Goal: Task Accomplishment & Management: Manage account settings

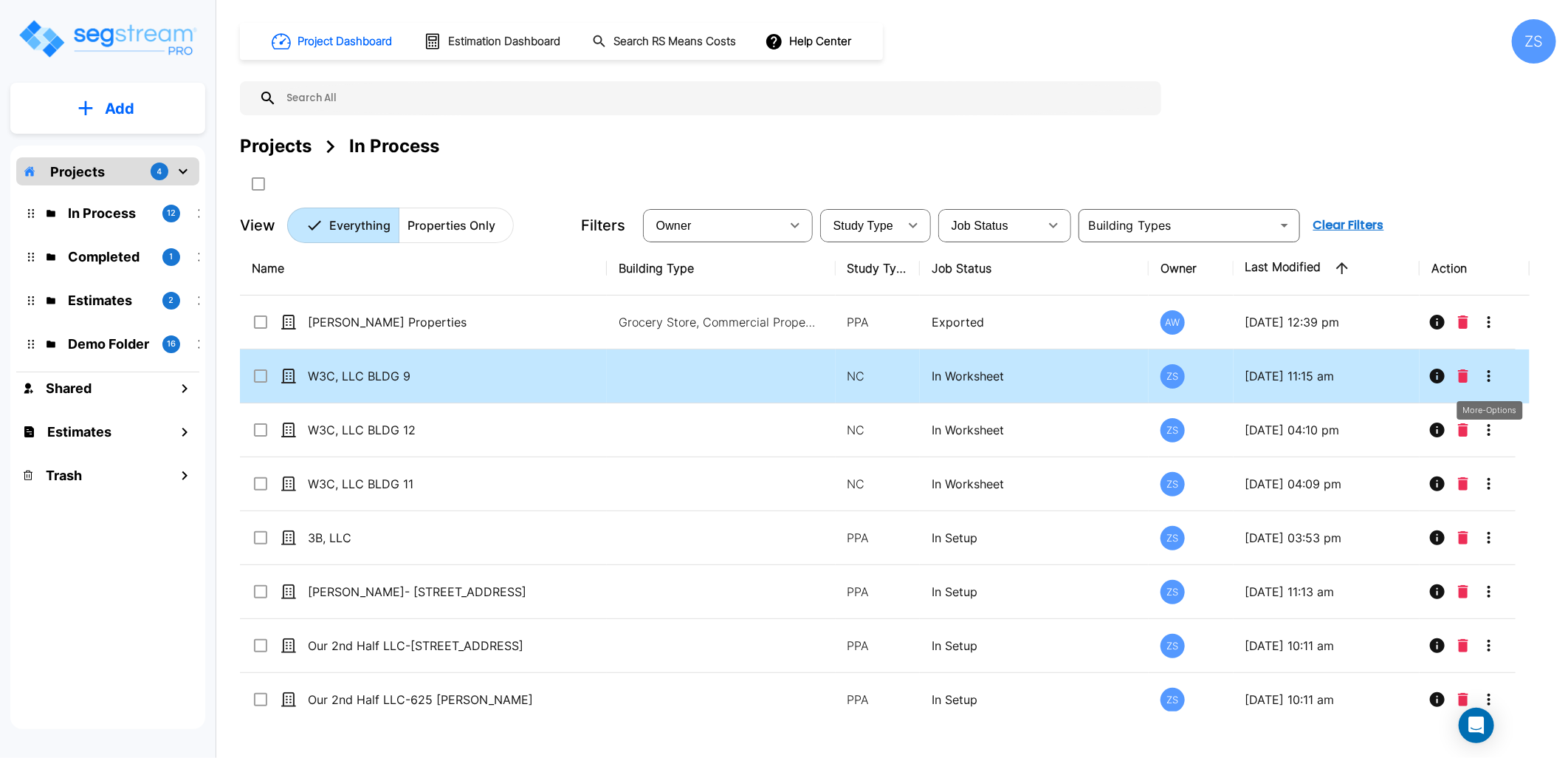
click at [1492, 373] on icon "More-Options" at bounding box center [1489, 376] width 18 height 18
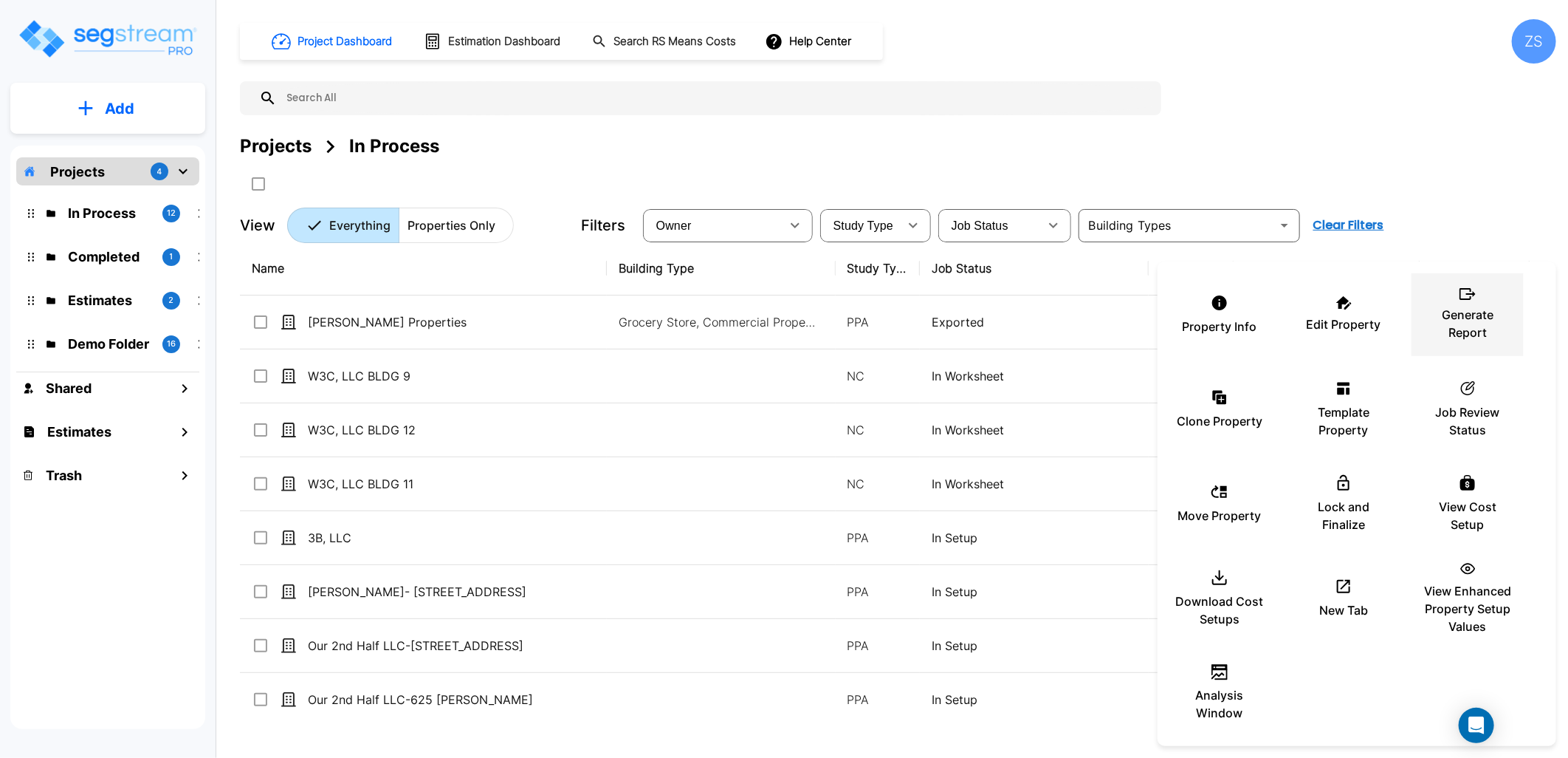
click at [1492, 327] on p "Generate Report" at bounding box center [1468, 323] width 88 height 35
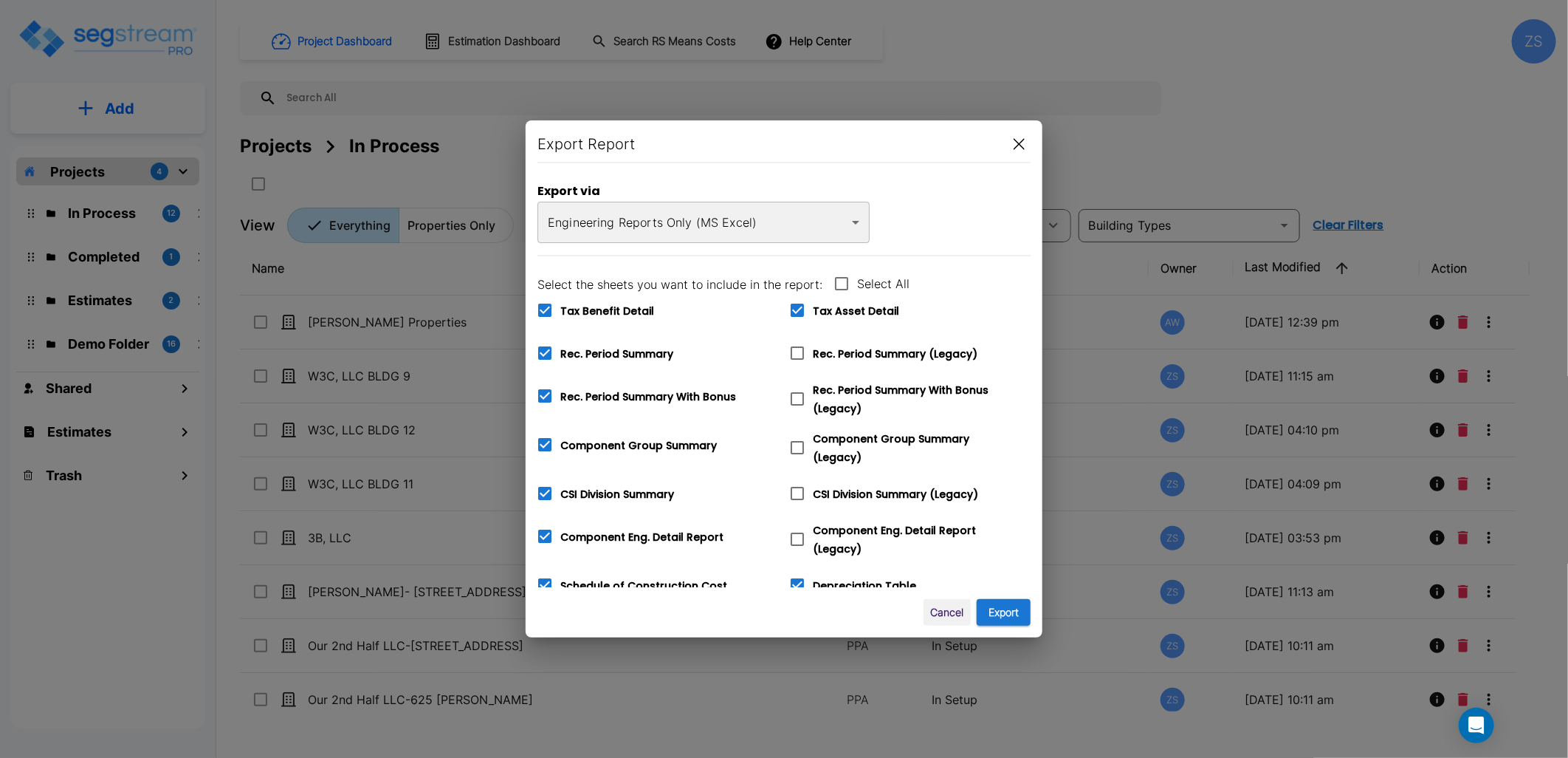
click at [757, 231] on body "× Your report is being generated. Be patient! × We're working on your Modificat…" at bounding box center [784, 379] width 1568 height 758
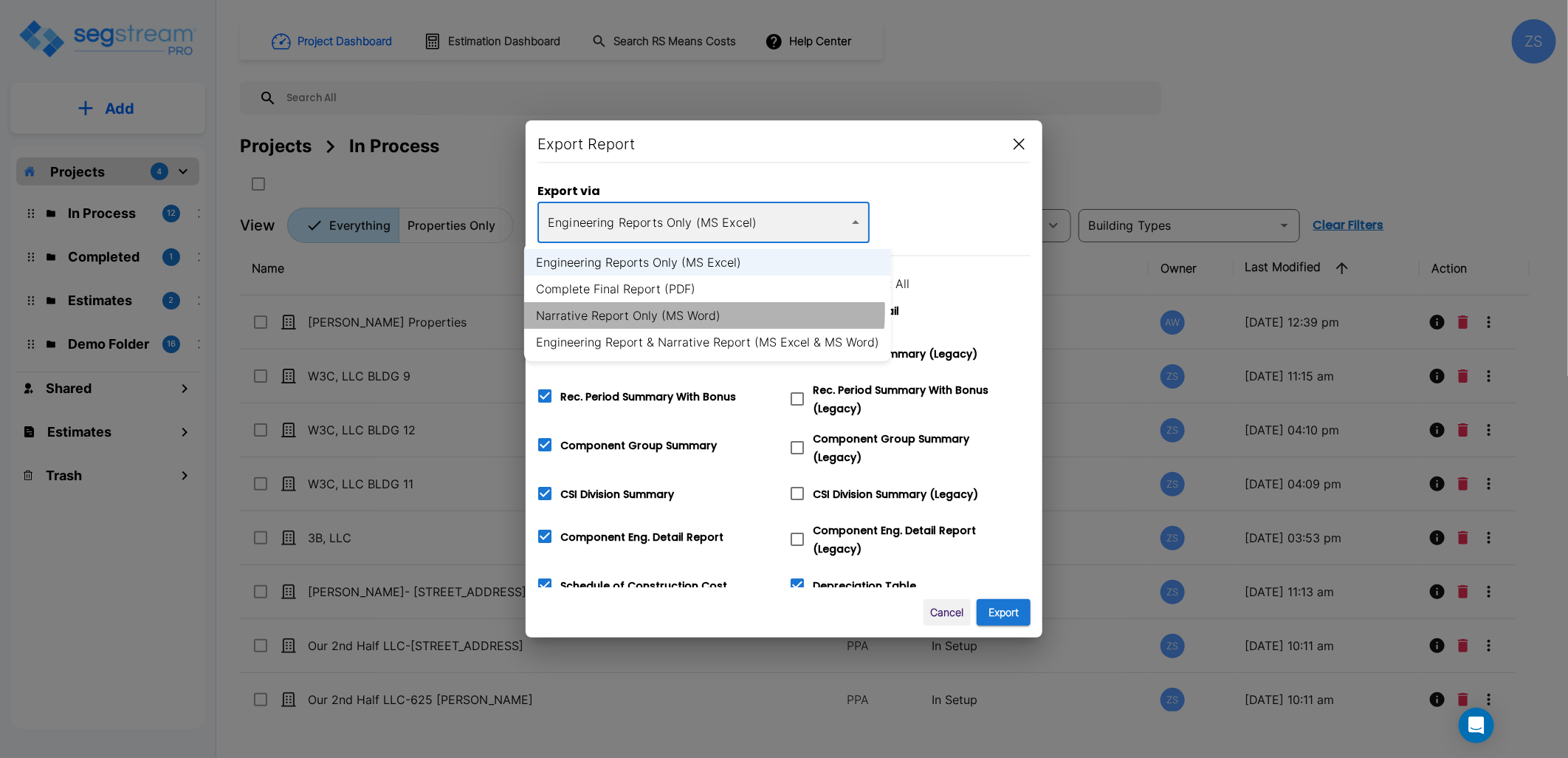
click at [675, 311] on li "Narrative Report Only (MS Word)" at bounding box center [708, 315] width 367 height 26
type input "word"
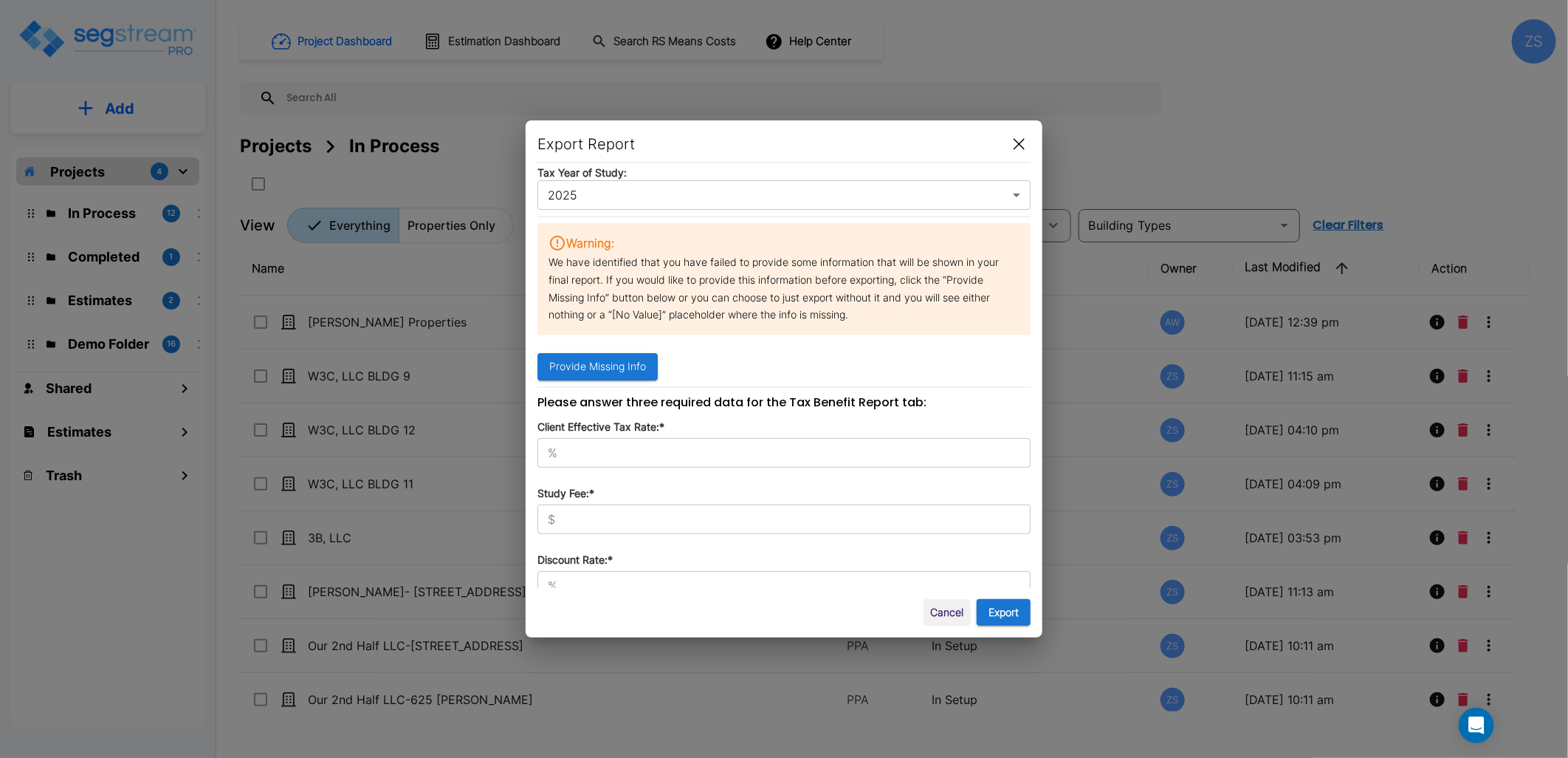
scroll to position [202, 0]
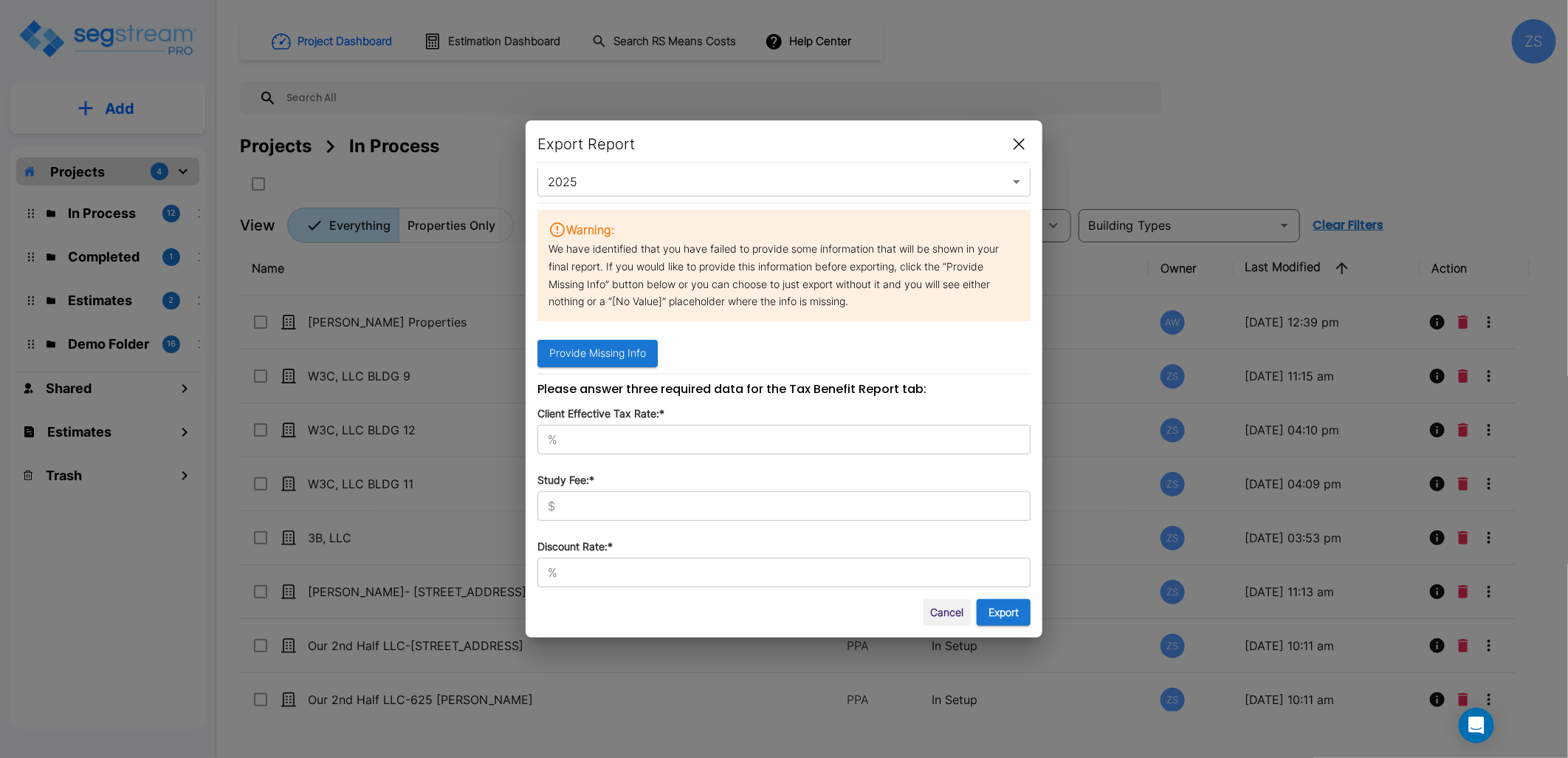
click at [650, 429] on div "% ​" at bounding box center [784, 439] width 493 height 29
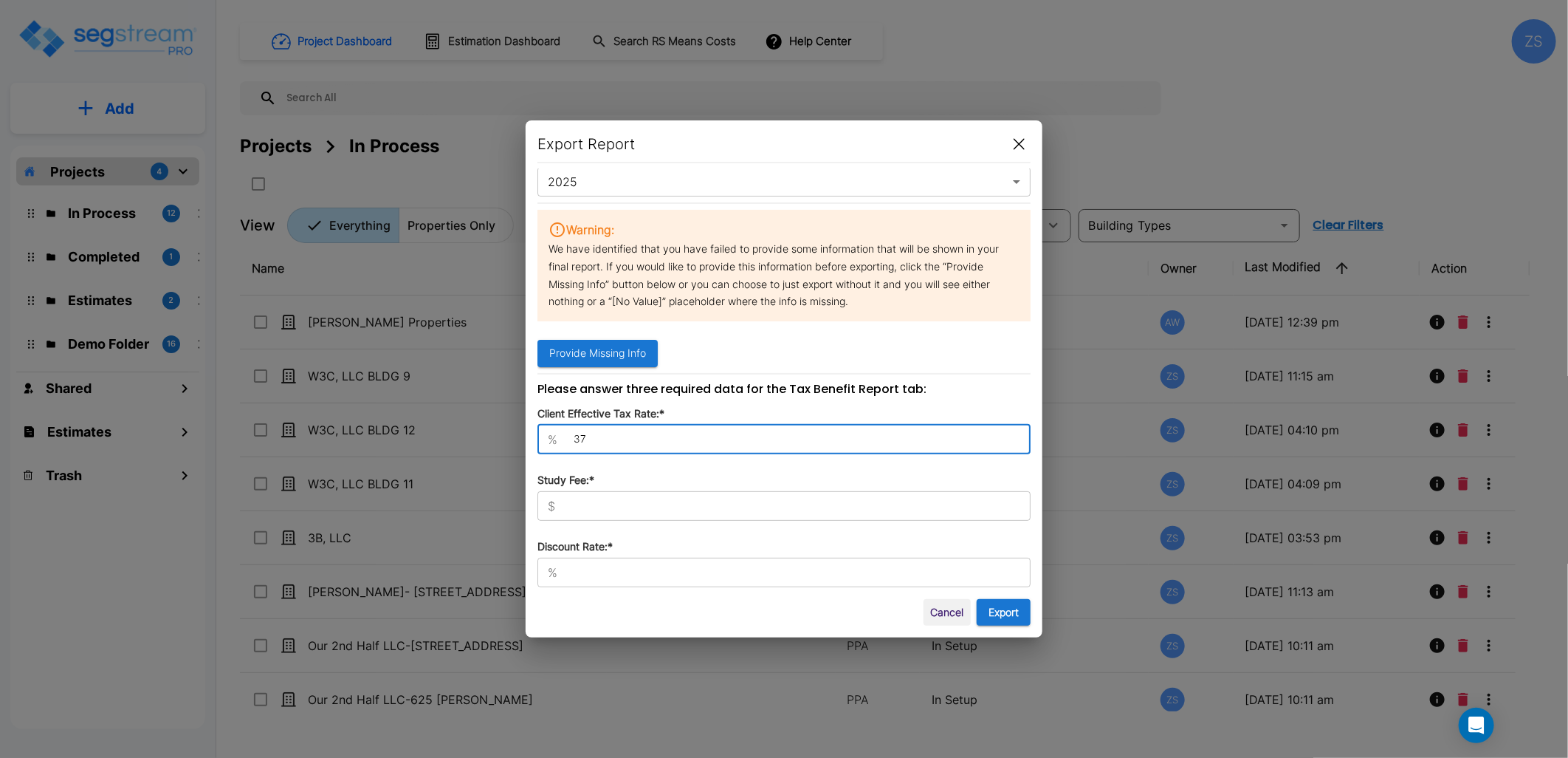
type input "37"
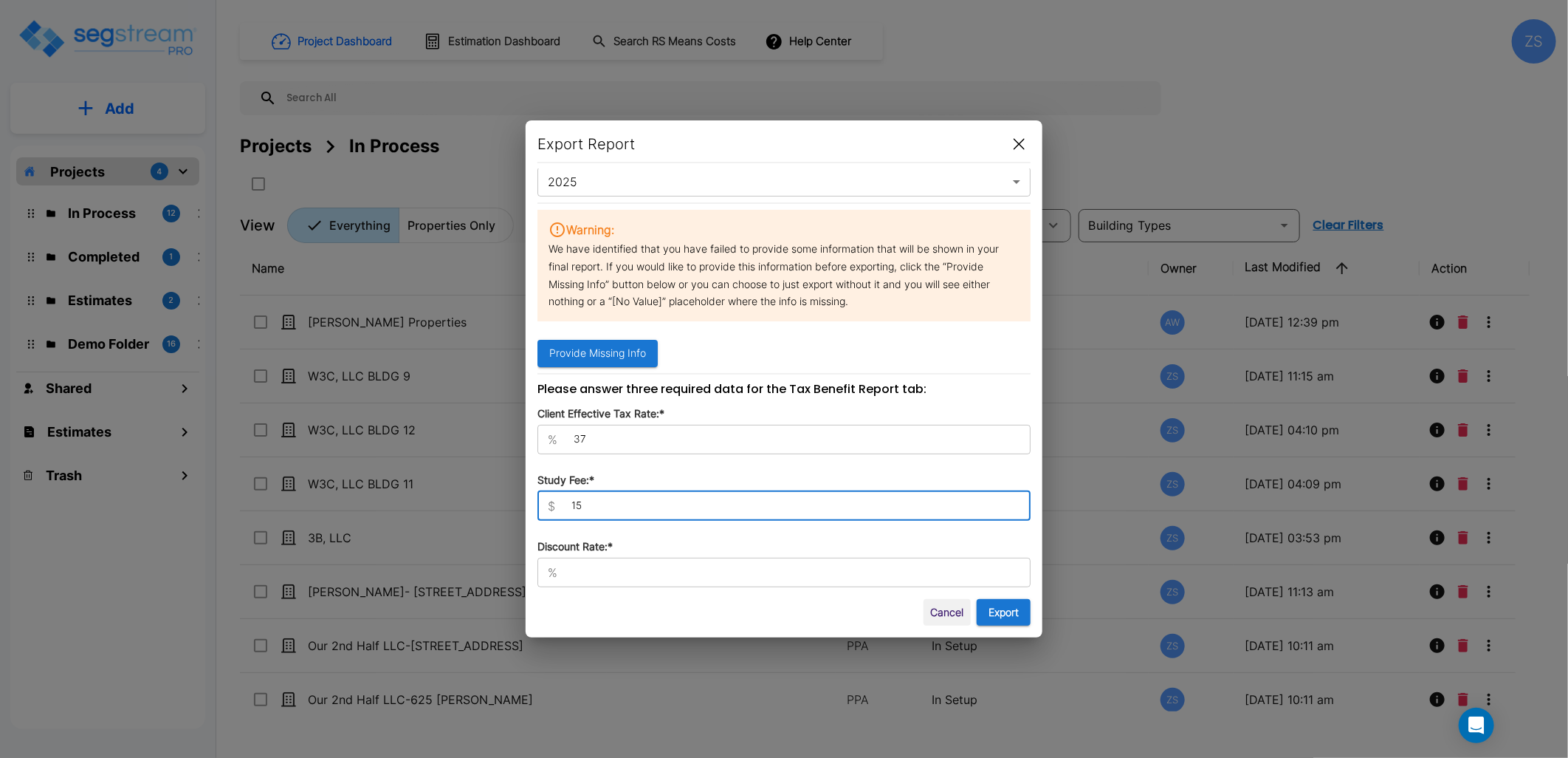
type input "1"
type input "5,000"
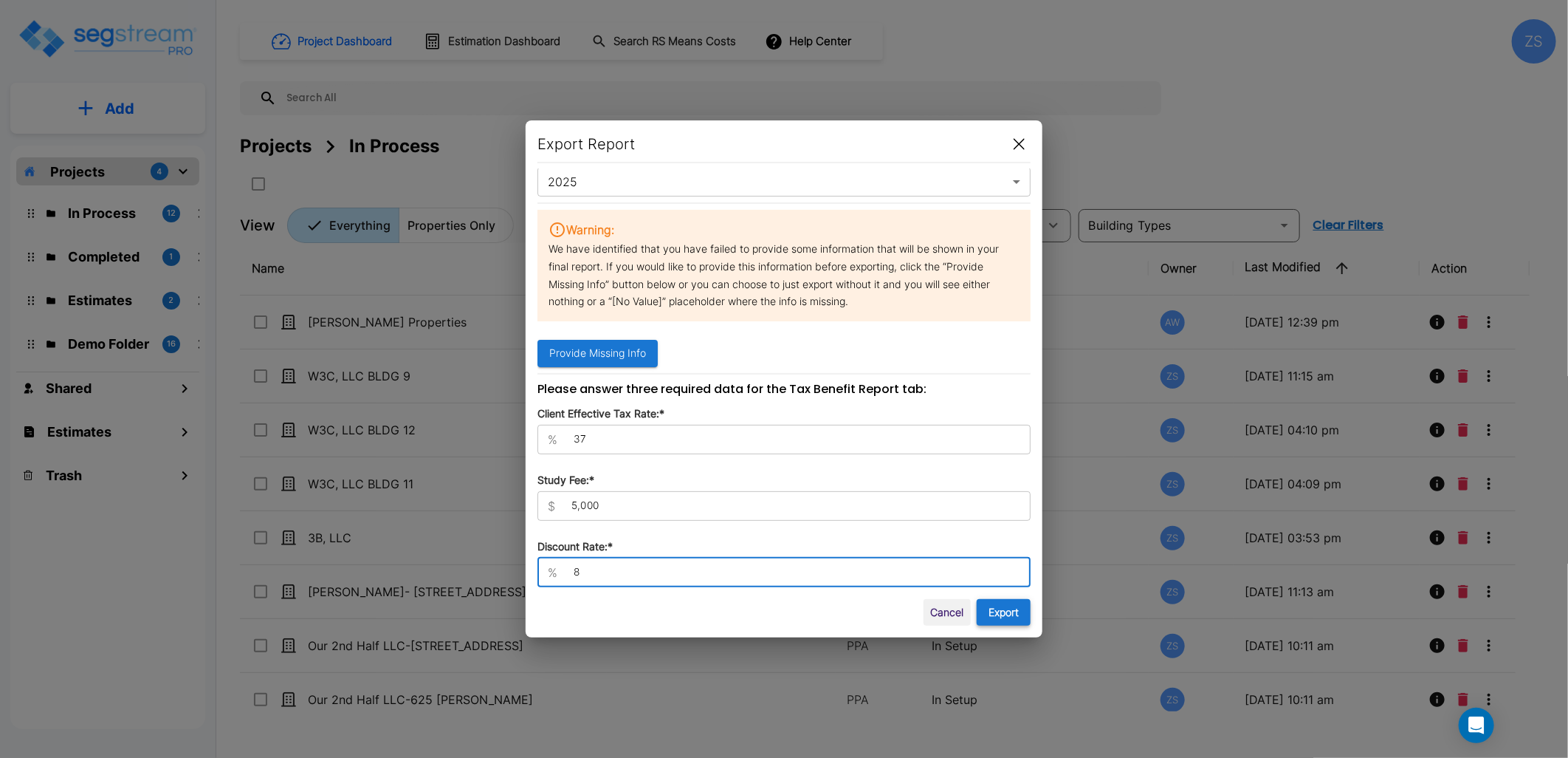
type input "8"
click at [988, 609] on button "Export" at bounding box center [1003, 613] width 54 height 27
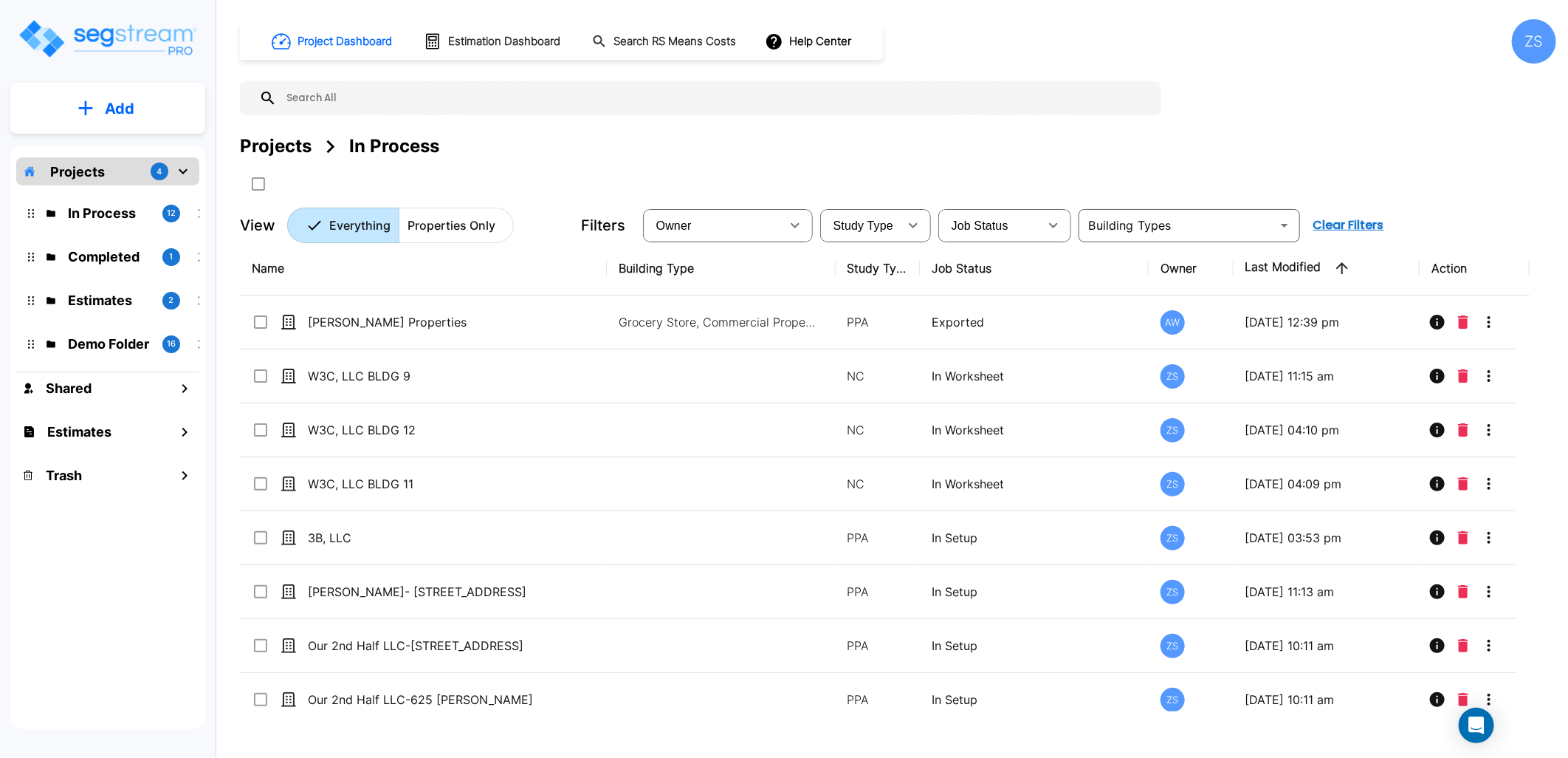
click at [934, 129] on div "Project Dashboard Estimation Dashboard Search RS Means Costs Help Center ZS Pro…" at bounding box center [898, 131] width 1316 height 224
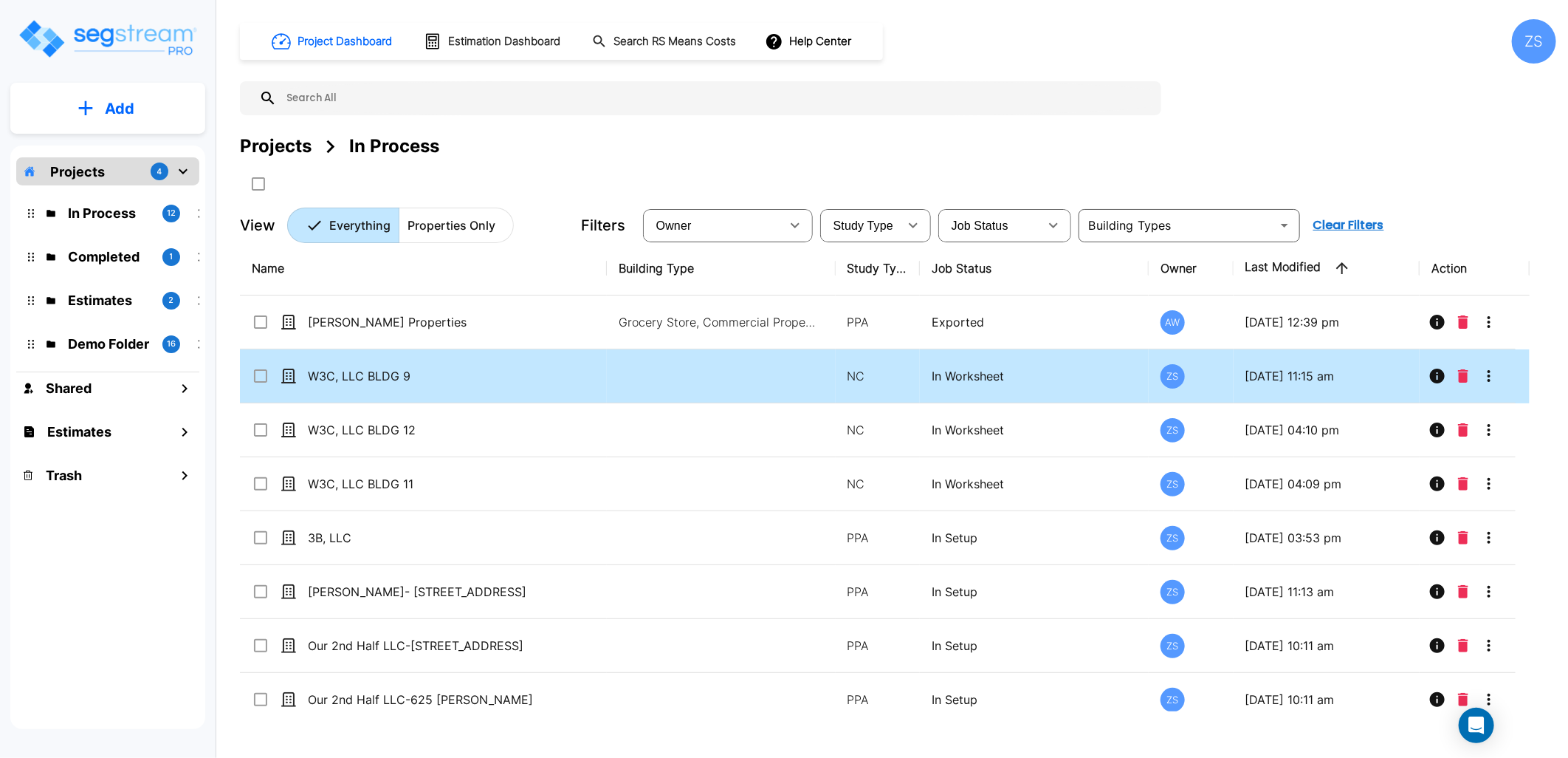
click at [1496, 377] on icon "More-Options" at bounding box center [1489, 376] width 18 height 18
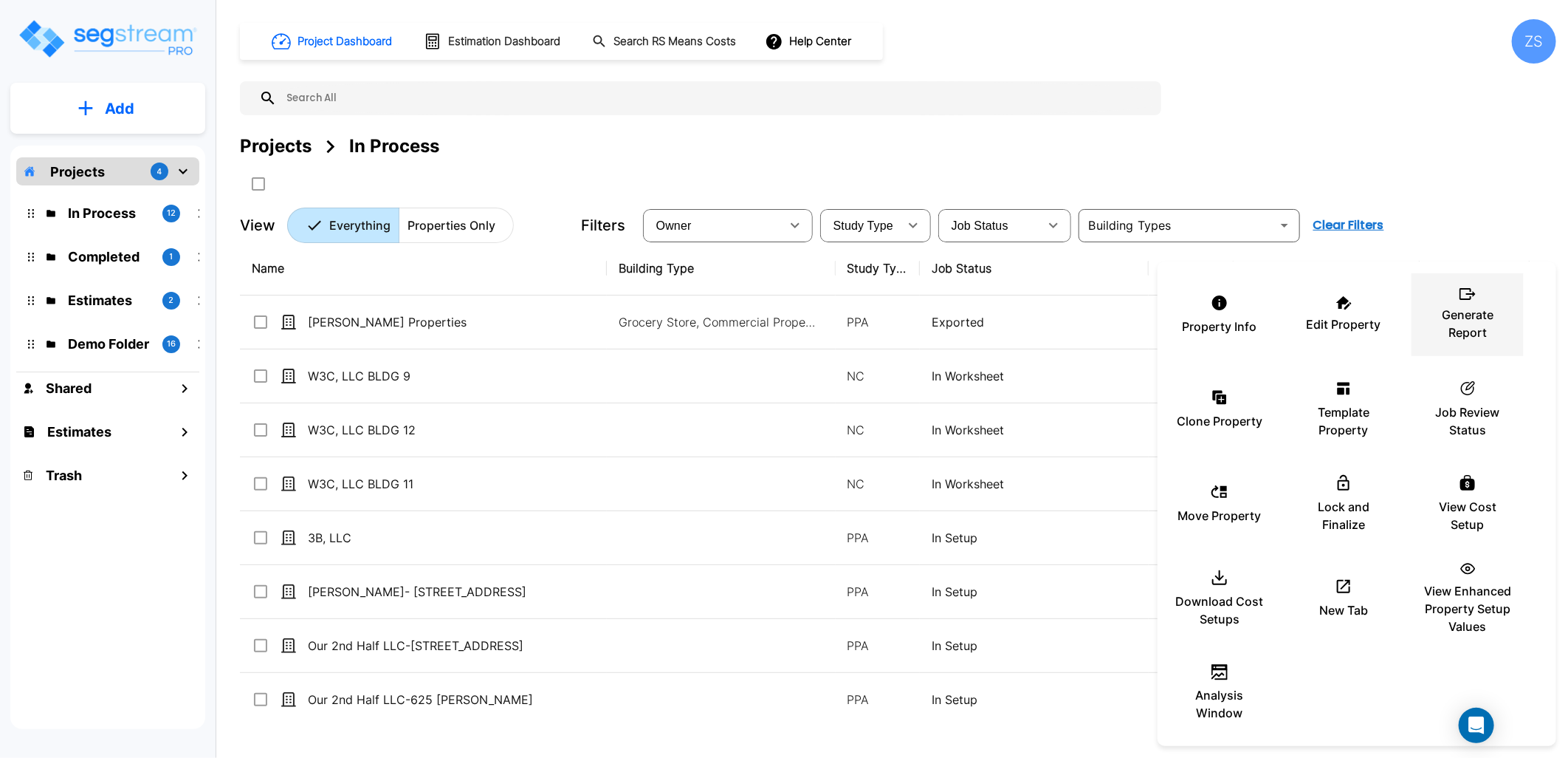
click at [1458, 312] on p "Generate Report" at bounding box center [1468, 323] width 88 height 35
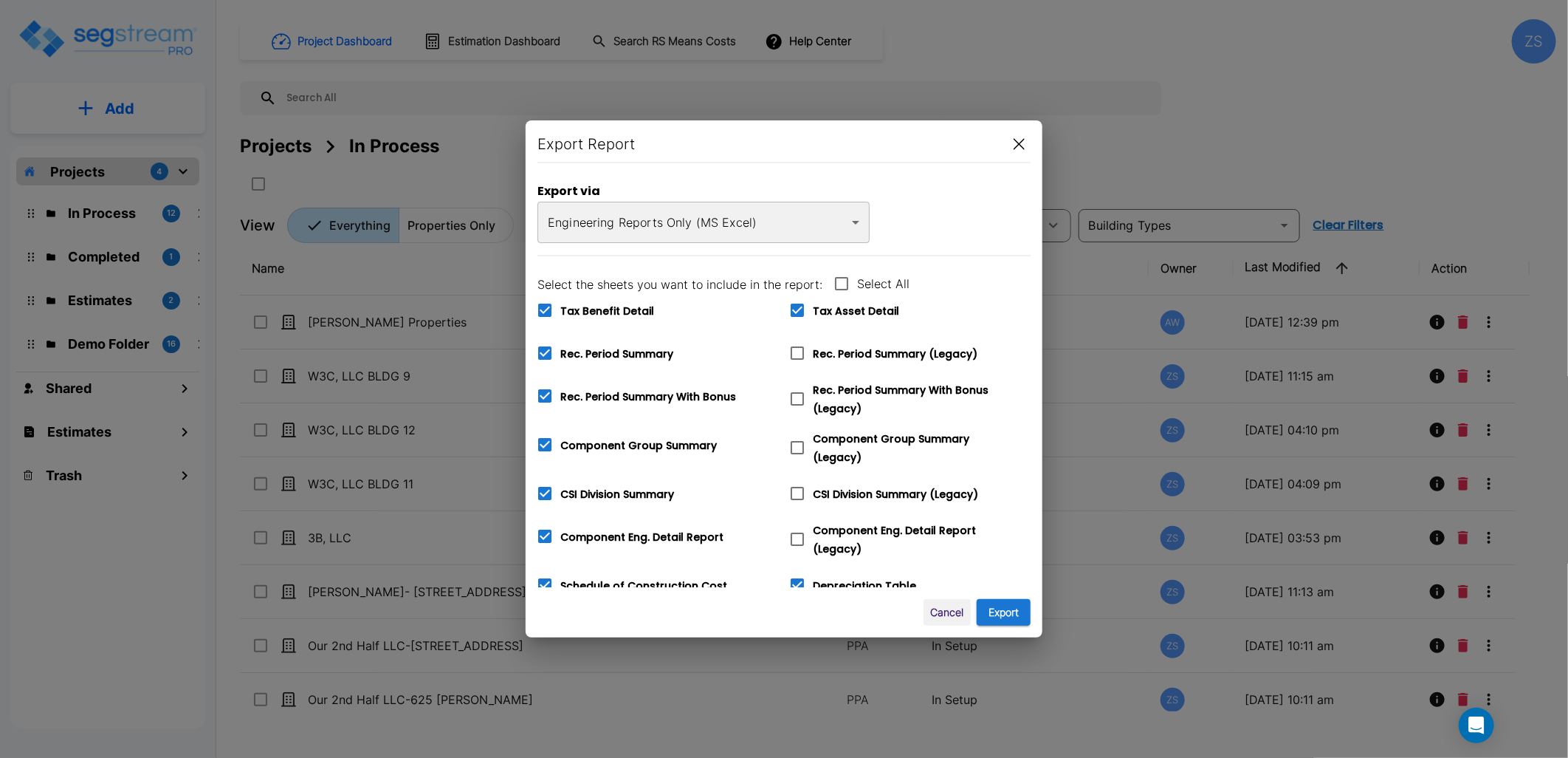
click at [854, 288] on div "Tax Asset Detail" at bounding box center [904, 304] width 252 height 43
click at [835, 284] on icon at bounding box center [842, 284] width 13 height 13
click at [832, 281] on input "Select All" at bounding box center [833, 274] width 15 height 13
click at [835, 284] on icon at bounding box center [842, 284] width 13 height 13
click at [832, 281] on input "Select All" at bounding box center [833, 274] width 15 height 13
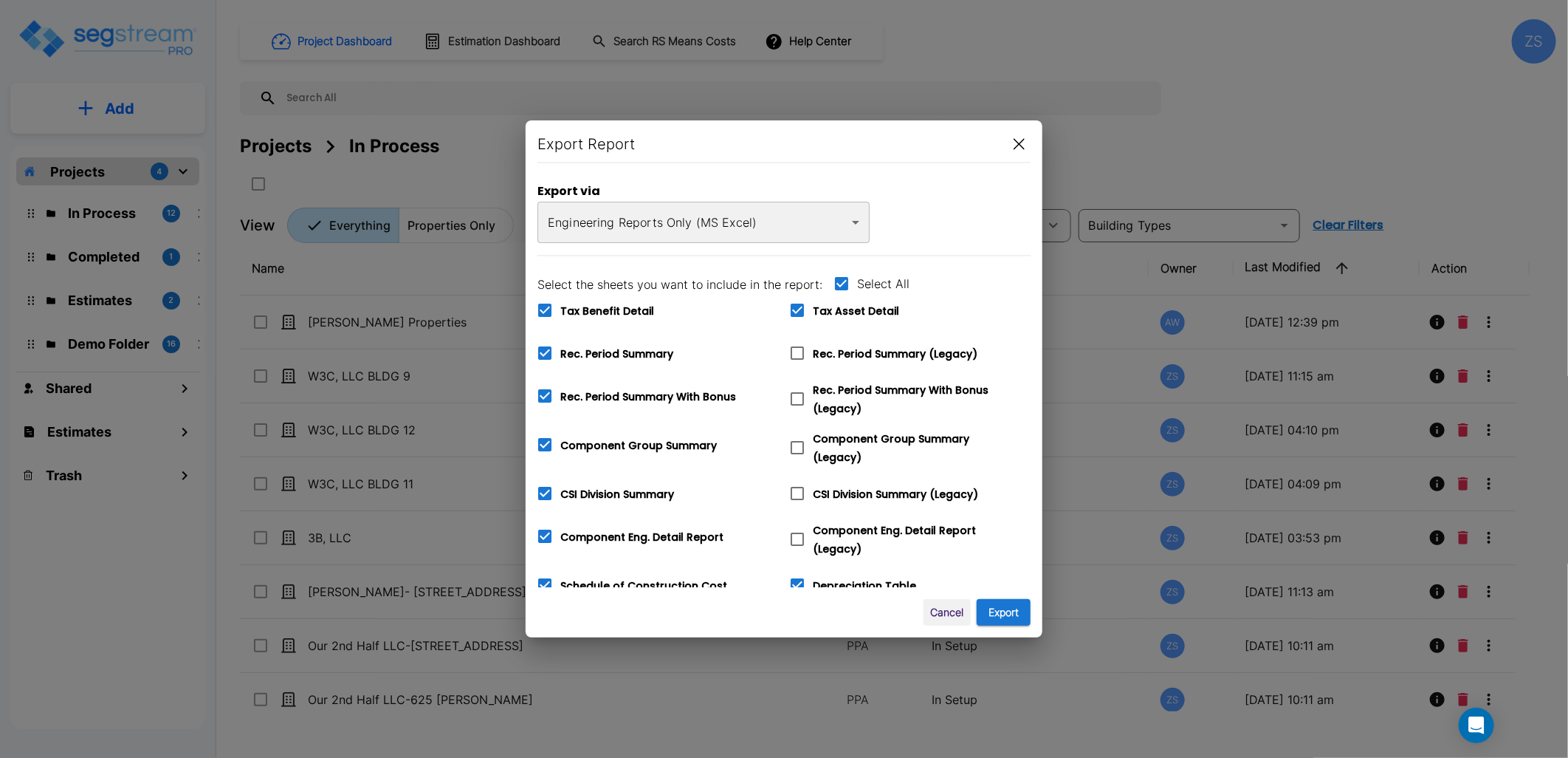
checkbox input "false"
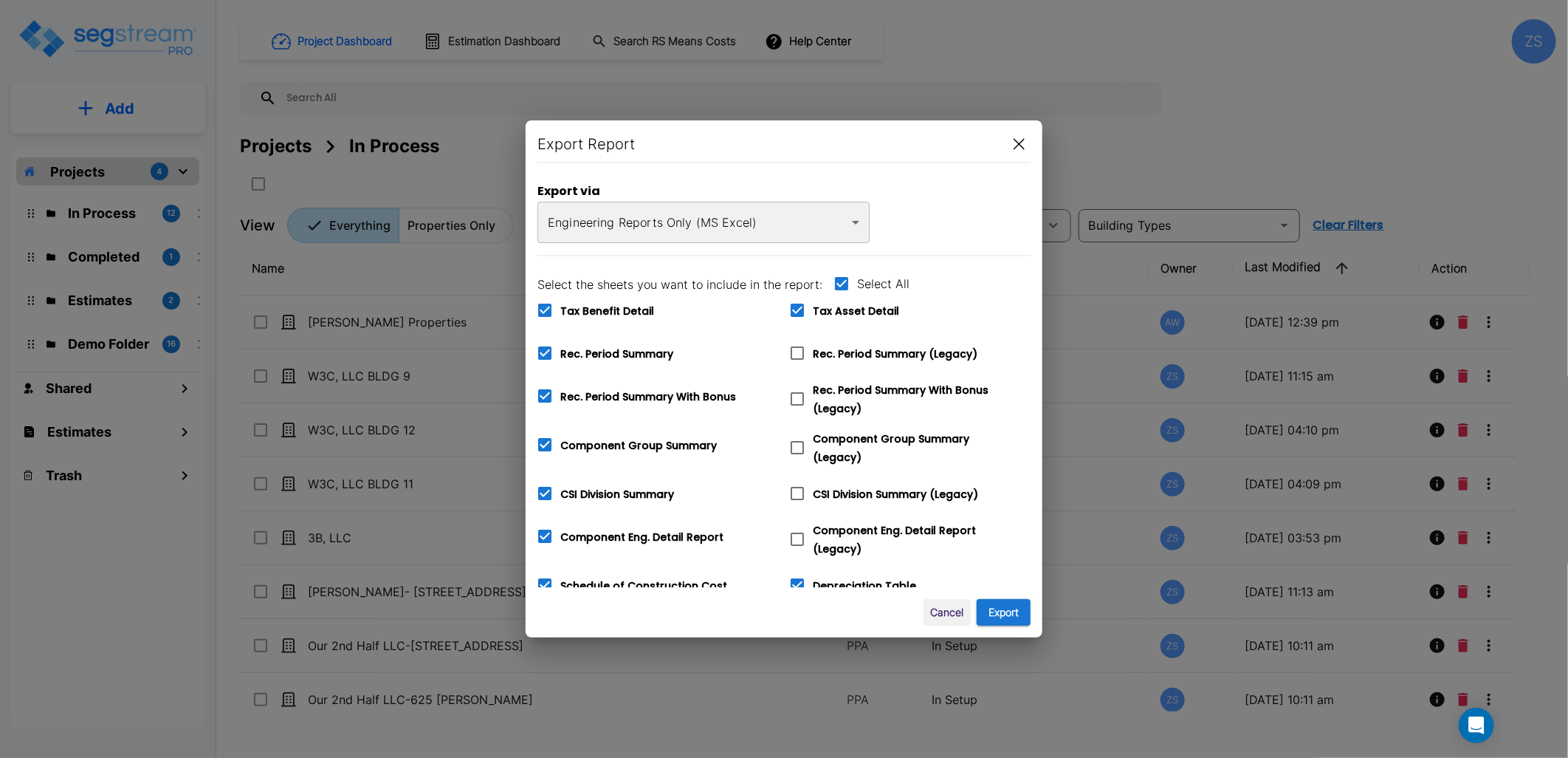
checkbox input "false"
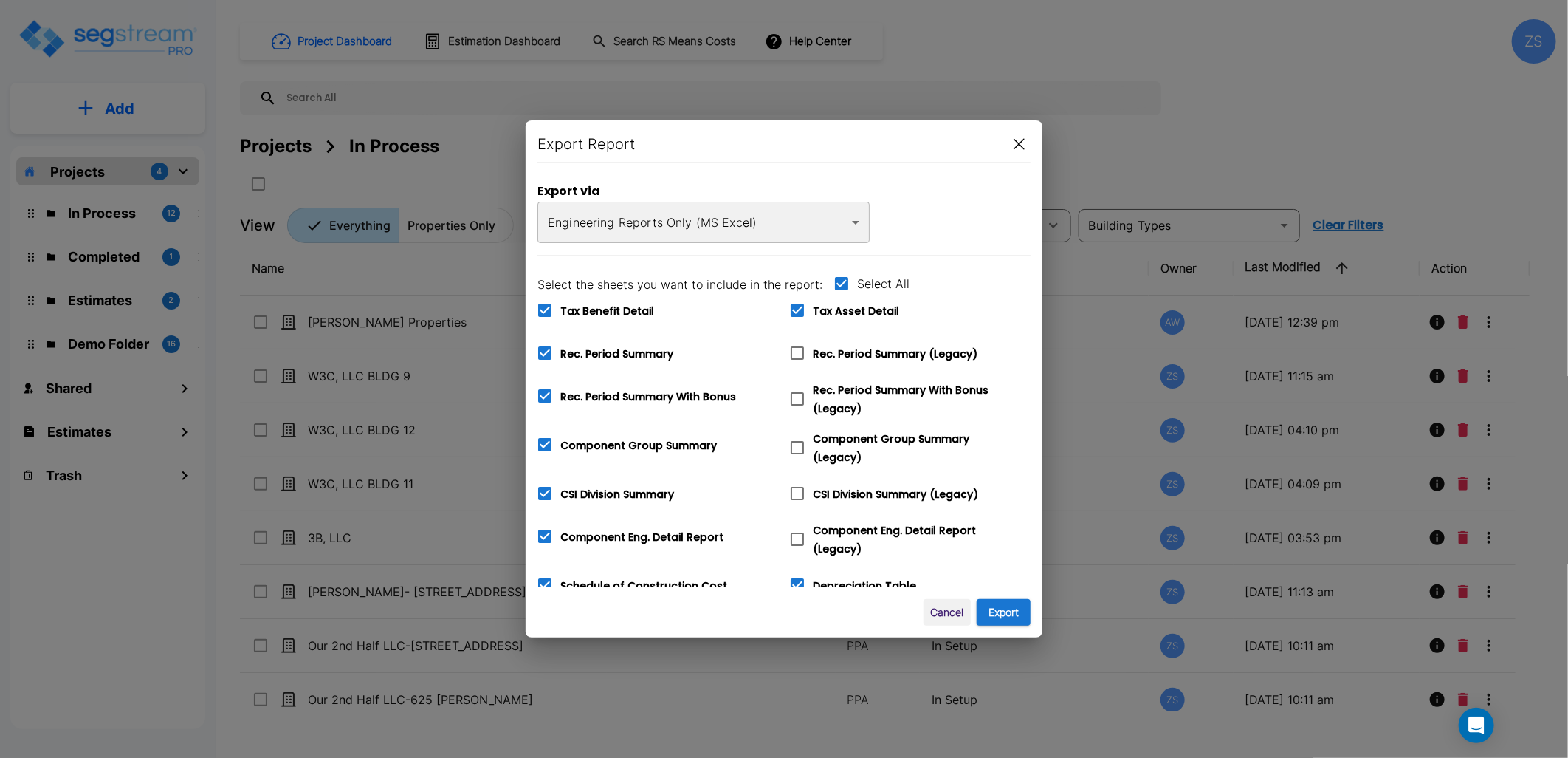
checkbox input "false"
click at [824, 312] on span "Tax Asset Detail" at bounding box center [855, 311] width 86 height 15
click at [797, 307] on input "Tax Asset Detail" at bounding box center [789, 300] width 15 height 13
checkbox input "true"
click at [1000, 607] on button "Export" at bounding box center [1003, 613] width 54 height 27
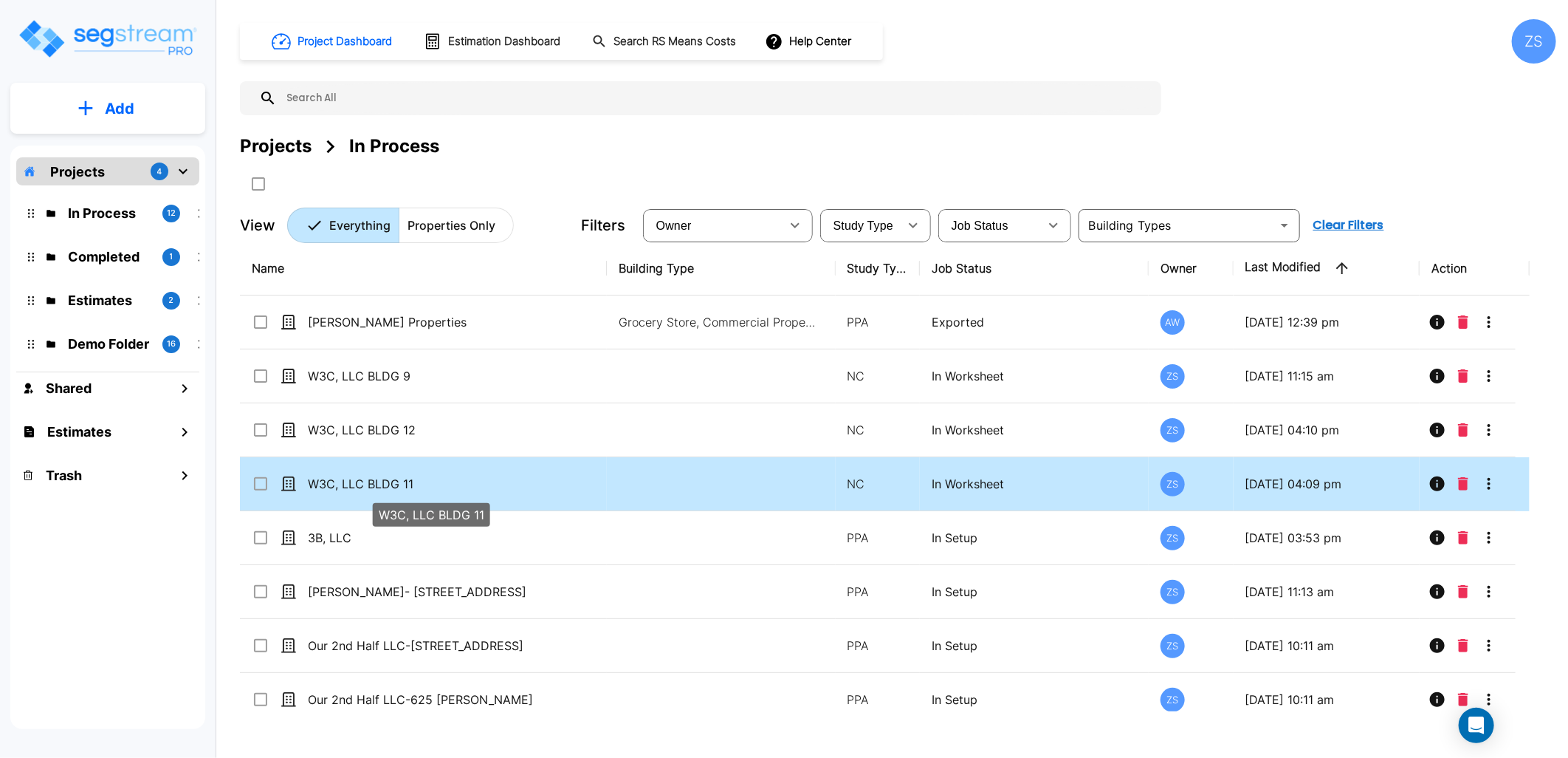
click at [524, 488] on p "W3C, LLC BLDG 11" at bounding box center [431, 484] width 246 height 18
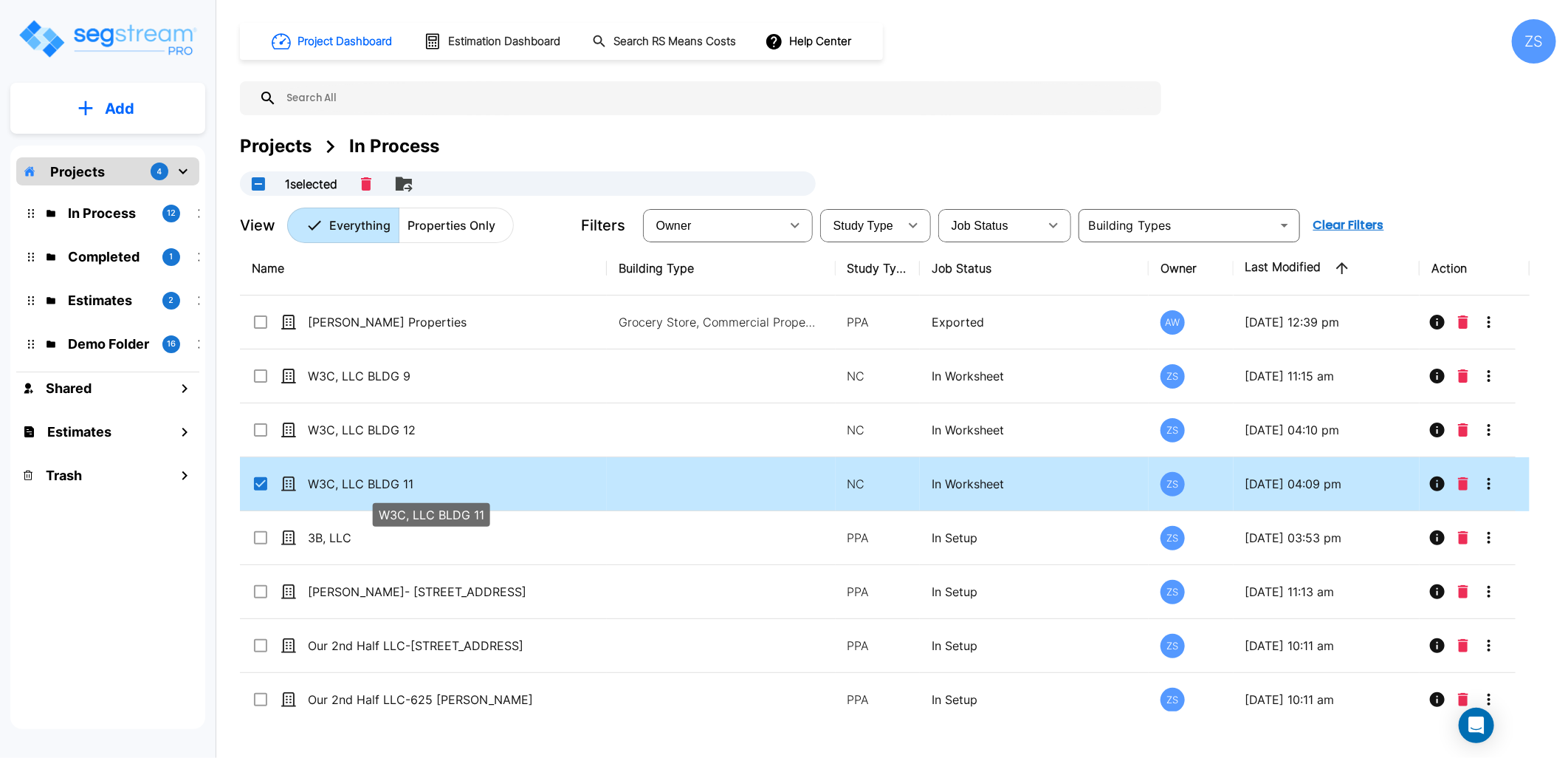
checkbox input "true"
click at [524, 488] on p "W3C, LLC BLDG 11" at bounding box center [431, 484] width 246 height 18
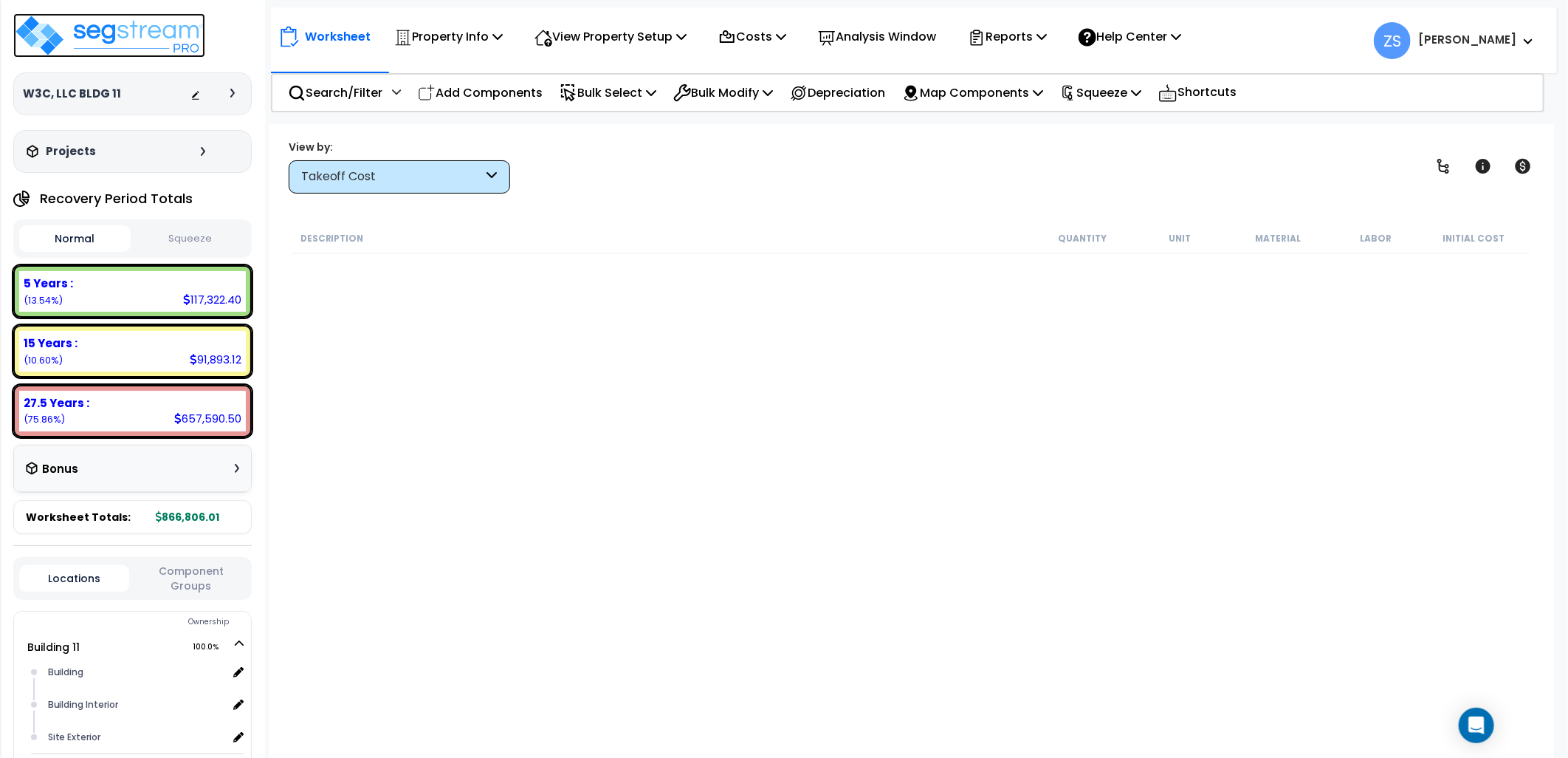
click at [115, 34] on img at bounding box center [109, 35] width 192 height 44
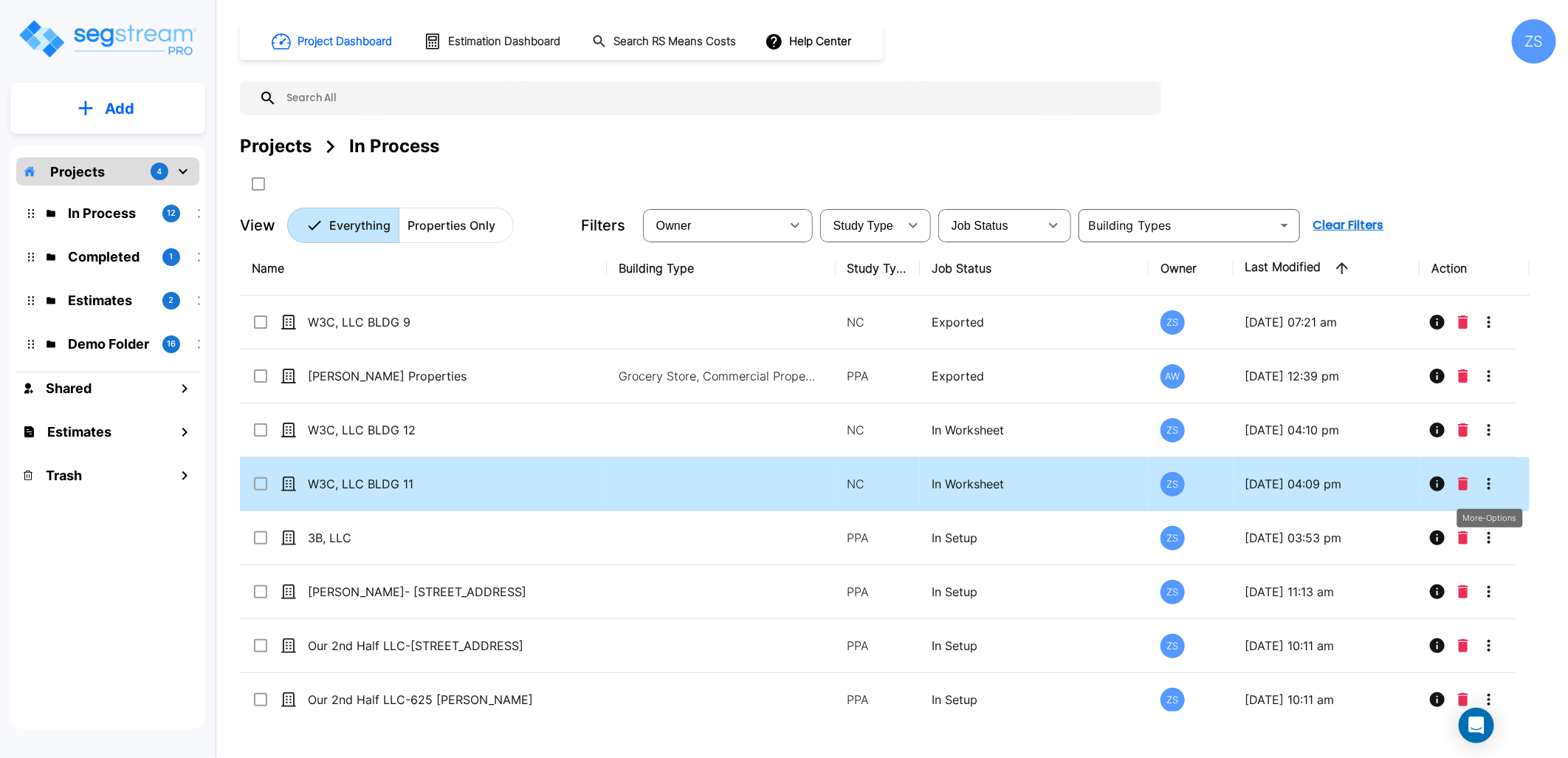
click at [1487, 485] on icon "More-Options" at bounding box center [1489, 484] width 18 height 18
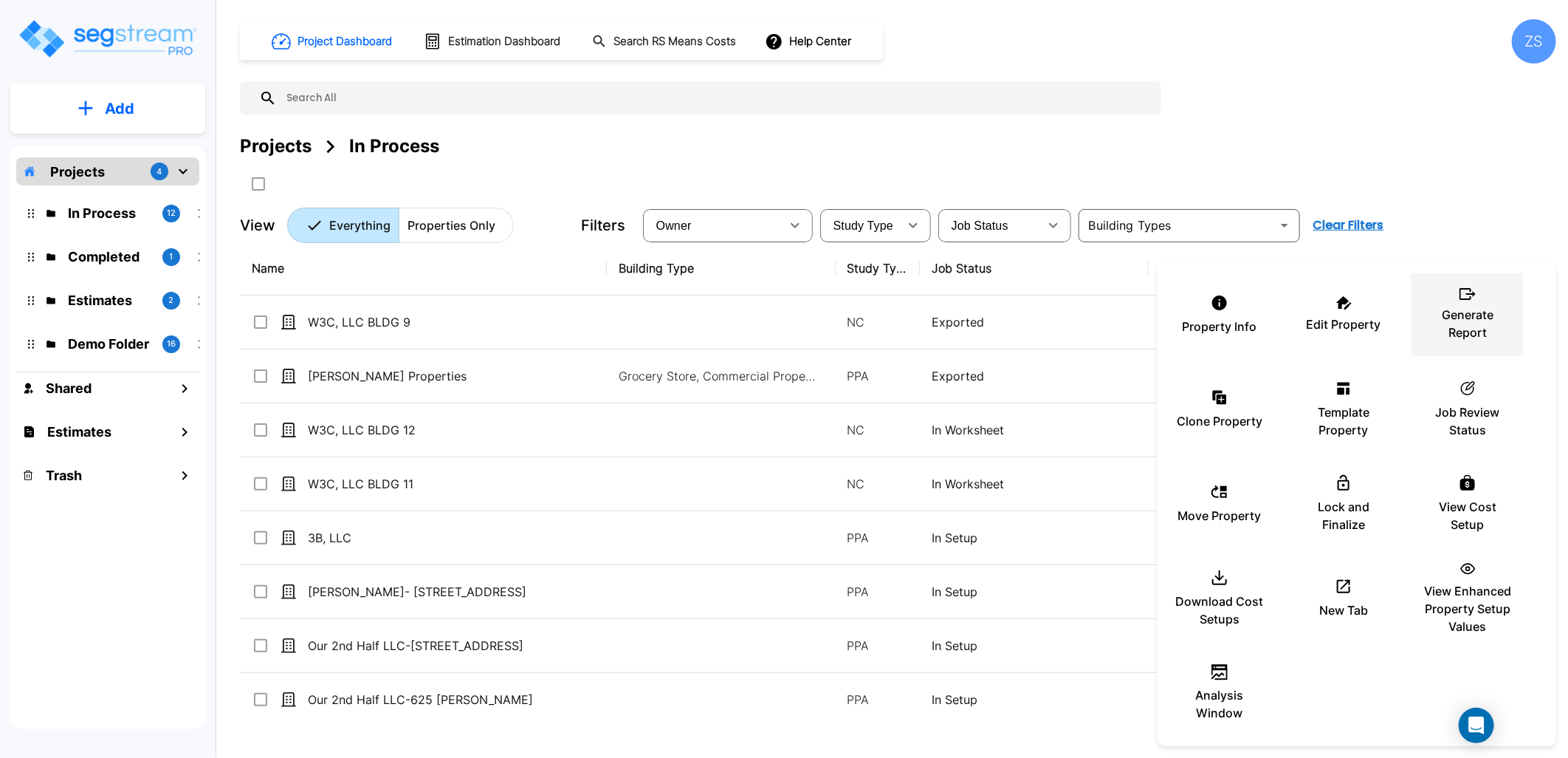
click at [1480, 336] on p "Generate Report" at bounding box center [1468, 323] width 88 height 35
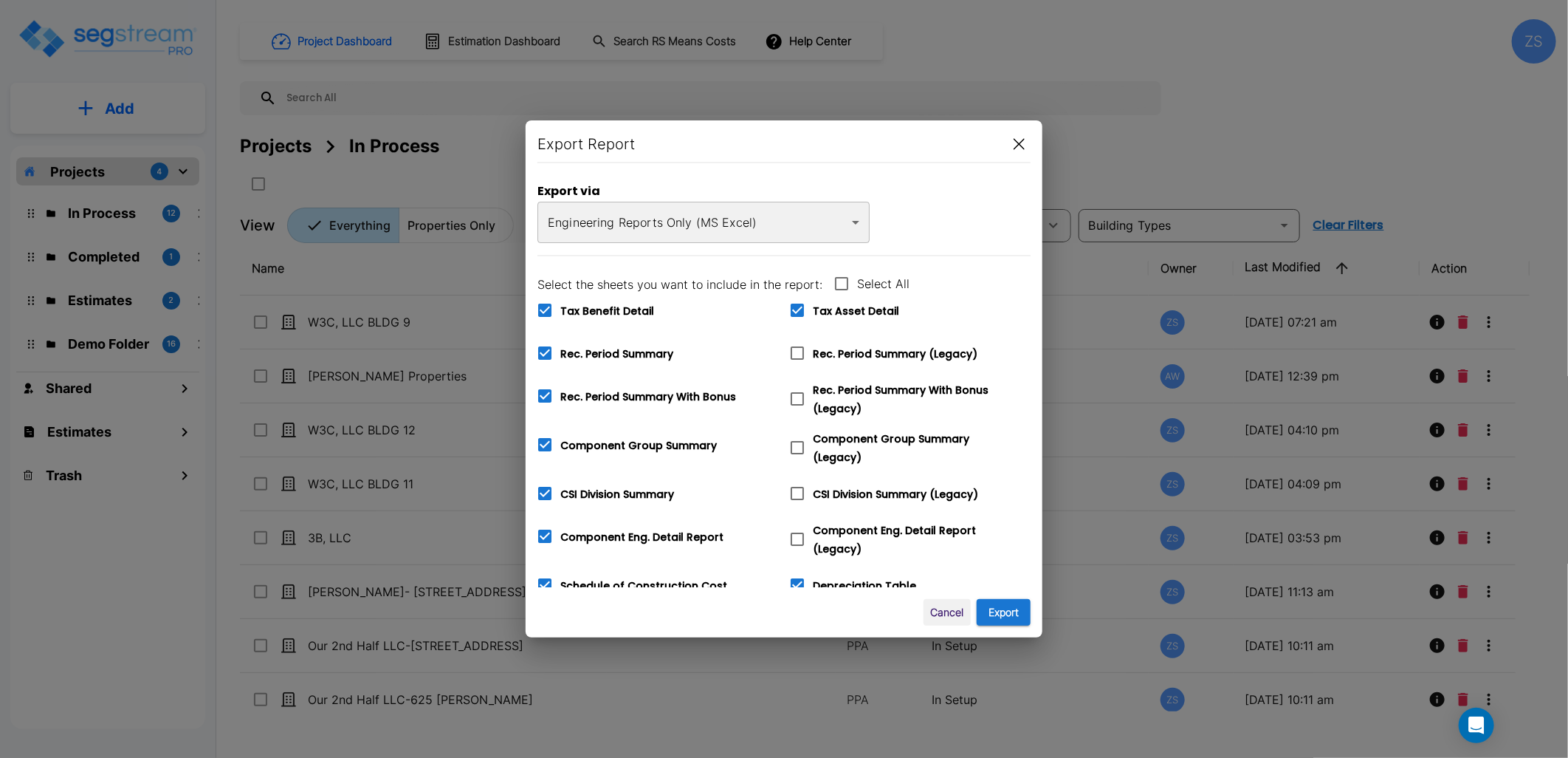
click at [723, 231] on body "× Your report is being generated. Be patient! × We're working on your Modificat…" at bounding box center [784, 379] width 1568 height 758
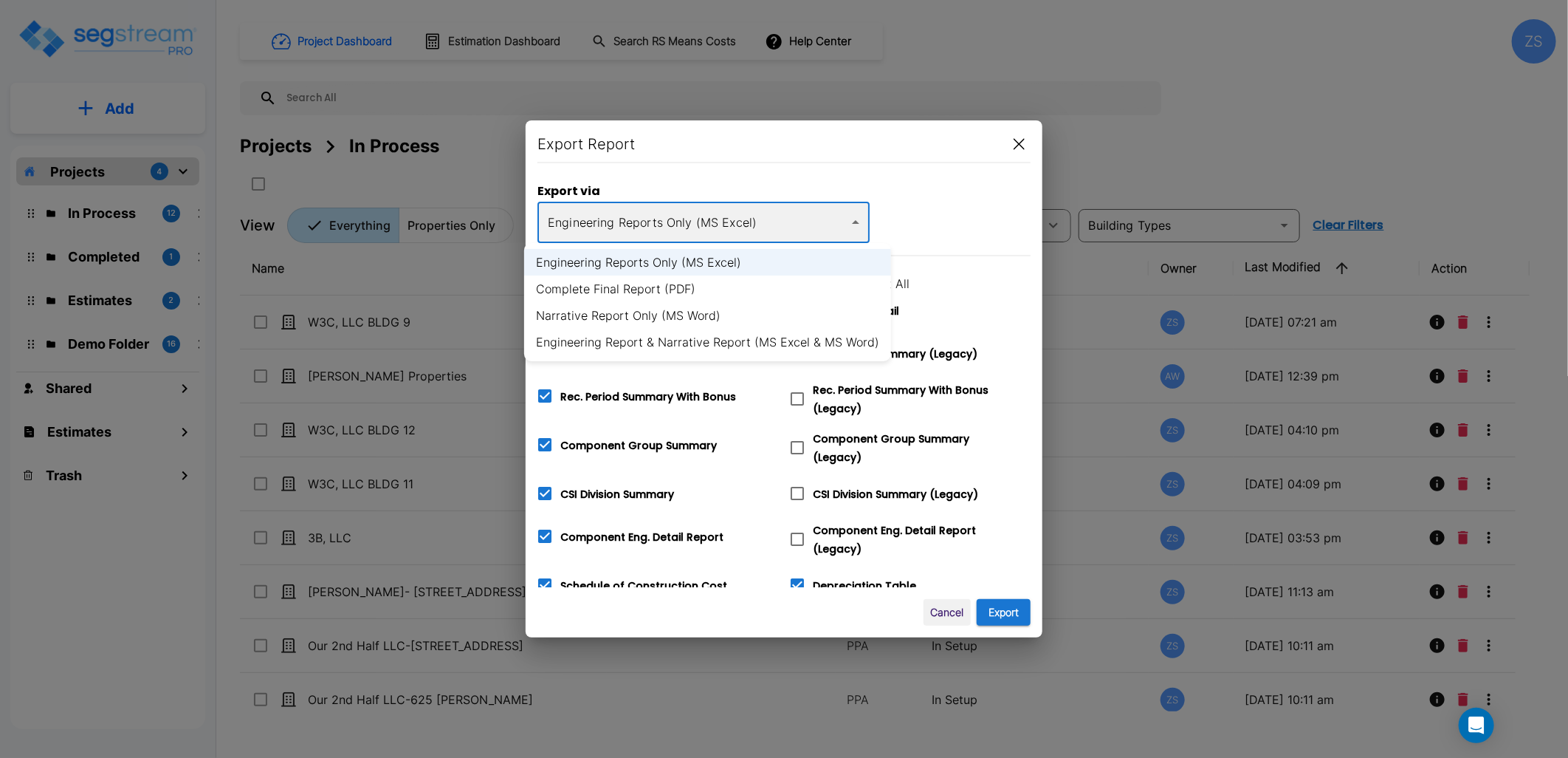
click at [713, 285] on li "Complete Final Report (PDF)" at bounding box center [708, 288] width 367 height 26
type input "pdf"
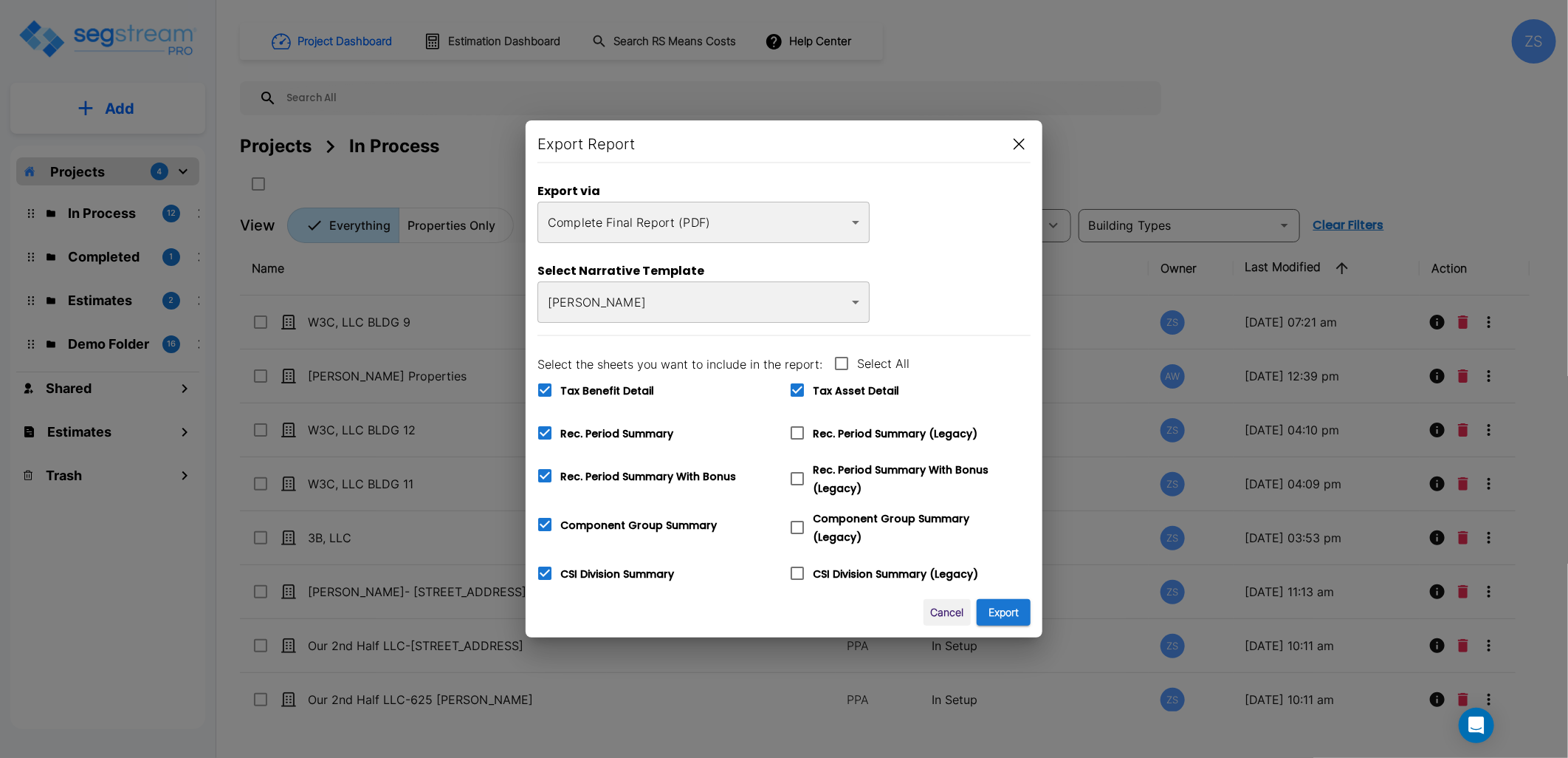
click at [615, 395] on span "Tax Benefit Detail" at bounding box center [607, 391] width 94 height 15
click at [544, 387] on input "Tax Benefit Detail" at bounding box center [537, 380] width 15 height 13
checkbox input "false"
click at [631, 426] on span "Rec. Period Summary" at bounding box center [616, 434] width 113 height 15
click at [544, 426] on input "Rec. Period Summary" at bounding box center [537, 423] width 15 height 13
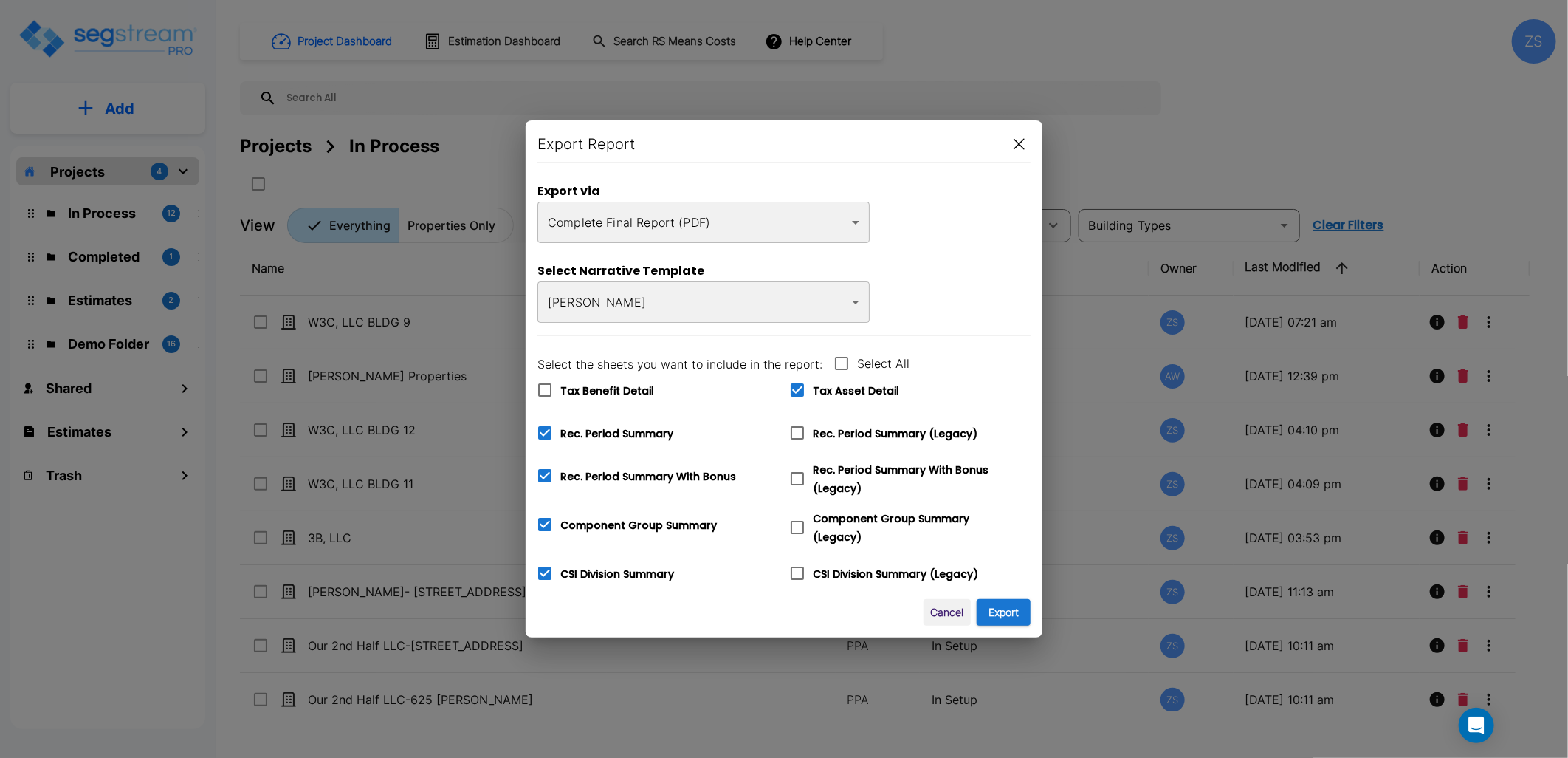
checkbox input "false"
click at [997, 613] on button "Export" at bounding box center [1003, 613] width 54 height 27
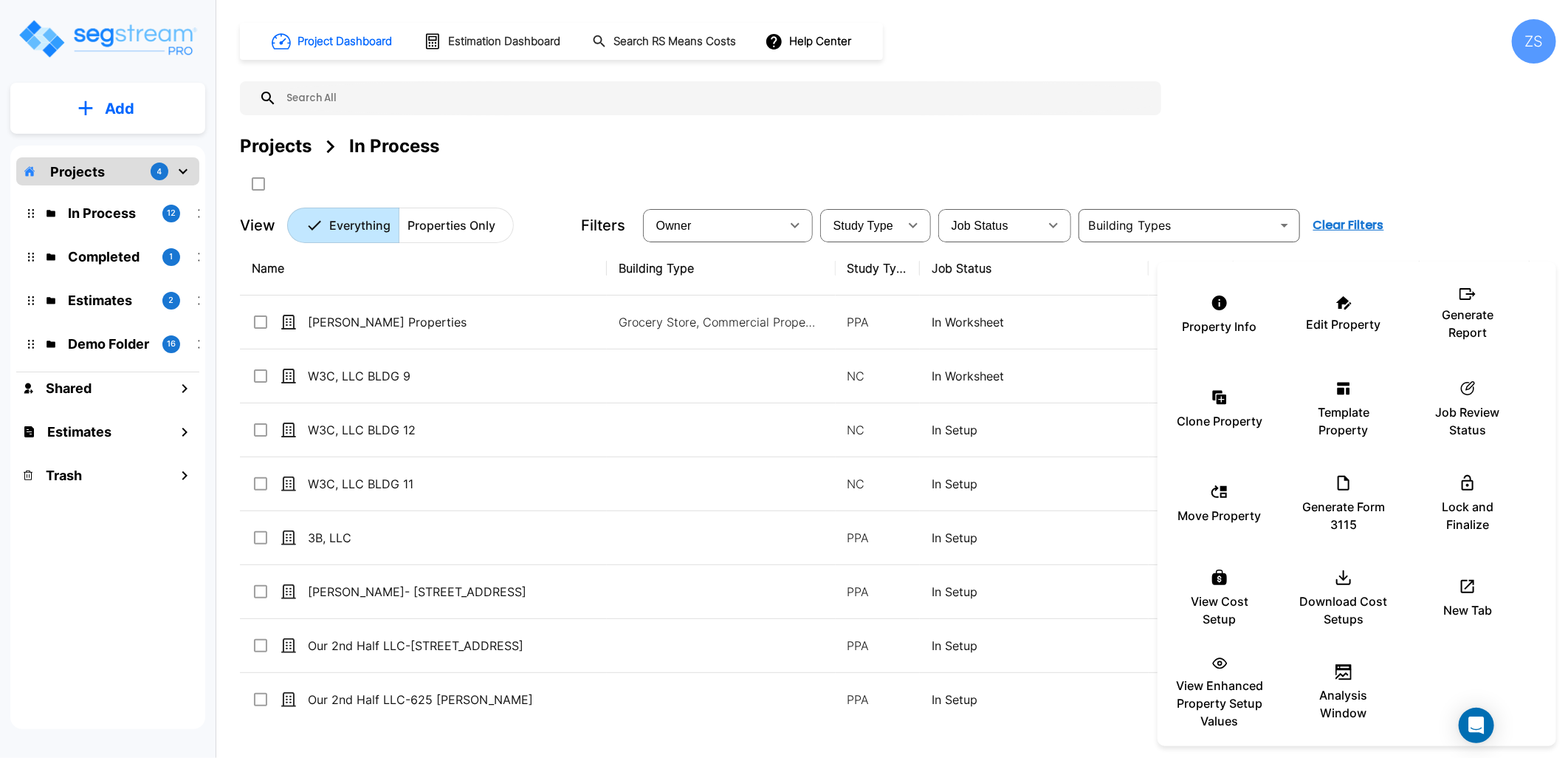
drag, startPoint x: 1218, startPoint y: 130, endPoint x: 1159, endPoint y: 152, distance: 63.0
click at [1218, 130] on div at bounding box center [784, 379] width 1568 height 758
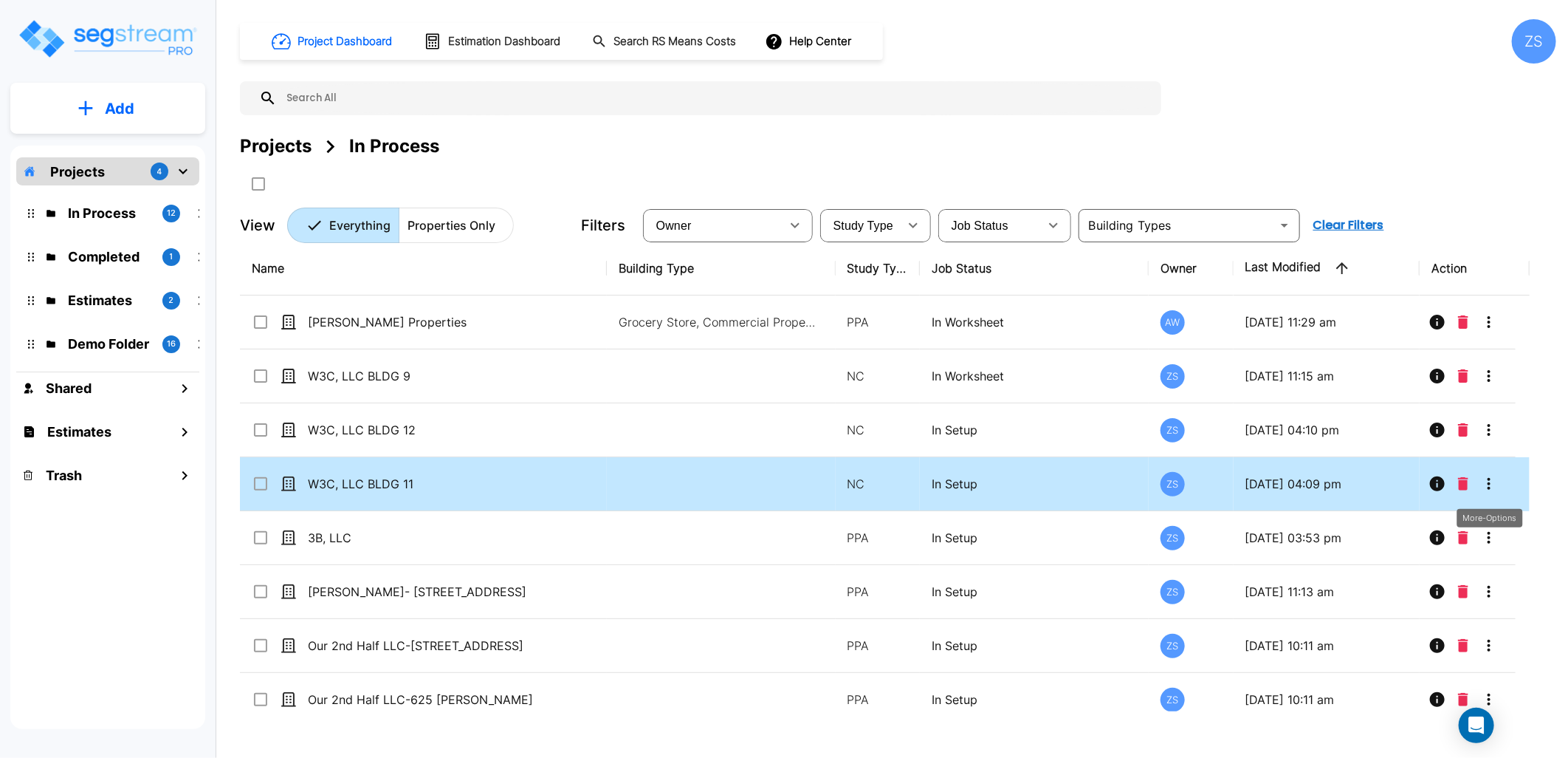
click at [1495, 488] on icon "More-Options" at bounding box center [1489, 484] width 18 height 18
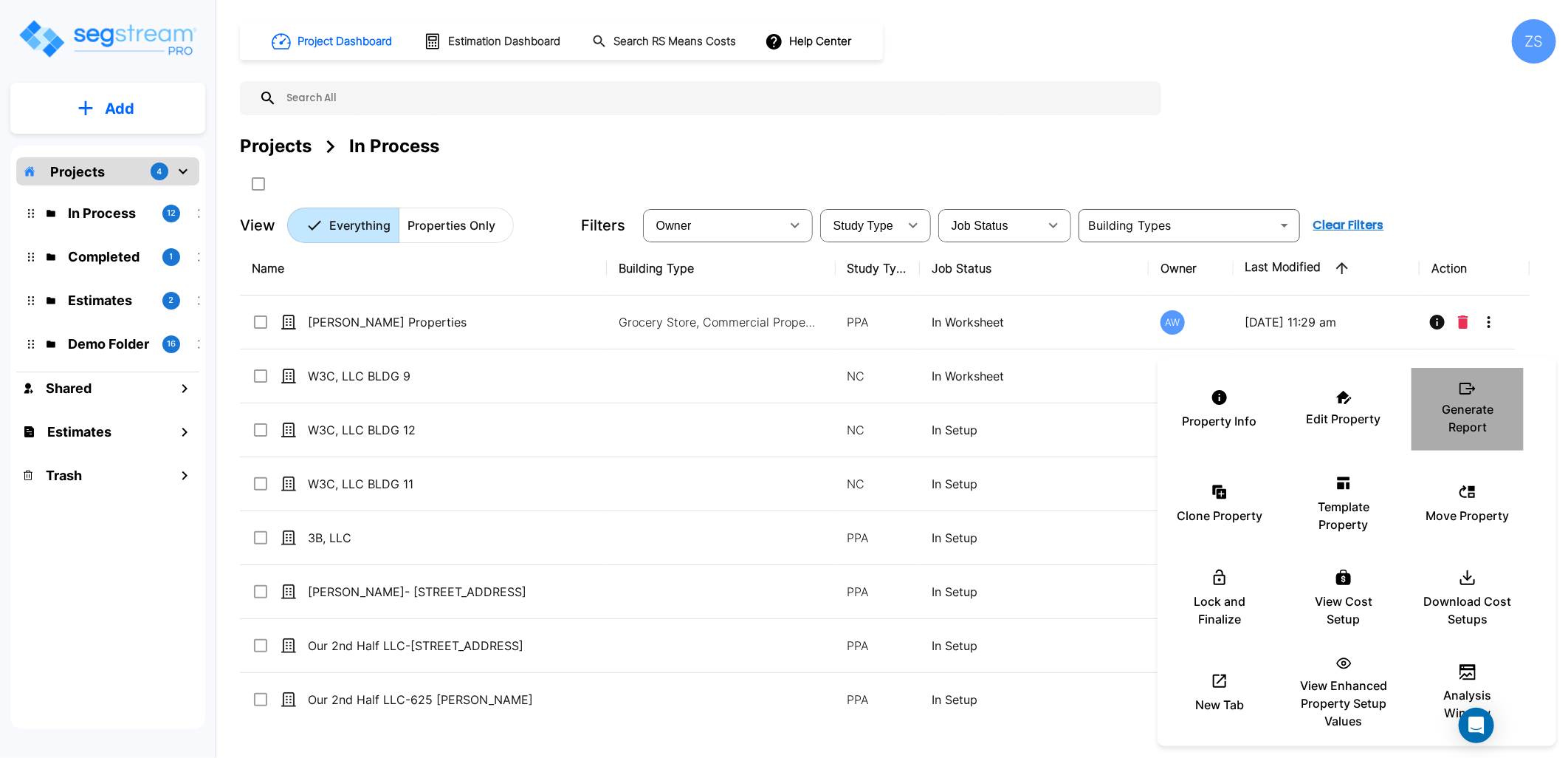
click at [1466, 422] on p "Generate Report" at bounding box center [1468, 417] width 88 height 35
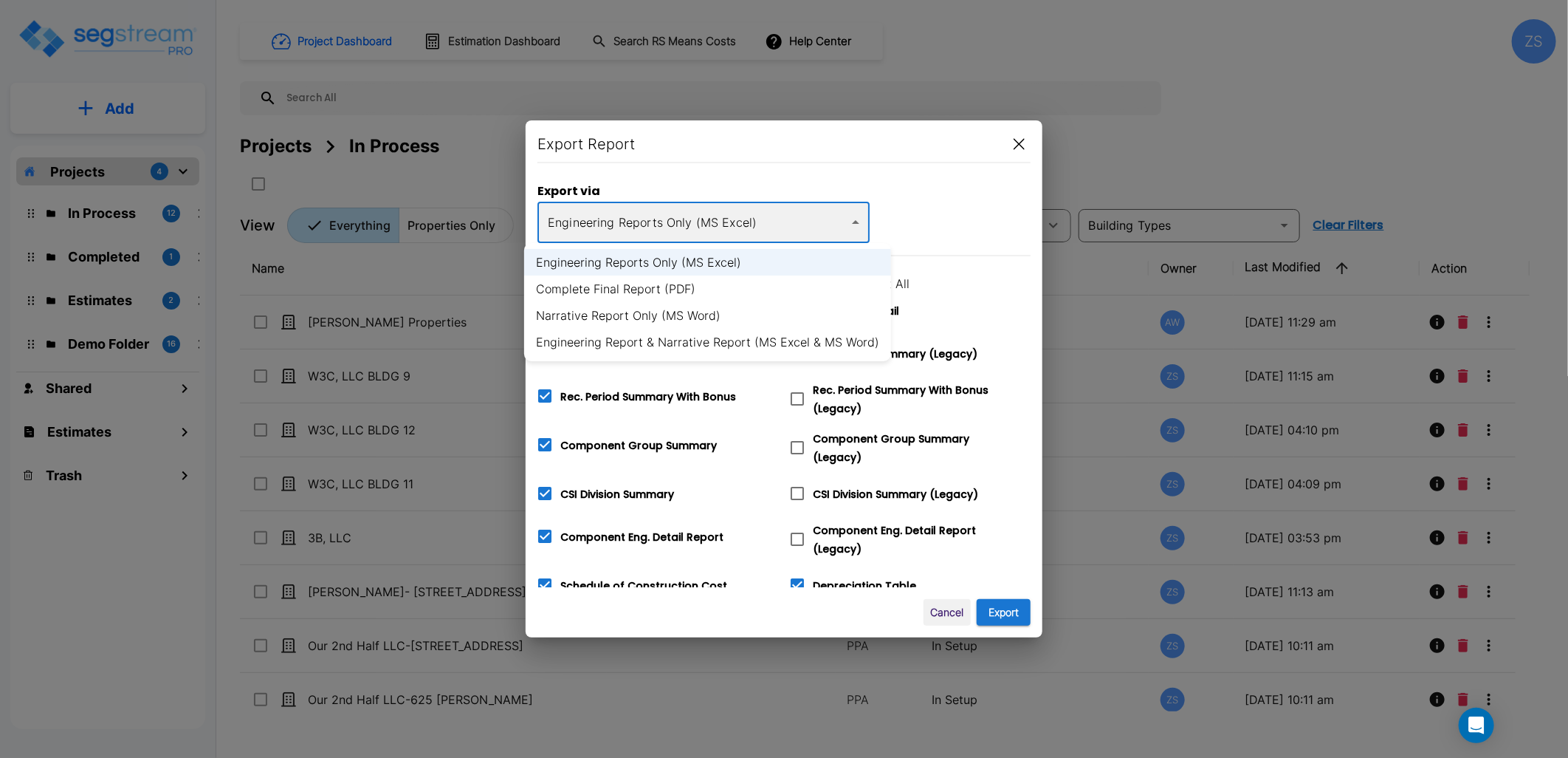
click at [732, 237] on body "× Your report is being generated. Be patient! × We're working on your Modificat…" at bounding box center [784, 379] width 1568 height 758
click at [719, 315] on li "Narrative Report Only (MS Word)" at bounding box center [708, 315] width 367 height 26
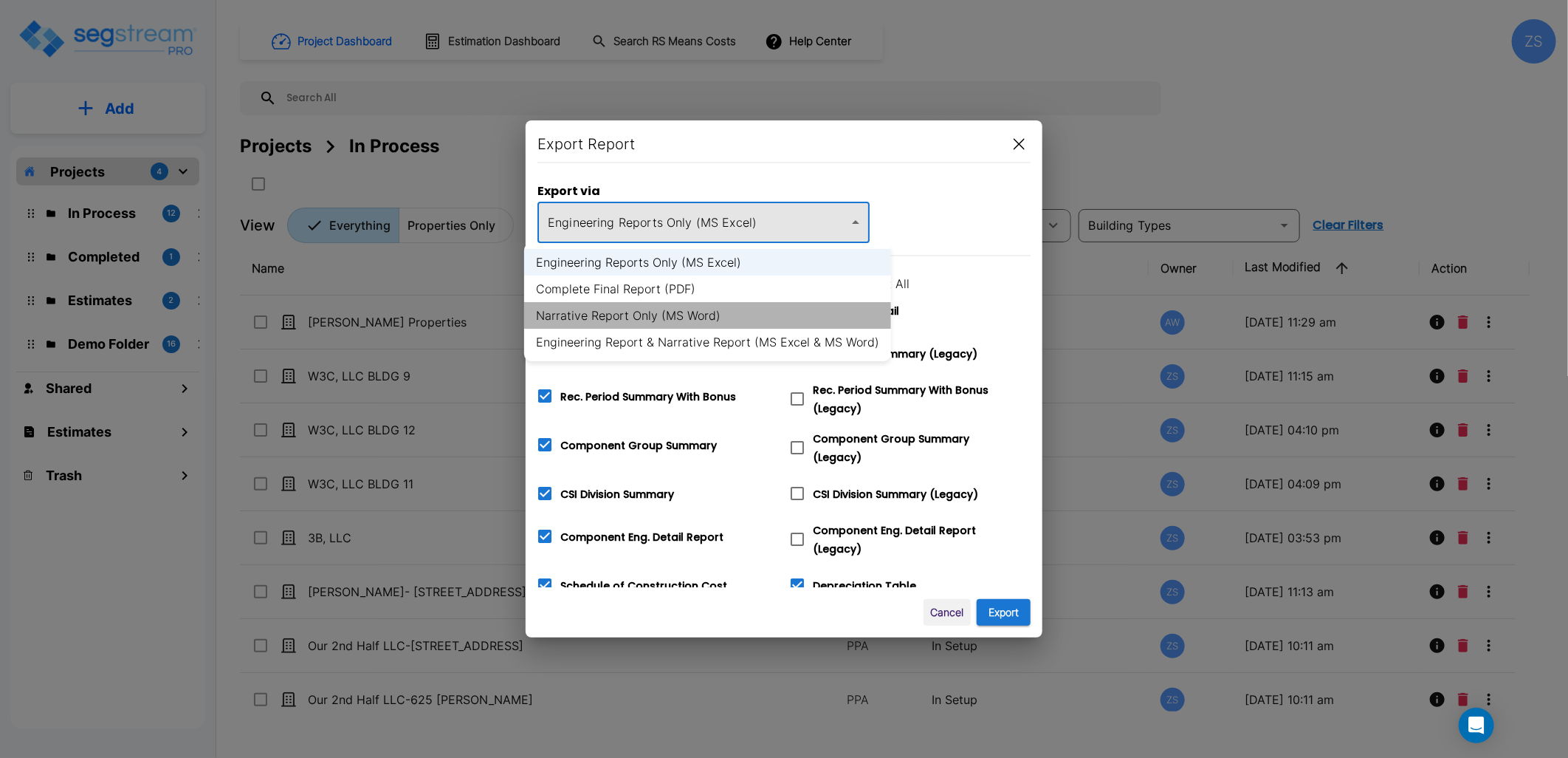
type input "word"
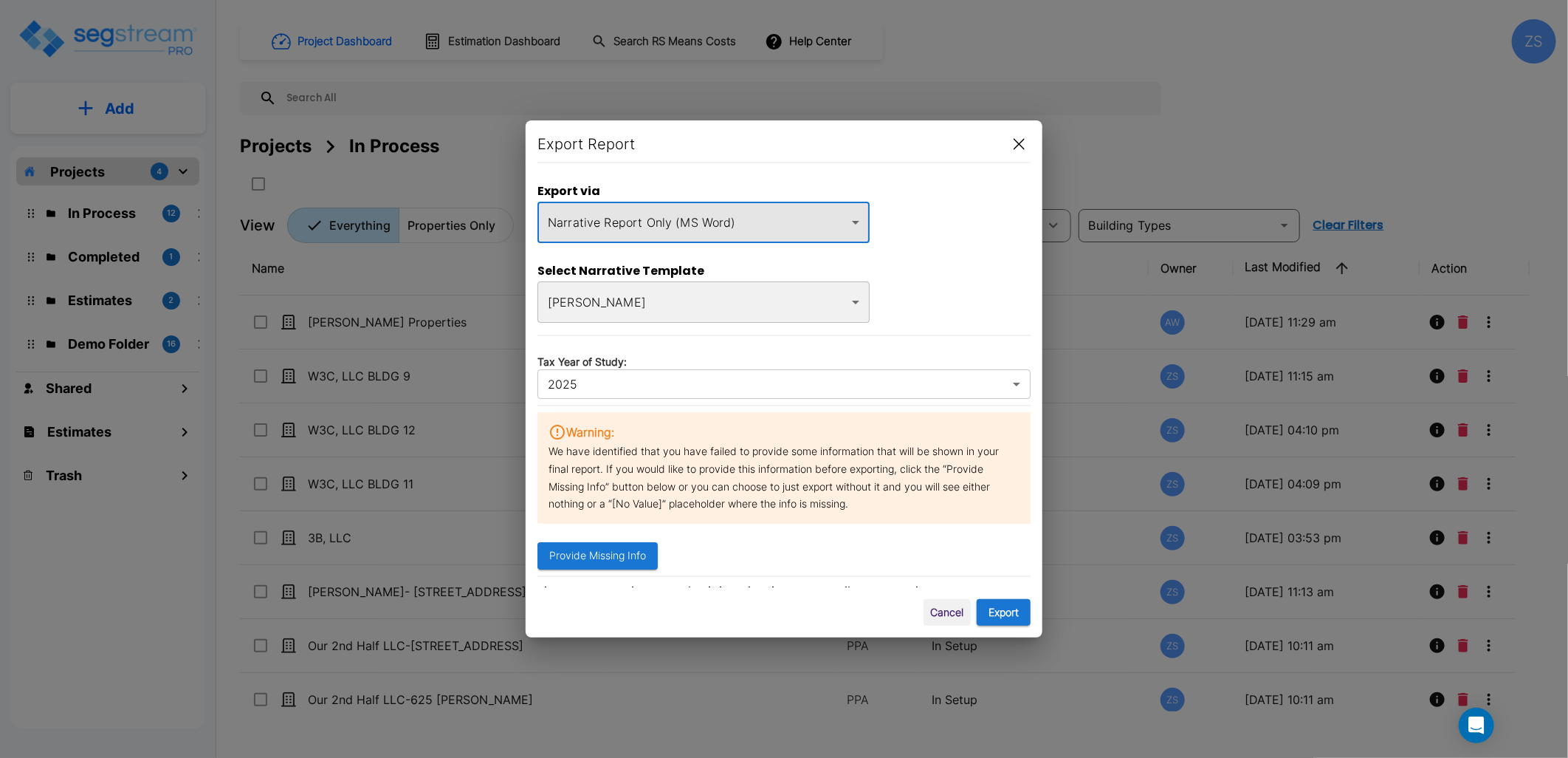
scroll to position [202, 0]
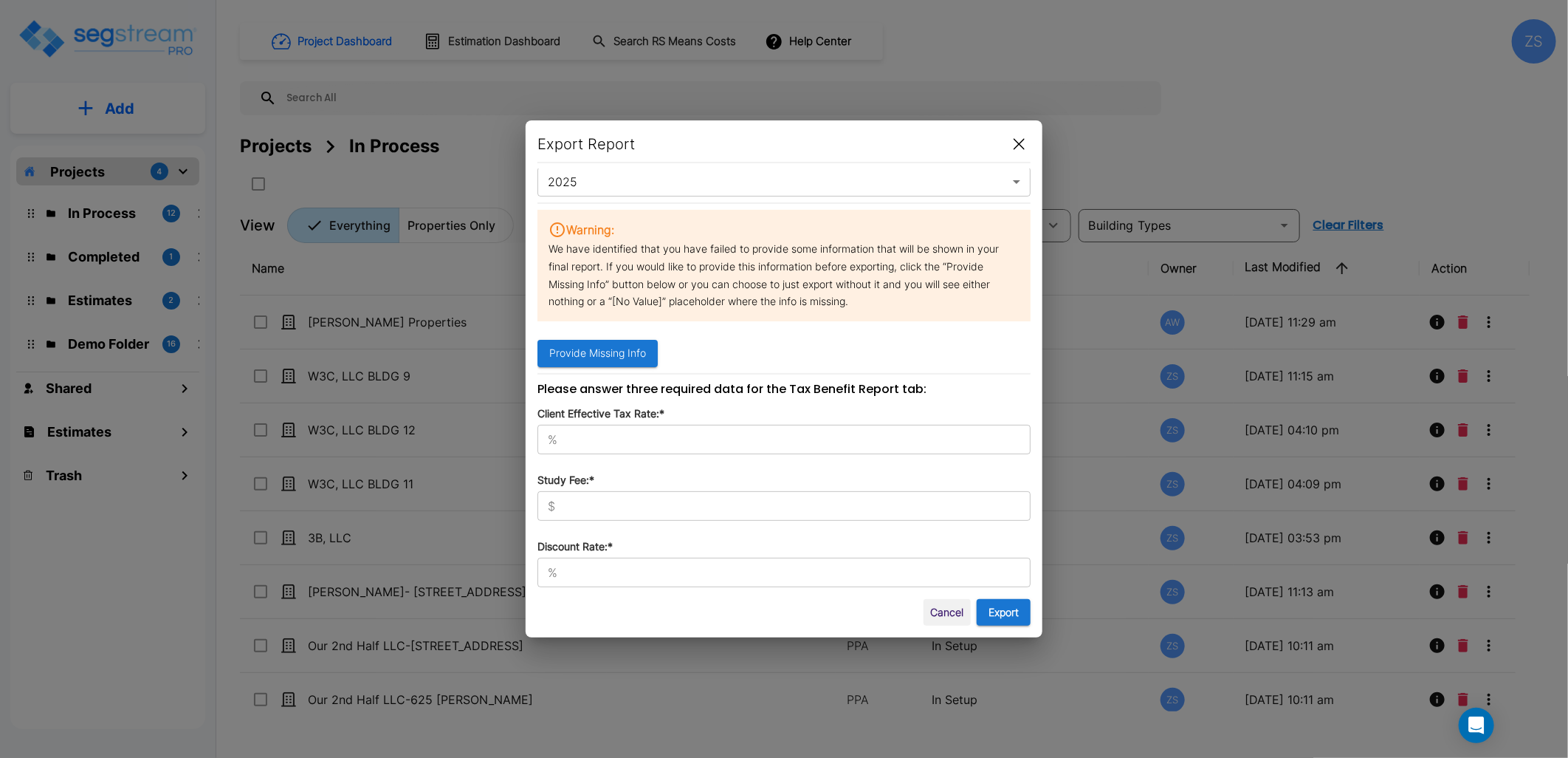
click at [659, 431] on div "% ​" at bounding box center [784, 439] width 493 height 29
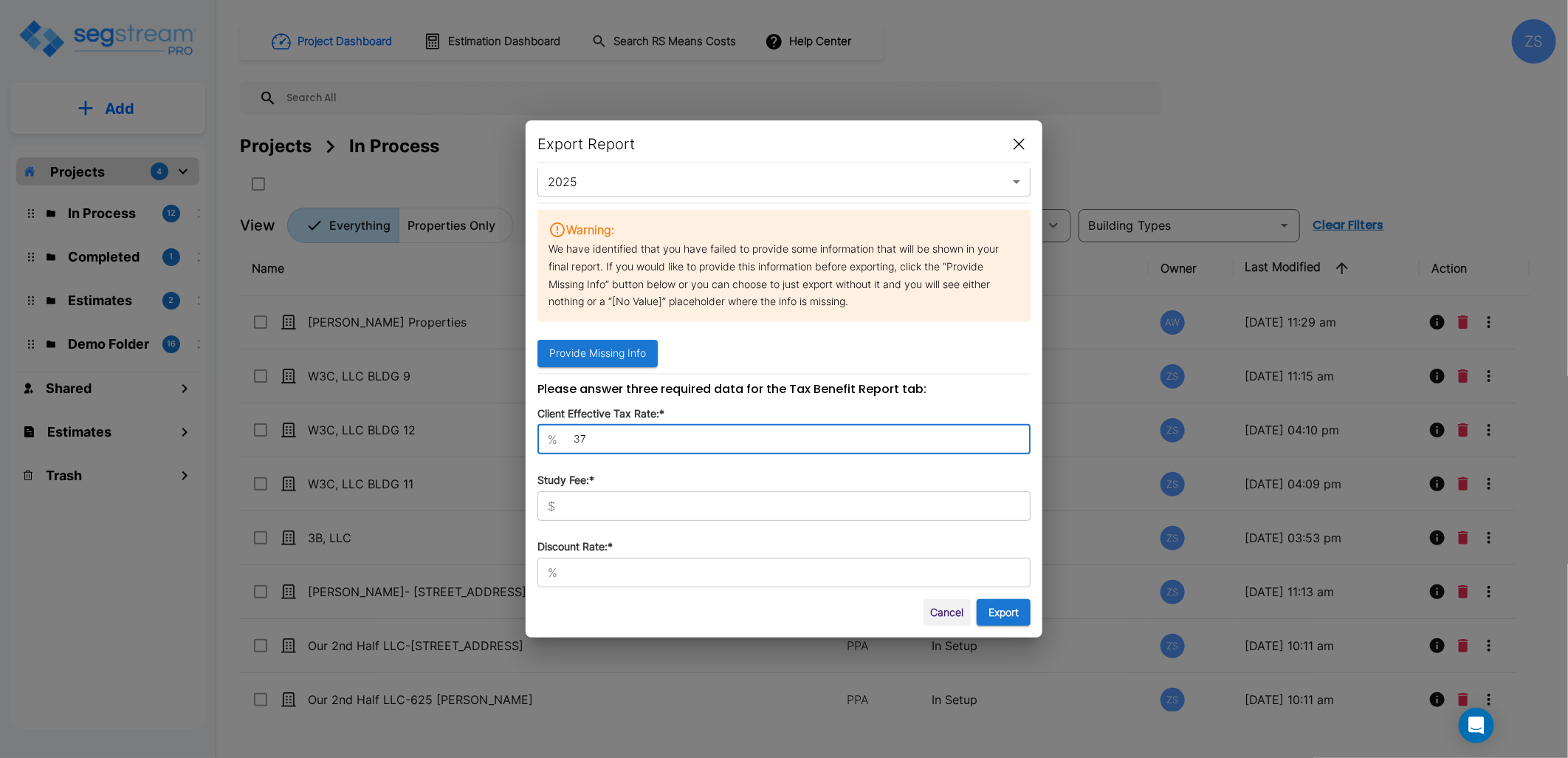
type input "37"
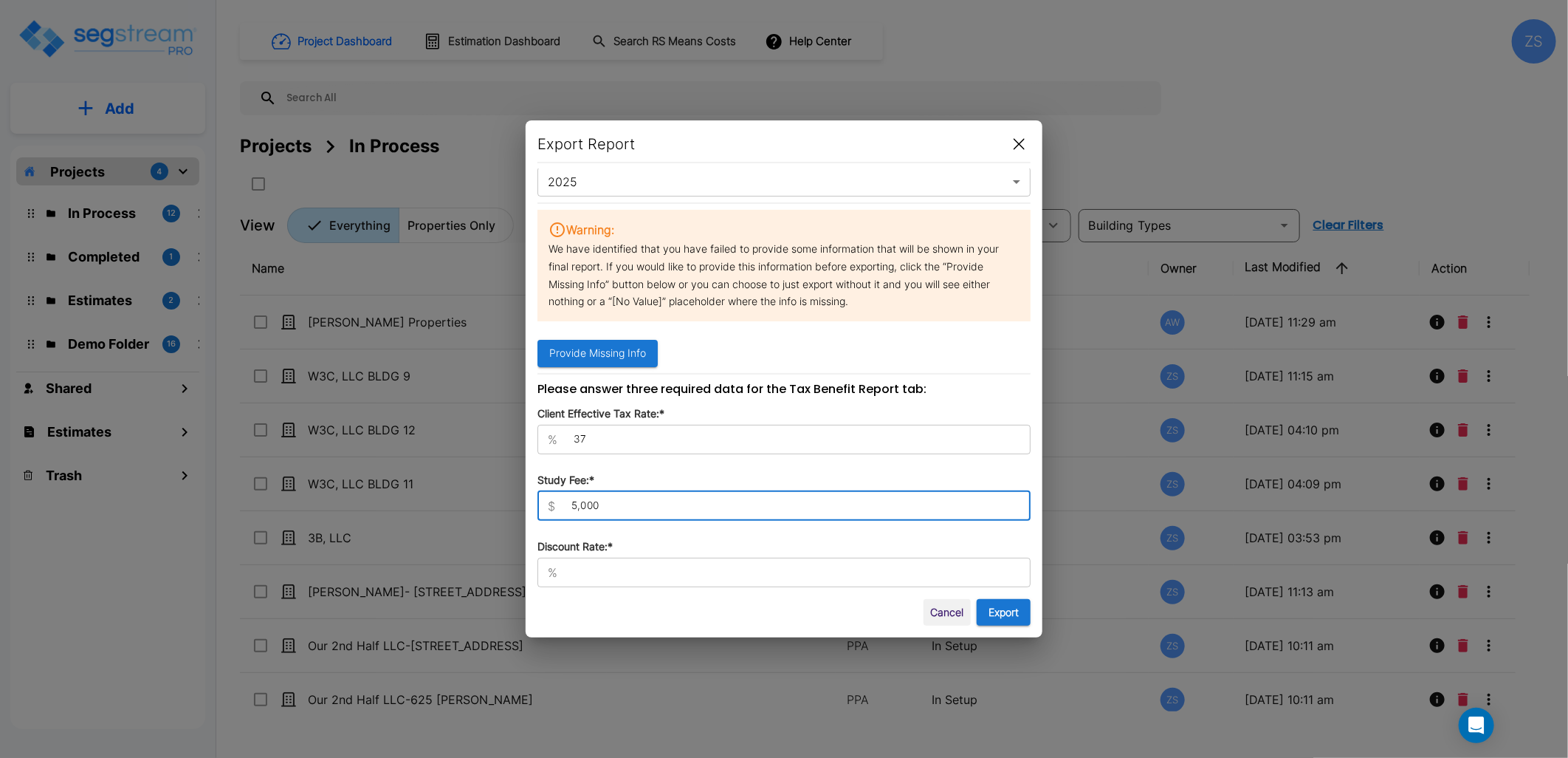
type input "5,000"
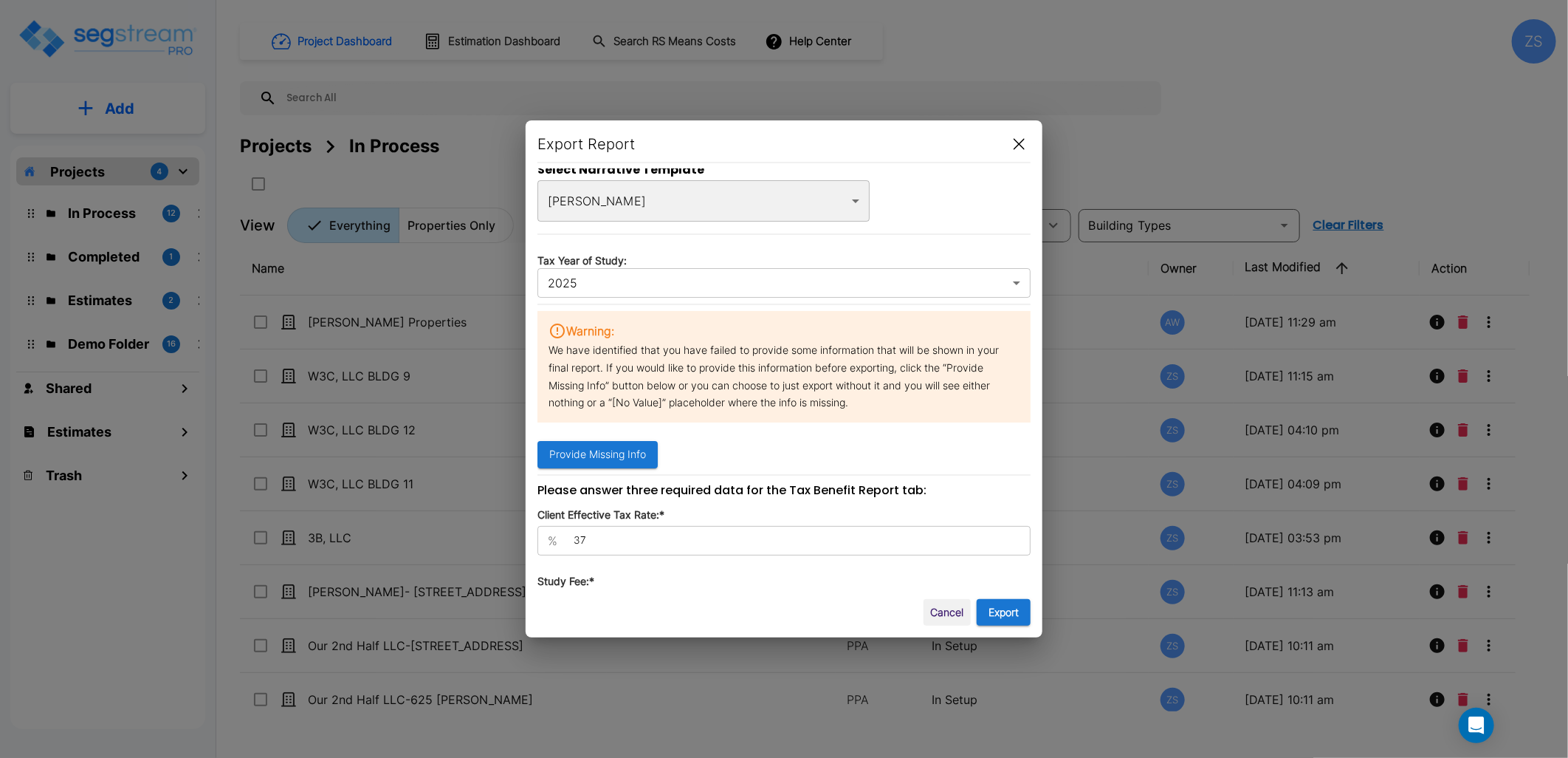
scroll to position [0, 0]
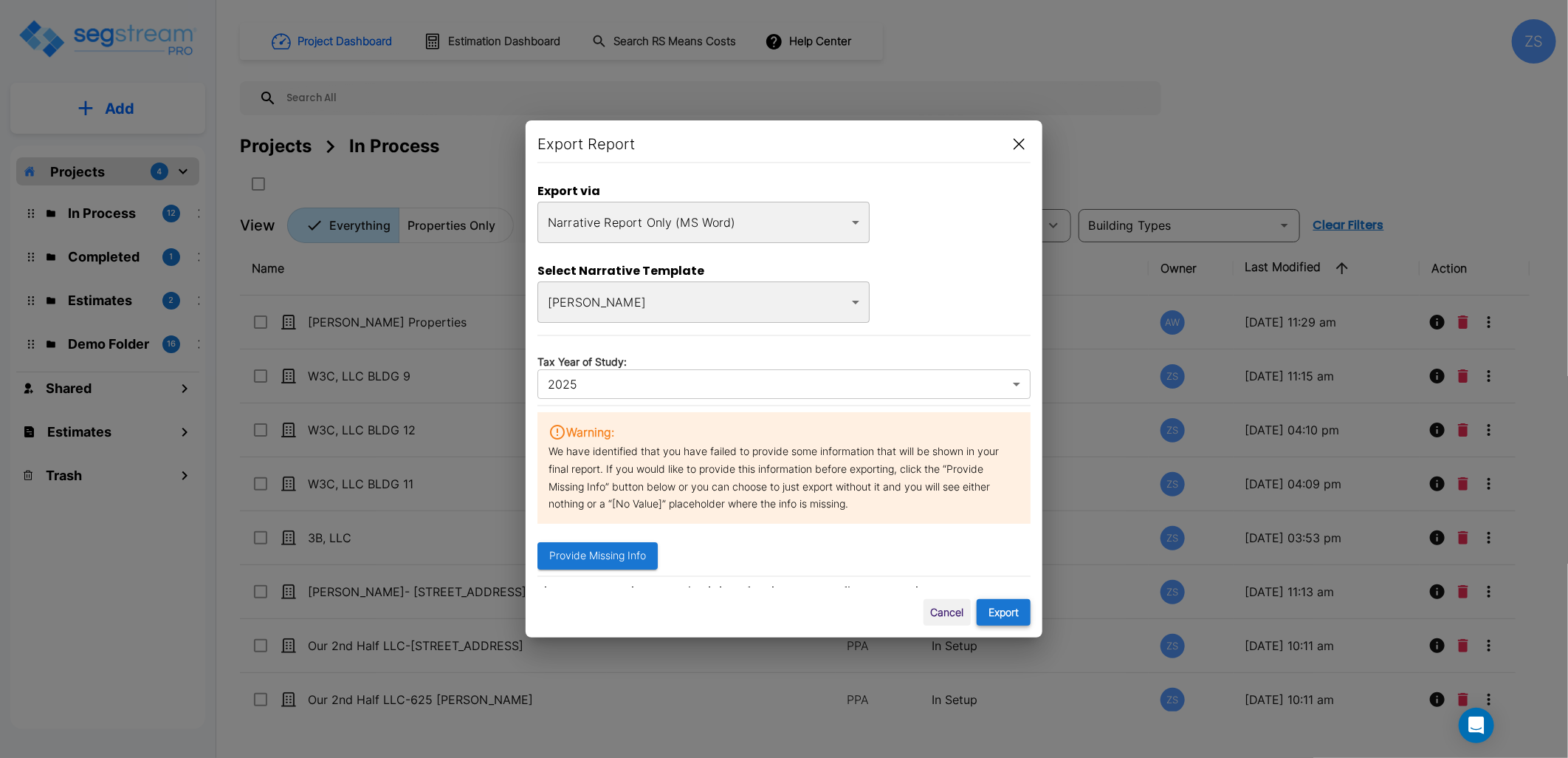
type input "8"
click at [1001, 607] on button "Export" at bounding box center [1003, 613] width 54 height 27
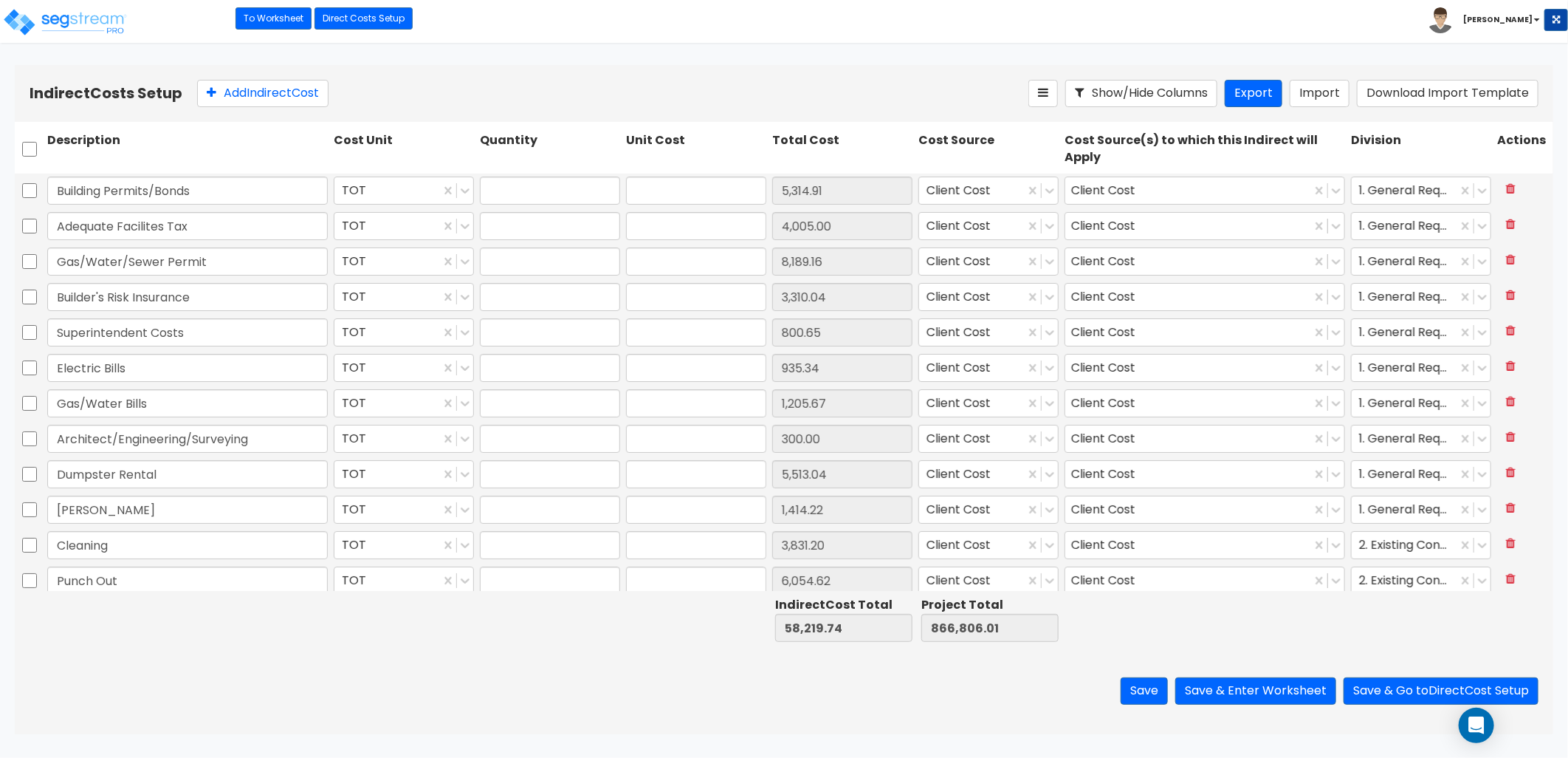
type input "1.00"
type input "5,314.91"
type input "1.00"
type input "4,005.00"
type input "1.00"
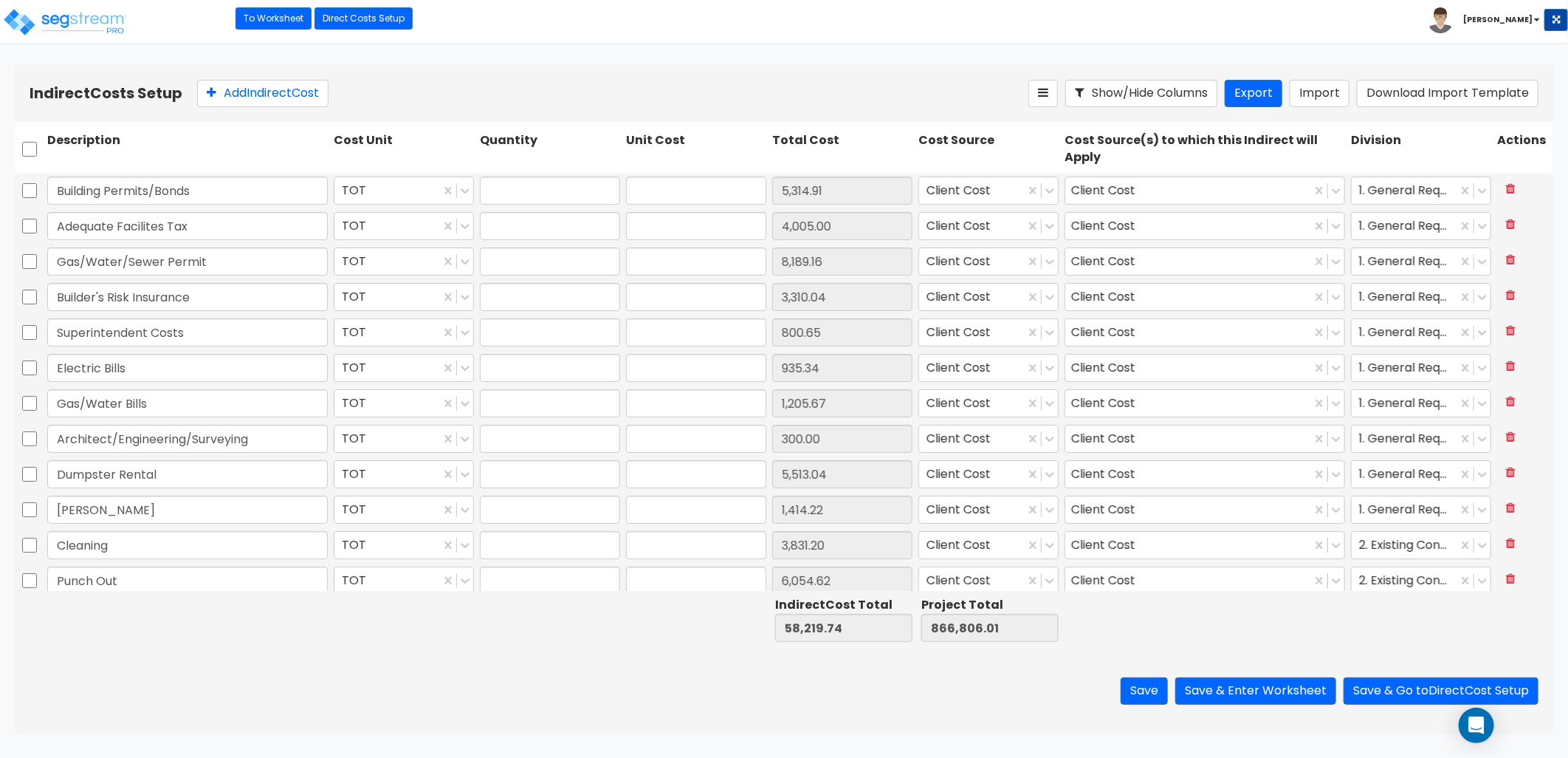
type input "8,189.16"
type input "1.00"
type input "3,310.04"
type input "1.00"
type input "800.65"
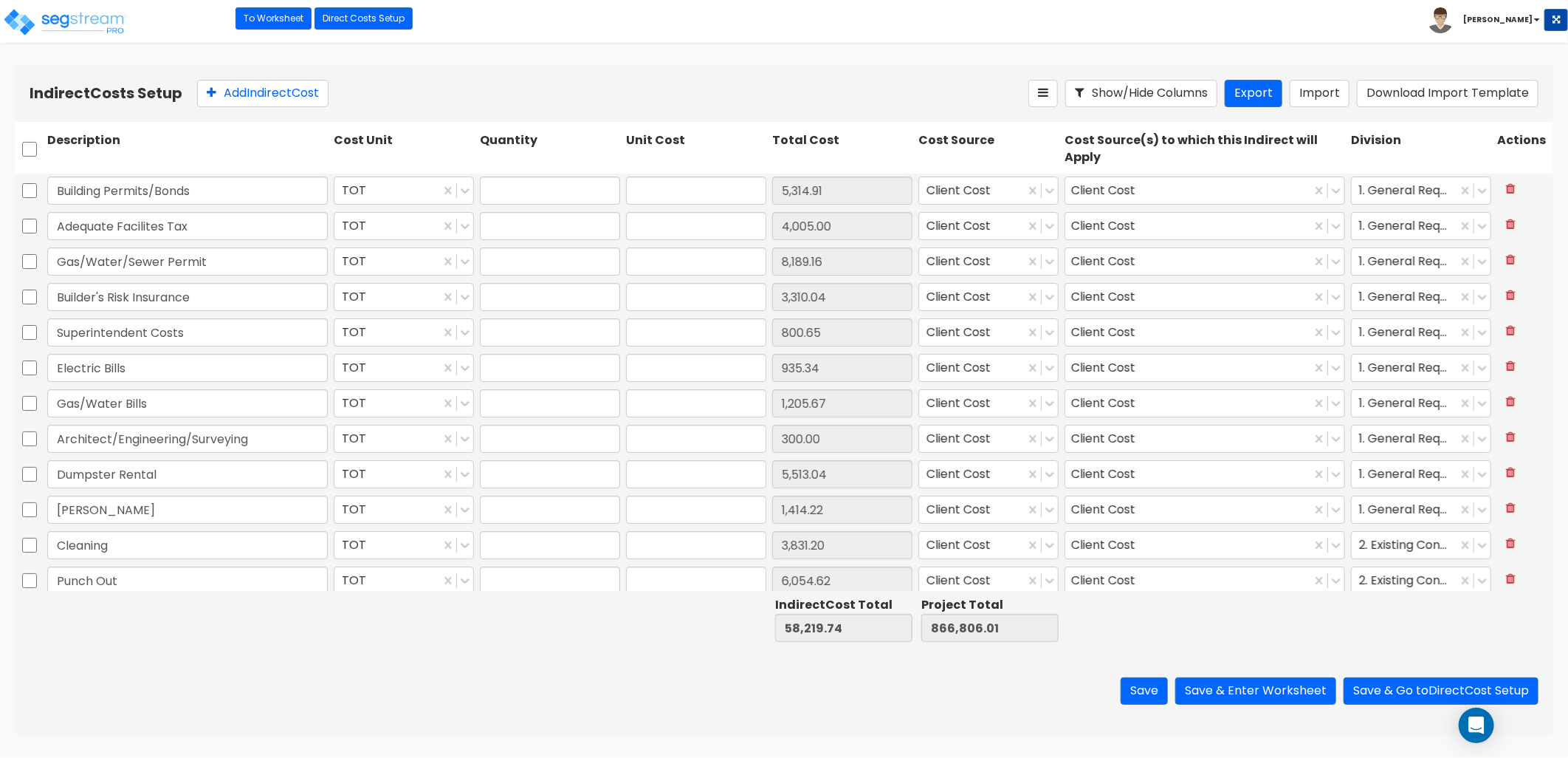
type input "1.00"
type input "935.34"
type input "1.00"
type input "1,205.67"
type input "1.00"
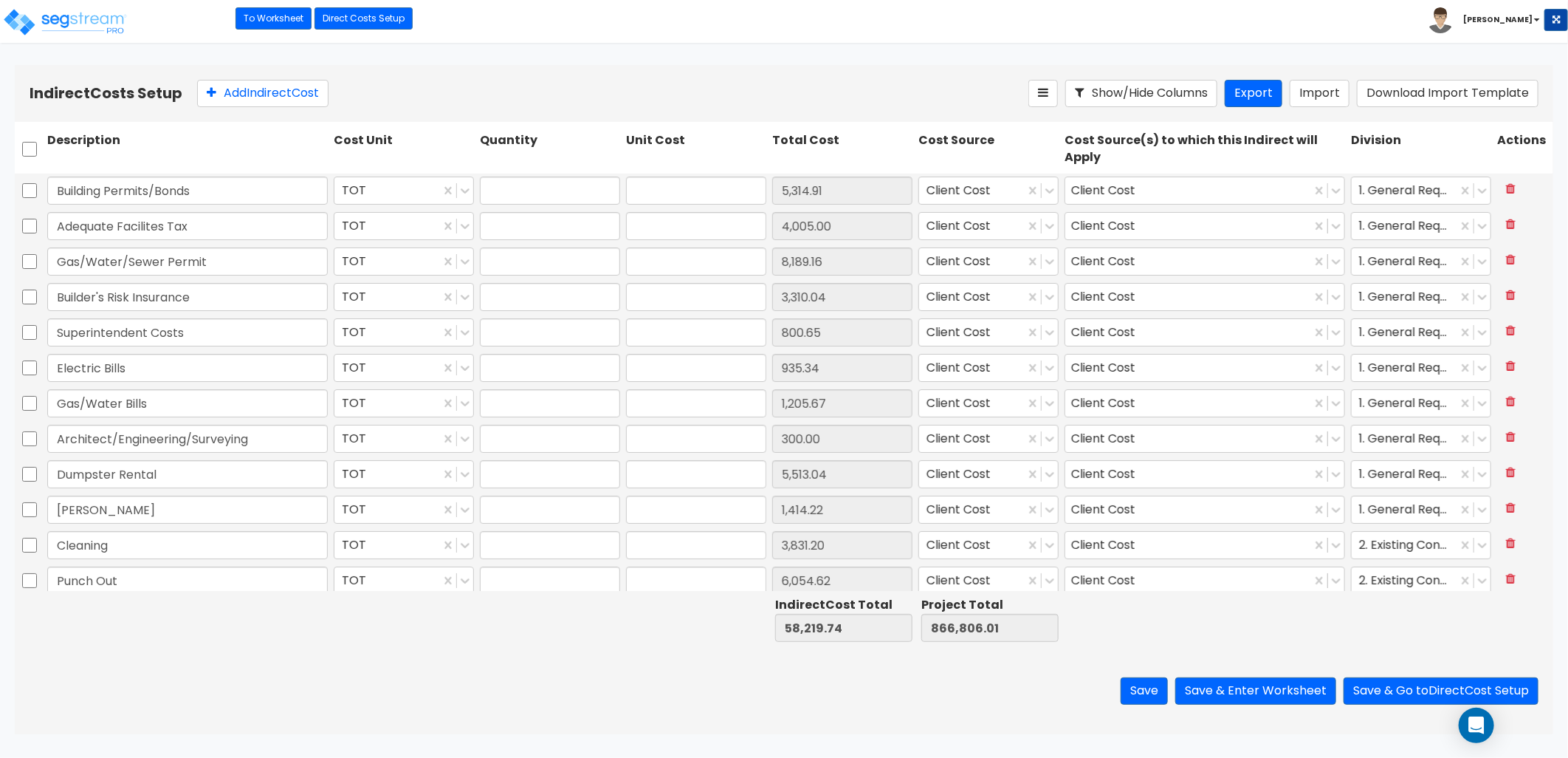
type input "300.00"
type input "1.00"
type input "5,513.04"
type input "1.00"
type input "1,414.22"
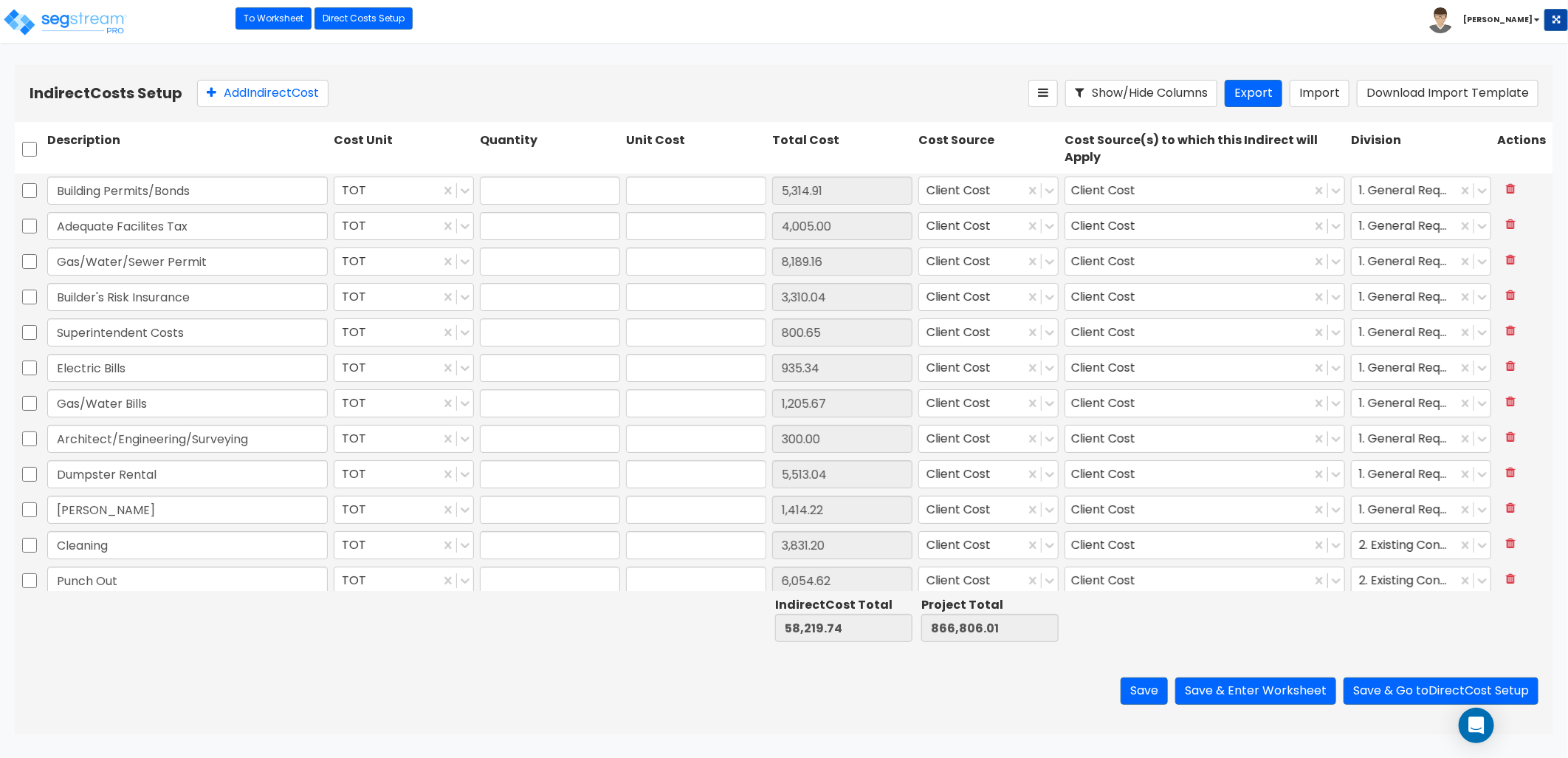
type input "1.00"
type input "3,831.20"
type input "1.00"
type input "6,054.62"
type input "1.00"
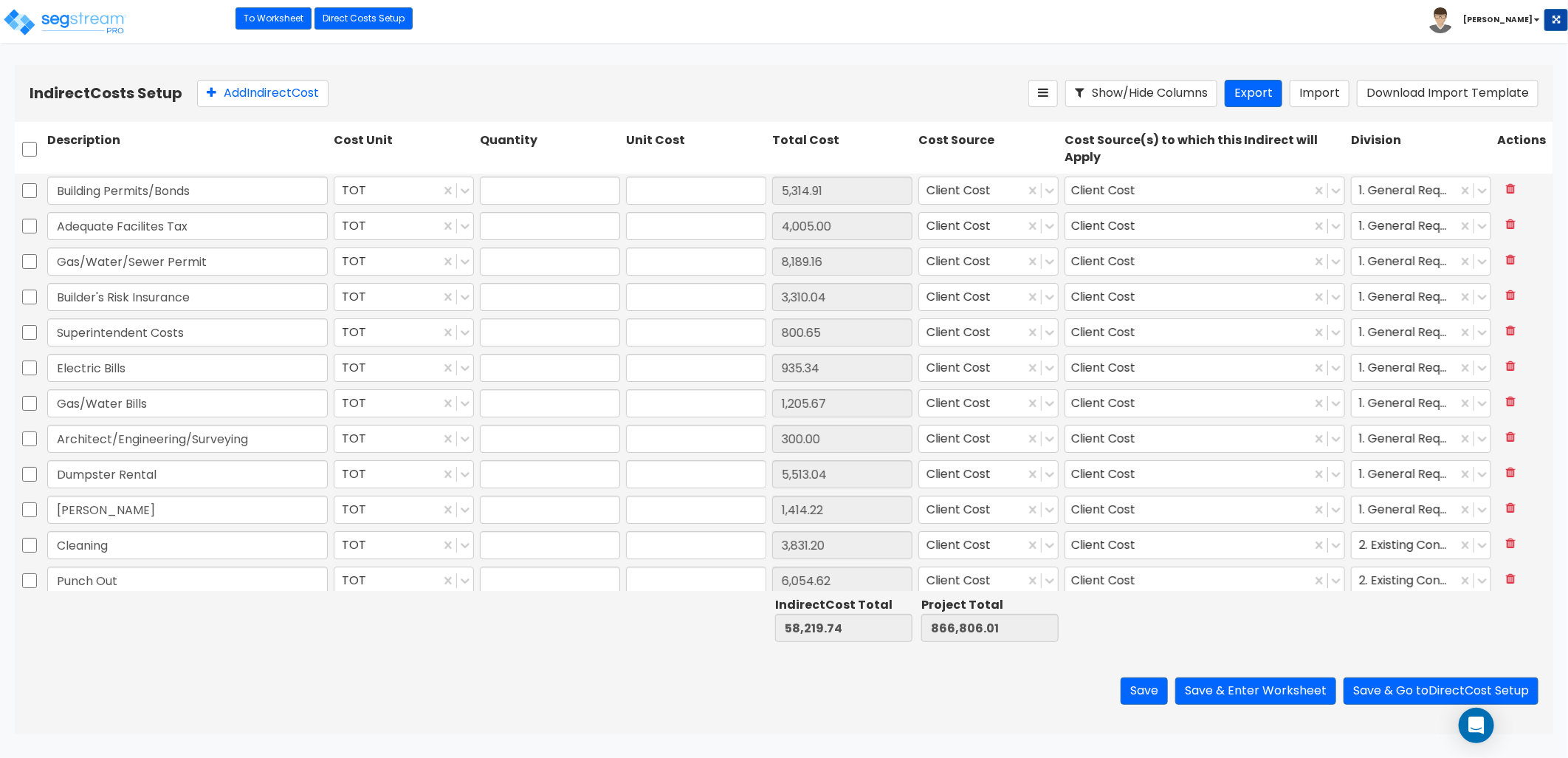
type input "1,016.05"
type input "1.00"
type input "16,329.84"
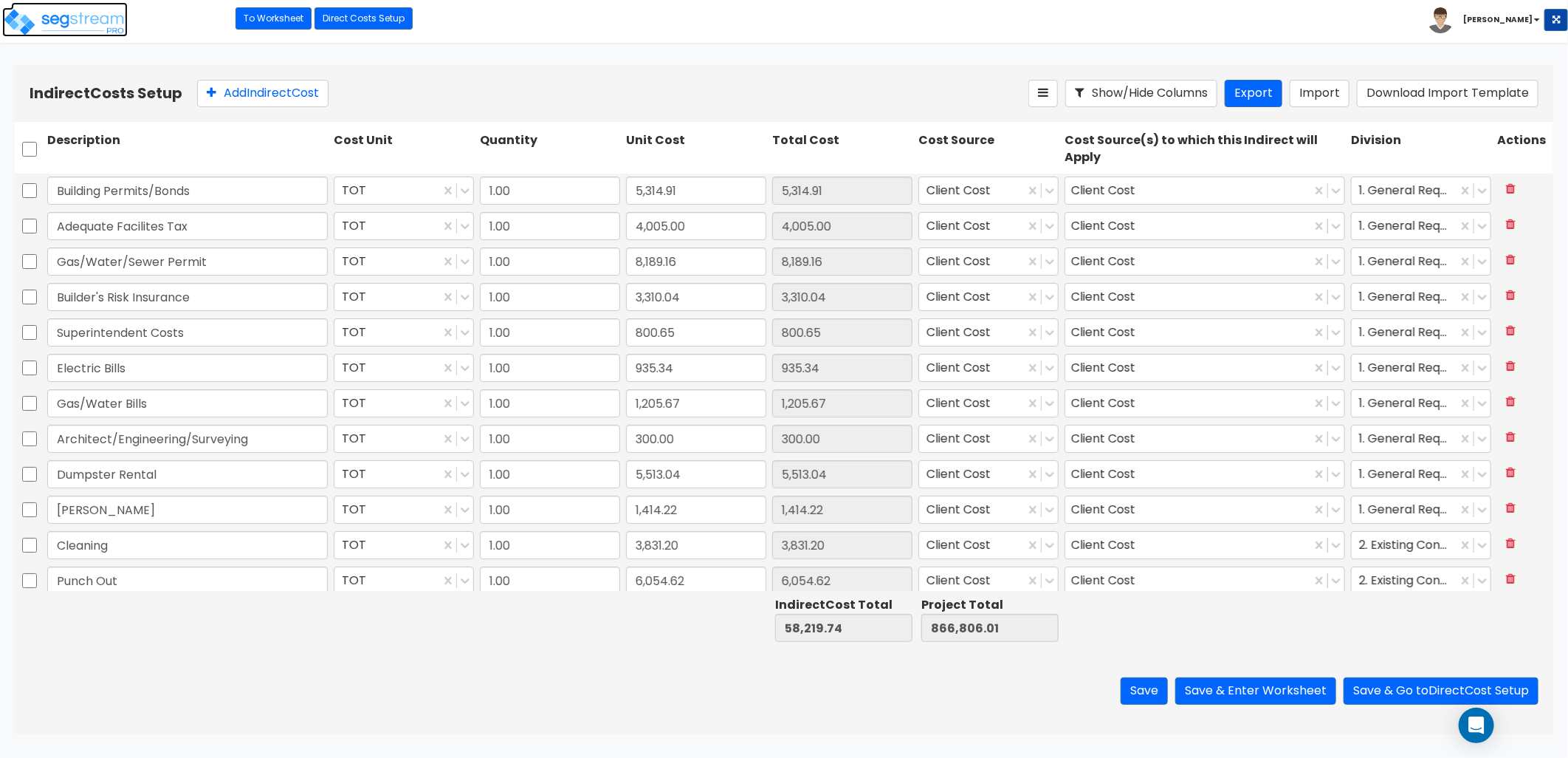
click at [55, 19] on img at bounding box center [65, 22] width 126 height 29
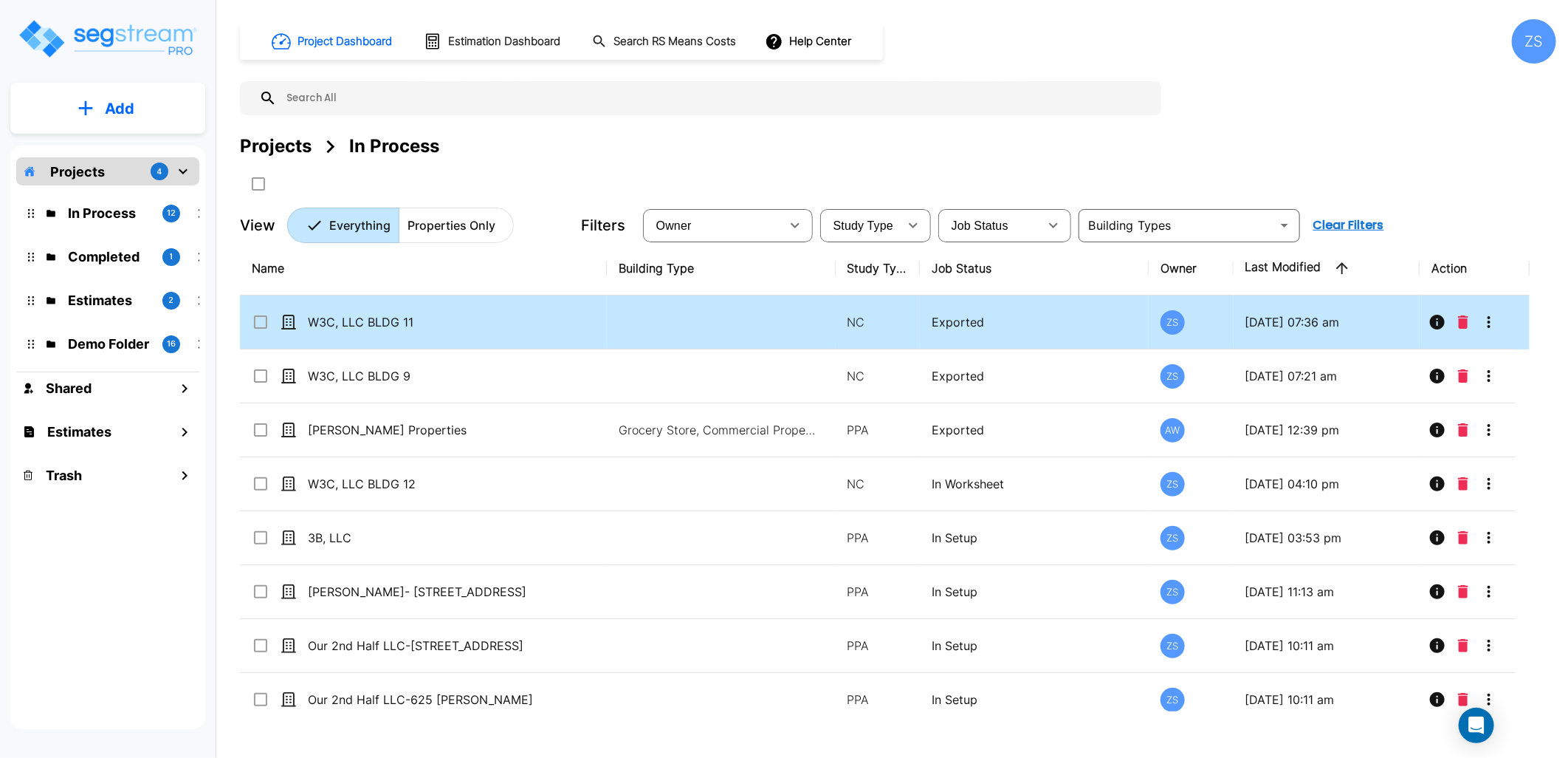
click at [485, 334] on td "W3C, LLC BLDG 11" at bounding box center [423, 322] width 367 height 54
checkbox input "true"
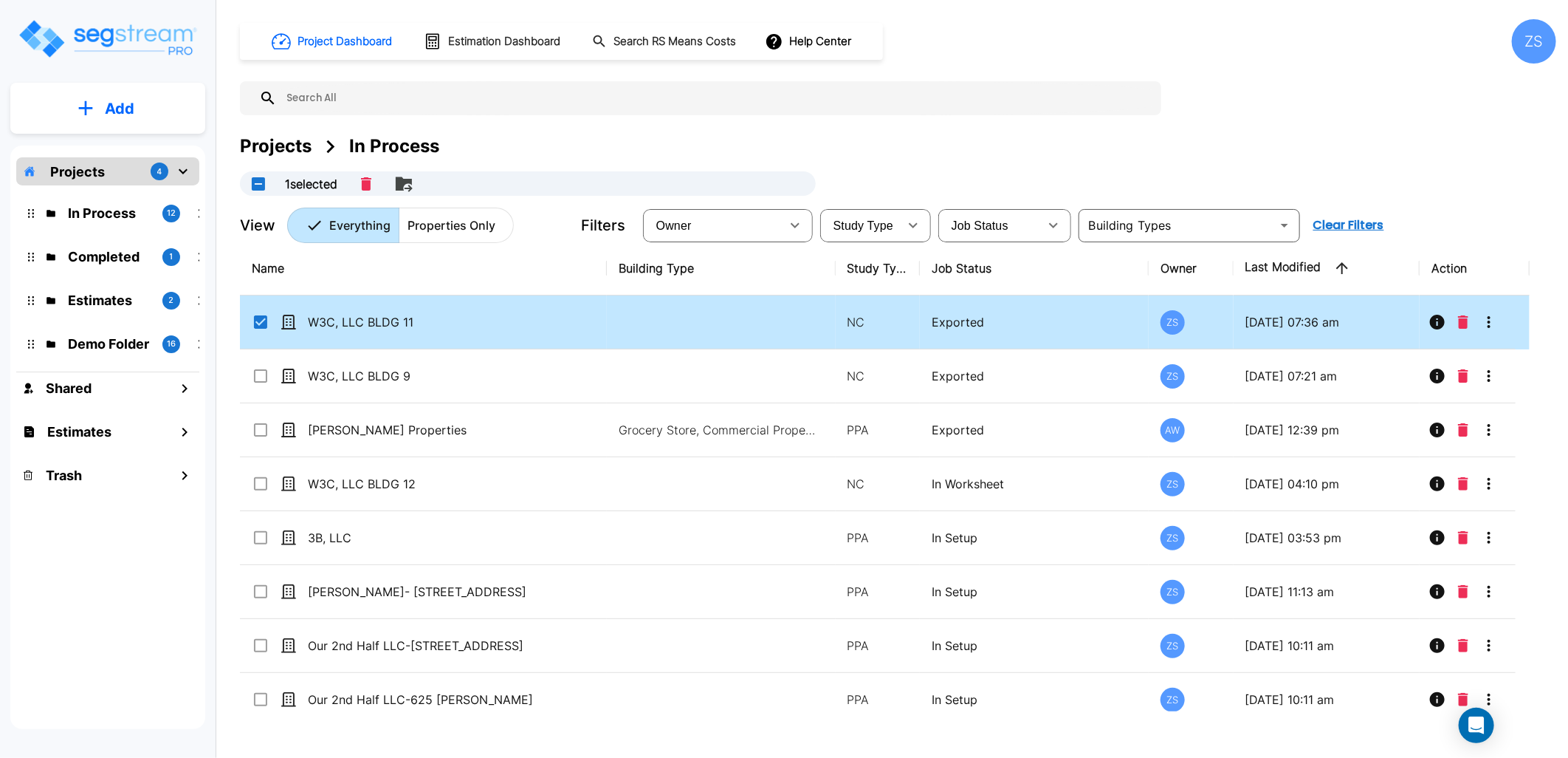
click at [485, 334] on td "W3C, LLC BLDG 11" at bounding box center [423, 322] width 367 height 54
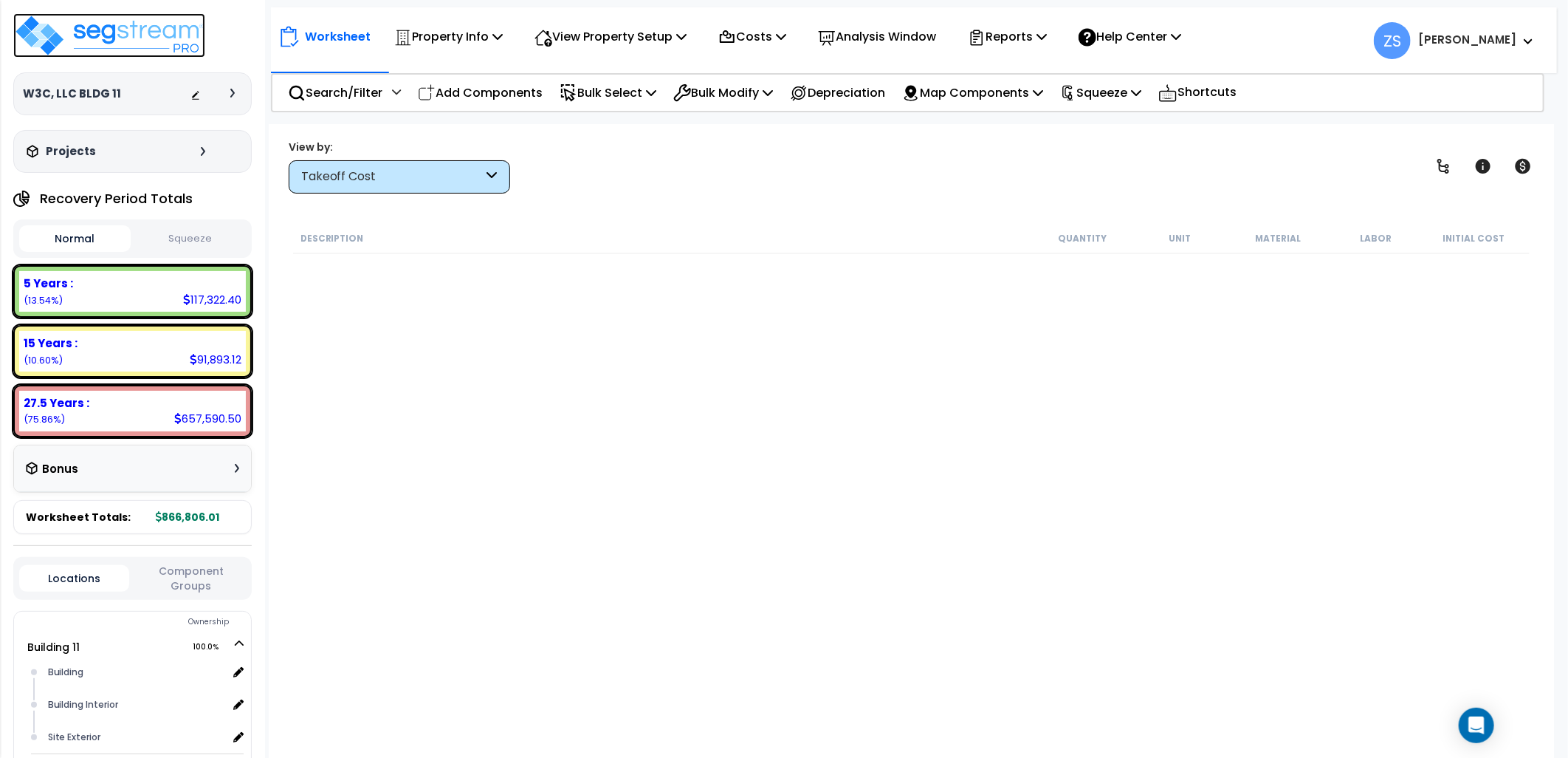
click at [180, 45] on img at bounding box center [109, 35] width 192 height 44
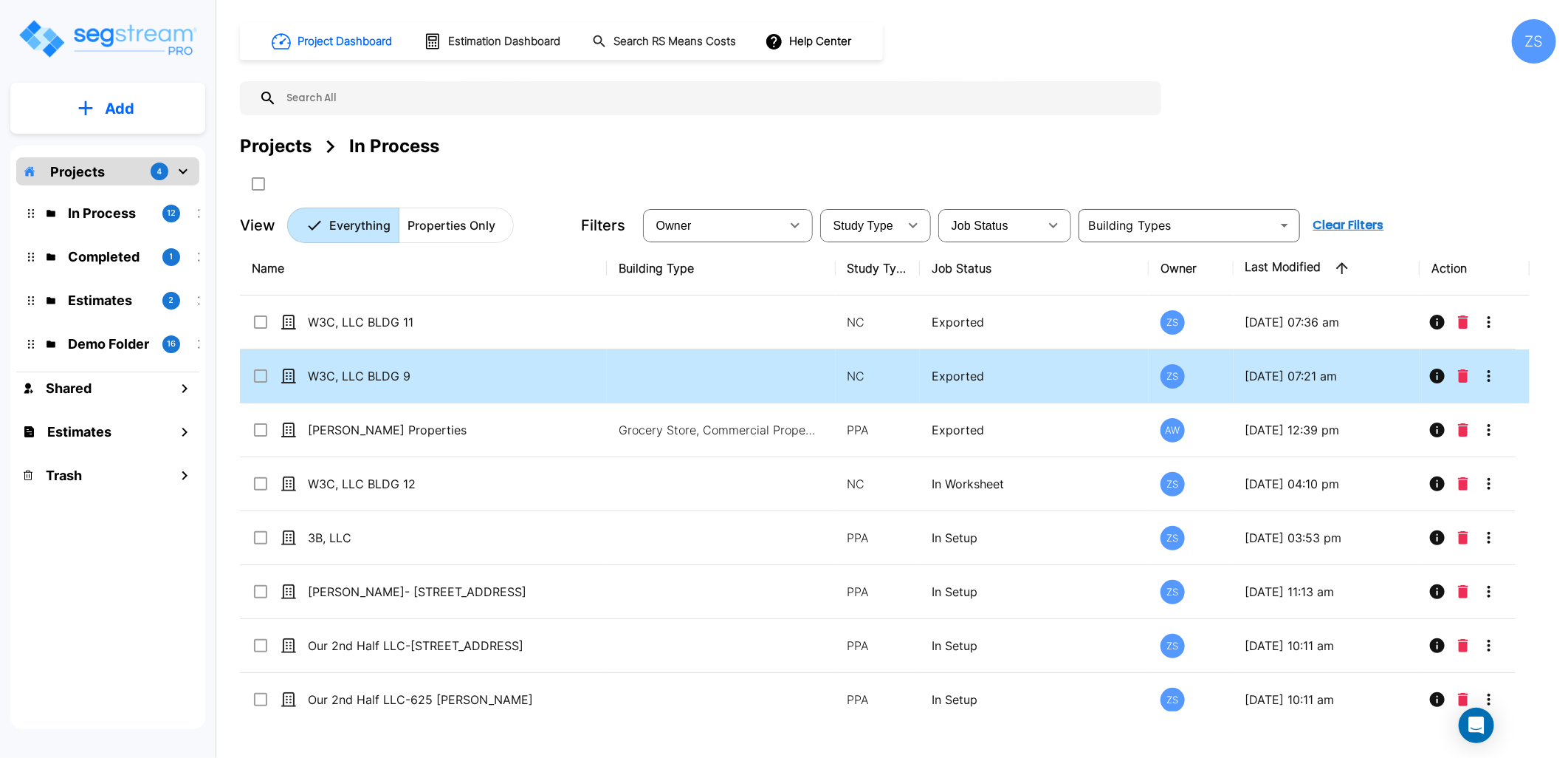
click at [567, 375] on div "W3C, LLC BLDG 9" at bounding box center [411, 376] width 320 height 18
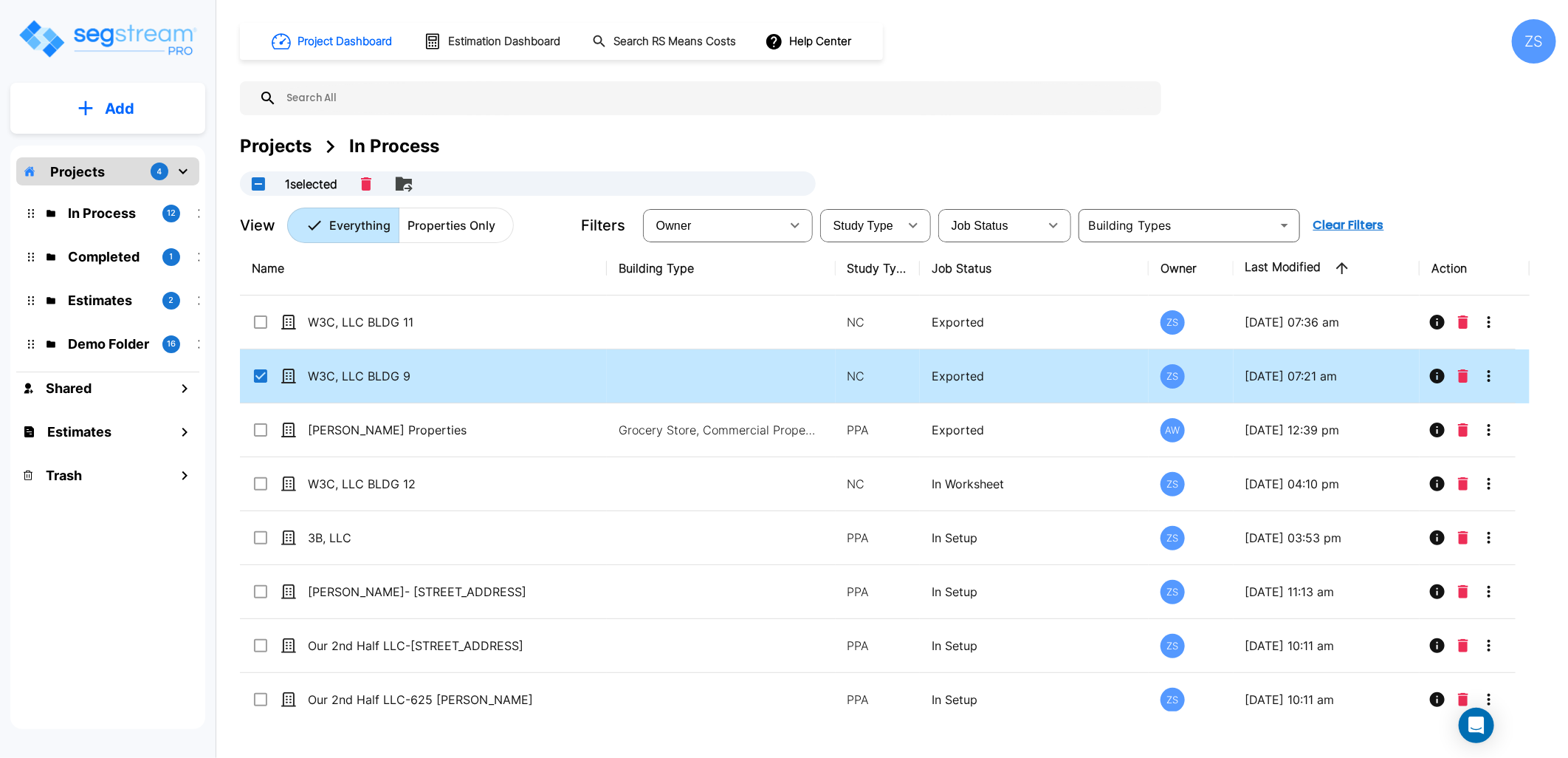
checkbox input "true"
click at [567, 375] on div "W3C, LLC BLDG 9" at bounding box center [411, 376] width 320 height 18
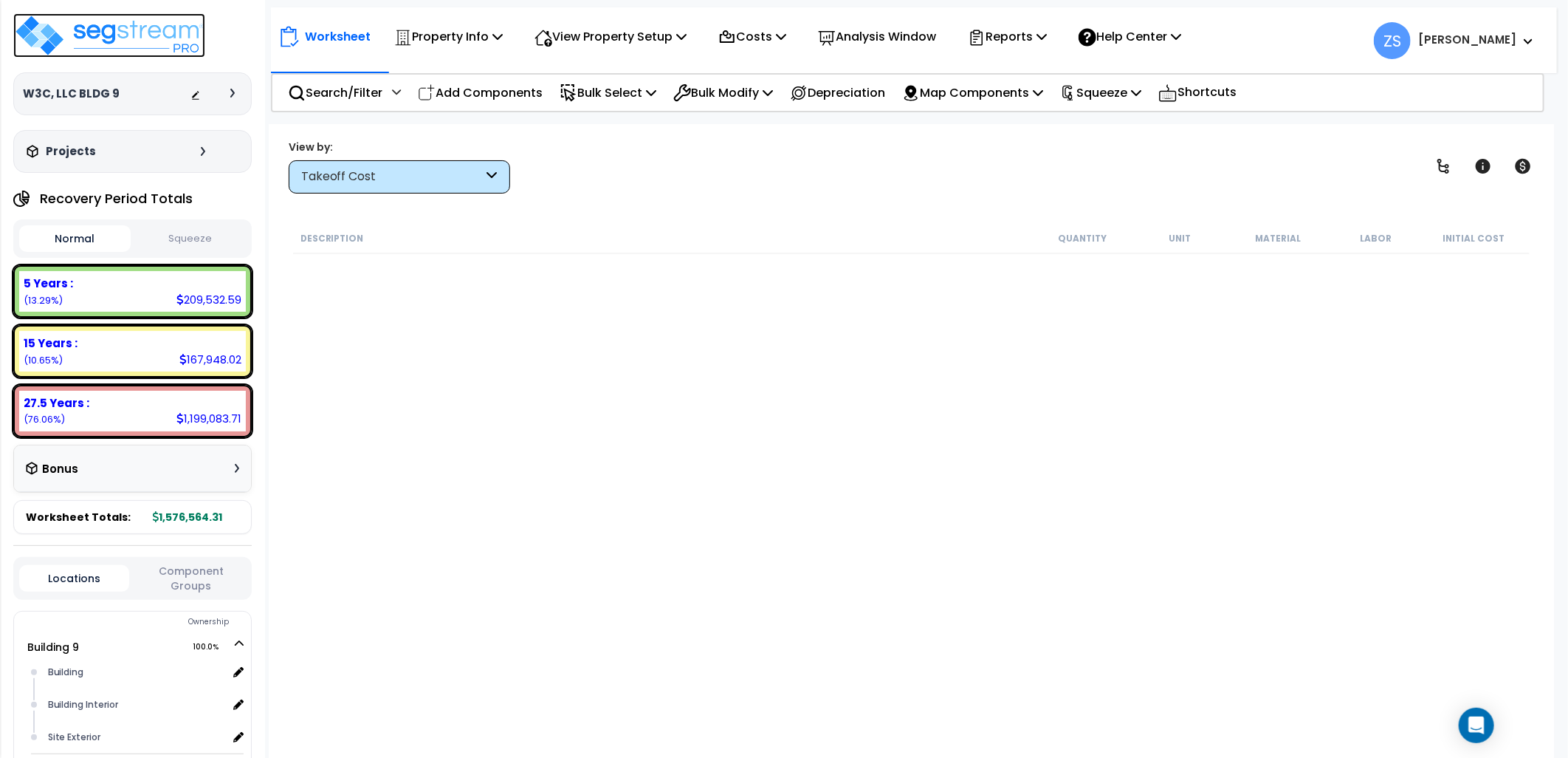
click at [142, 32] on img at bounding box center [109, 35] width 192 height 44
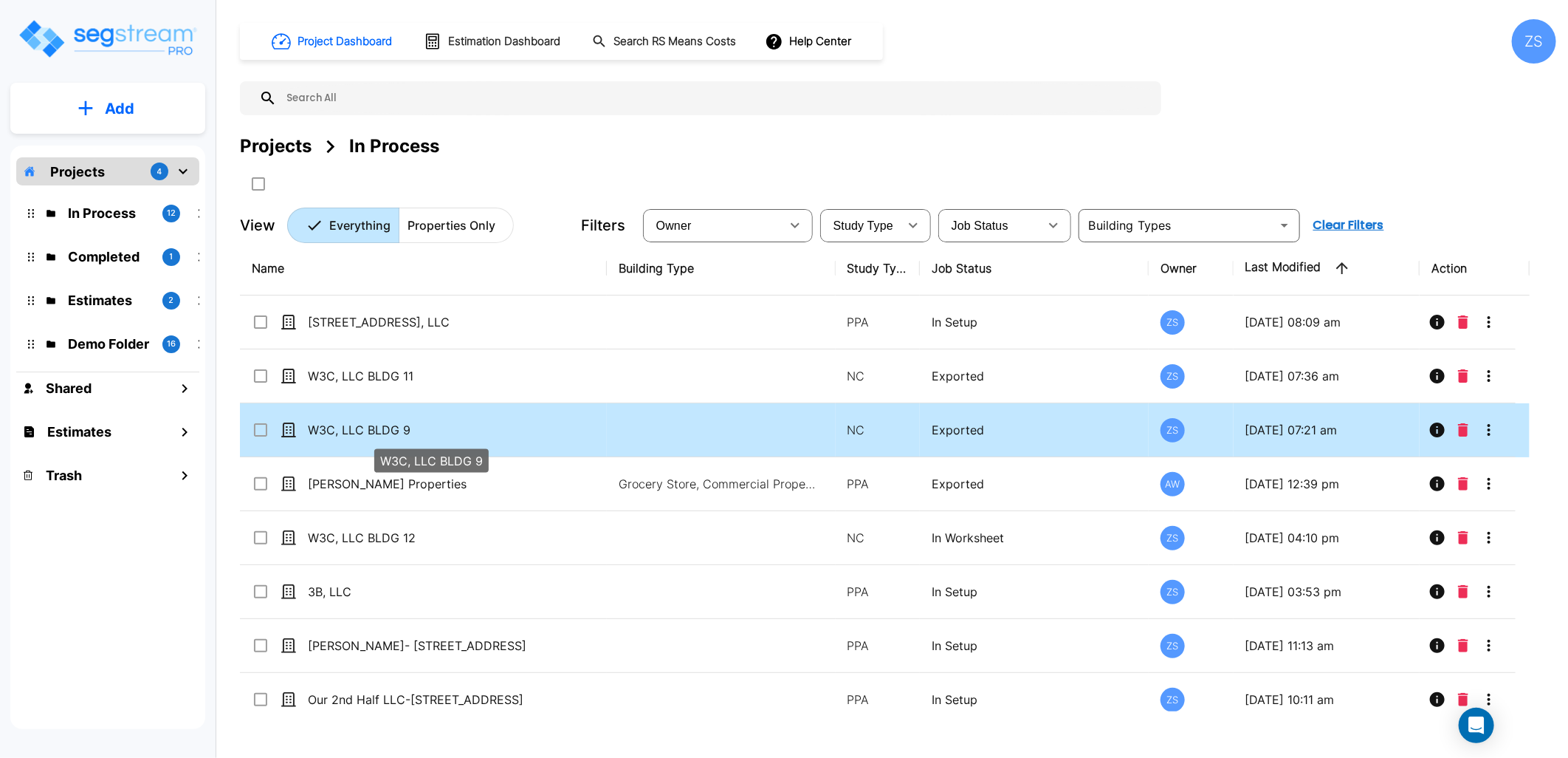
click at [549, 425] on p "W3C, LLC BLDG 9" at bounding box center [431, 430] width 246 height 18
checkbox input "true"
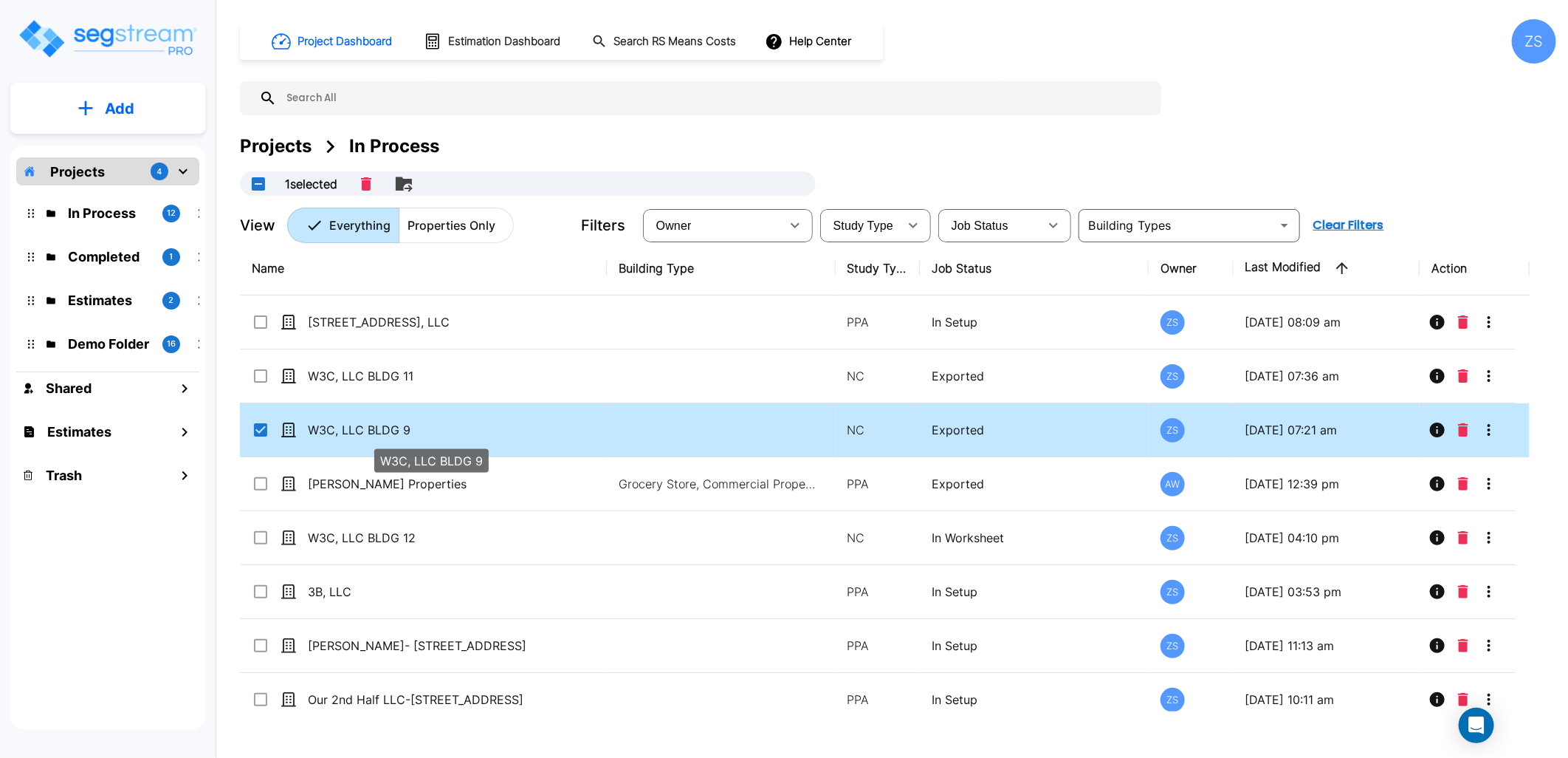
click at [549, 425] on p "W3C, LLC BLDG 9" at bounding box center [431, 430] width 246 height 18
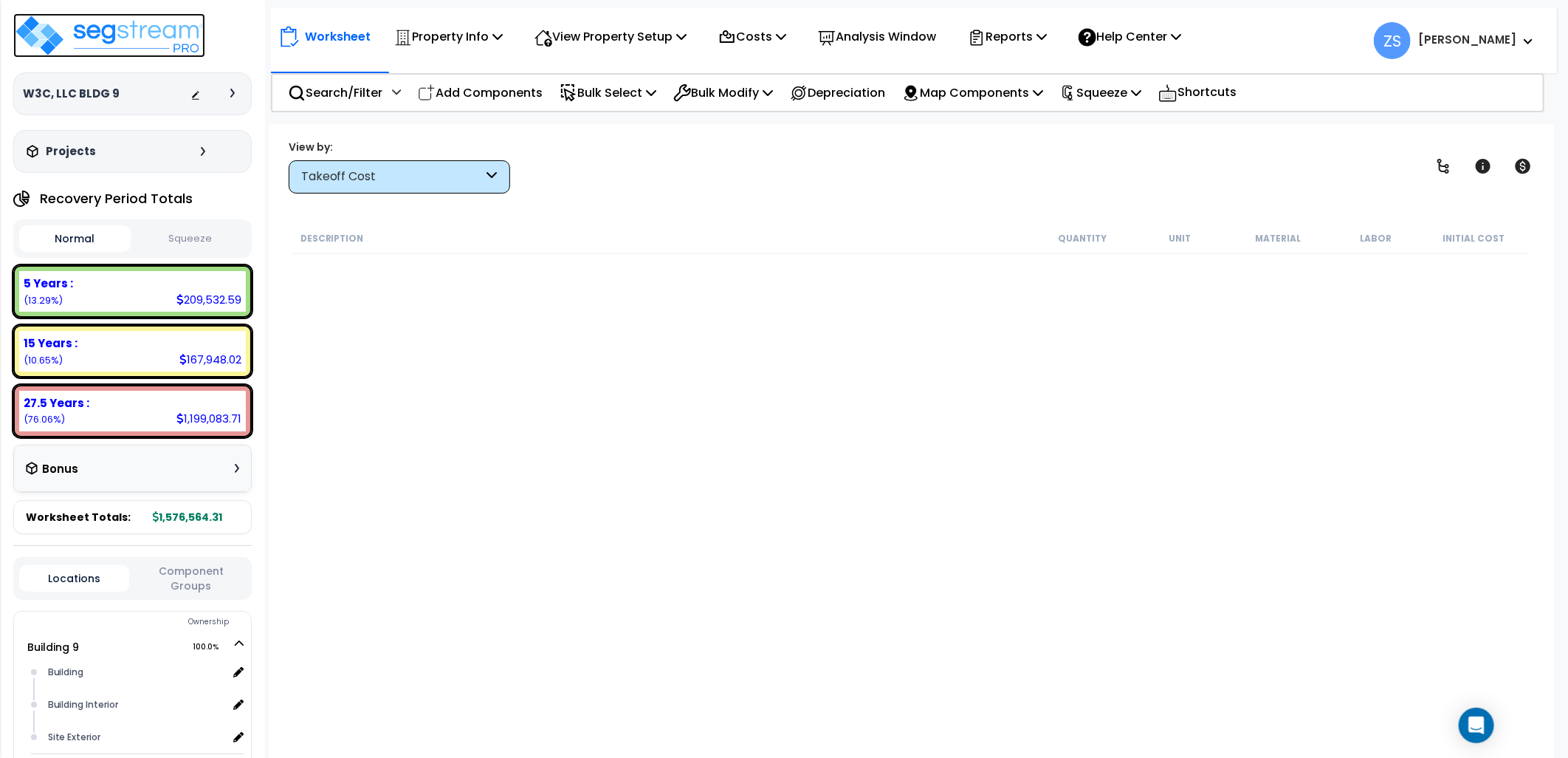
click at [133, 40] on img at bounding box center [109, 35] width 192 height 44
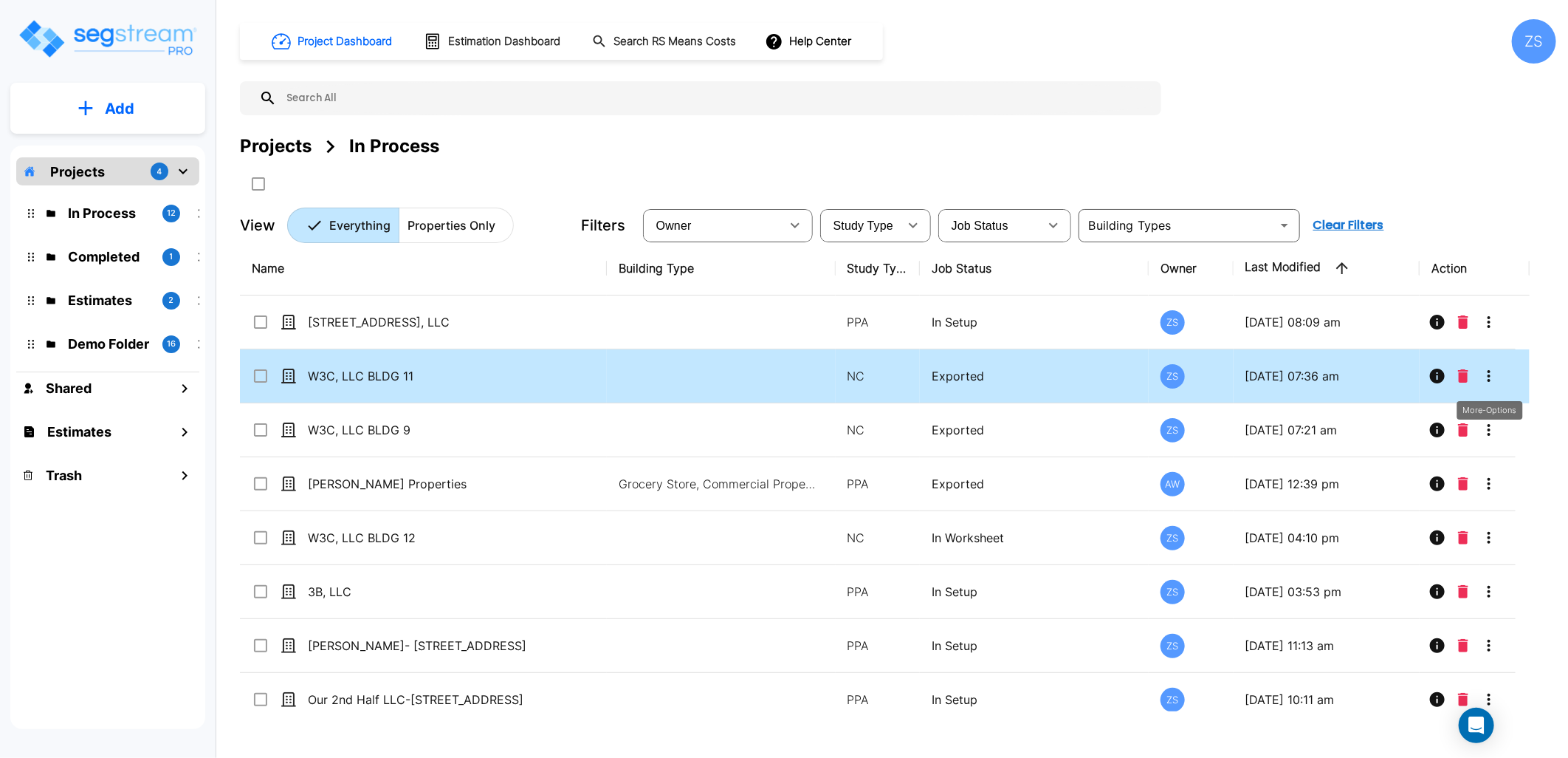
click at [1495, 375] on icon "More-Options" at bounding box center [1489, 376] width 18 height 18
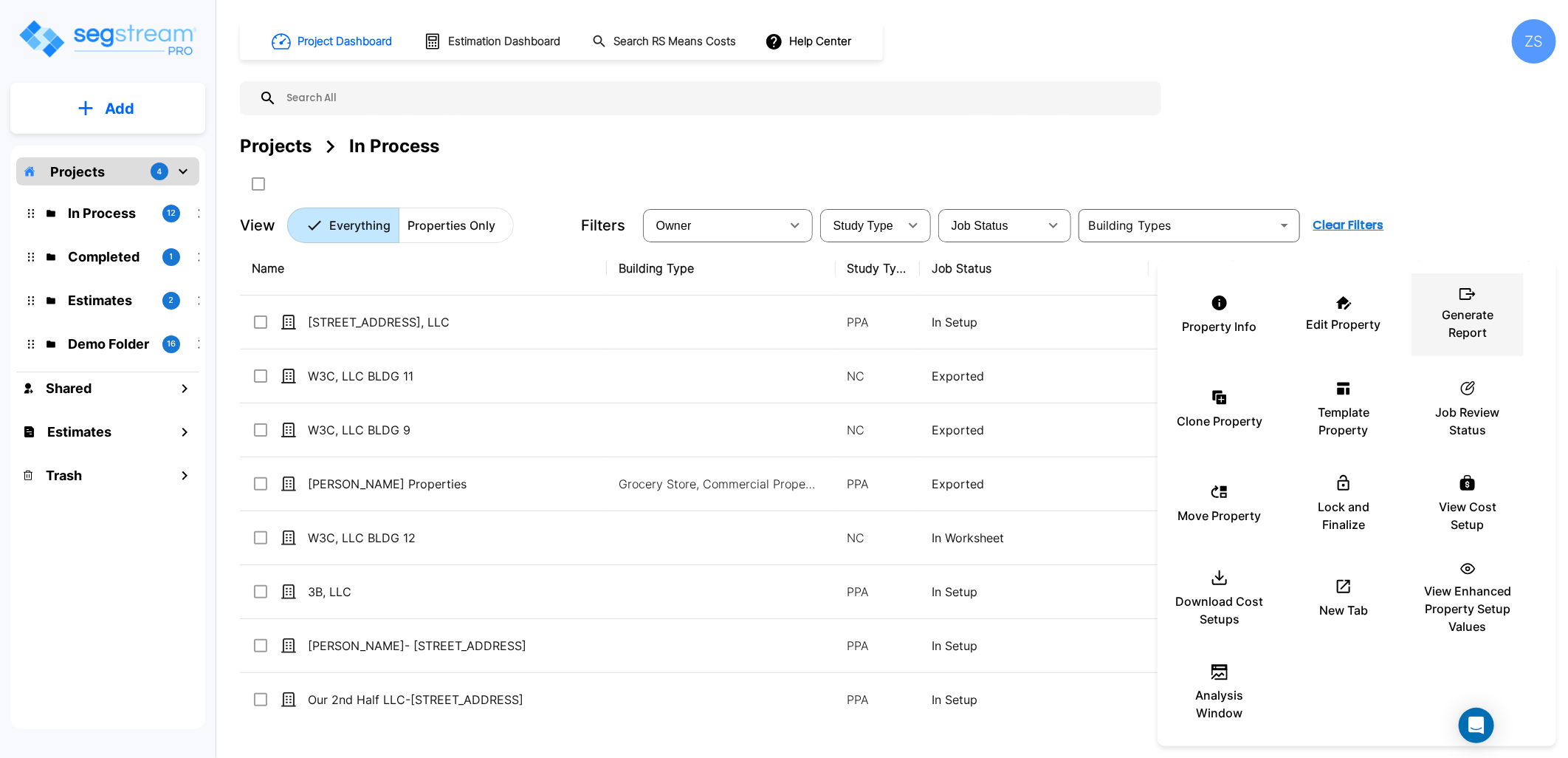
click at [1471, 322] on p "Generate Report" at bounding box center [1468, 323] width 88 height 35
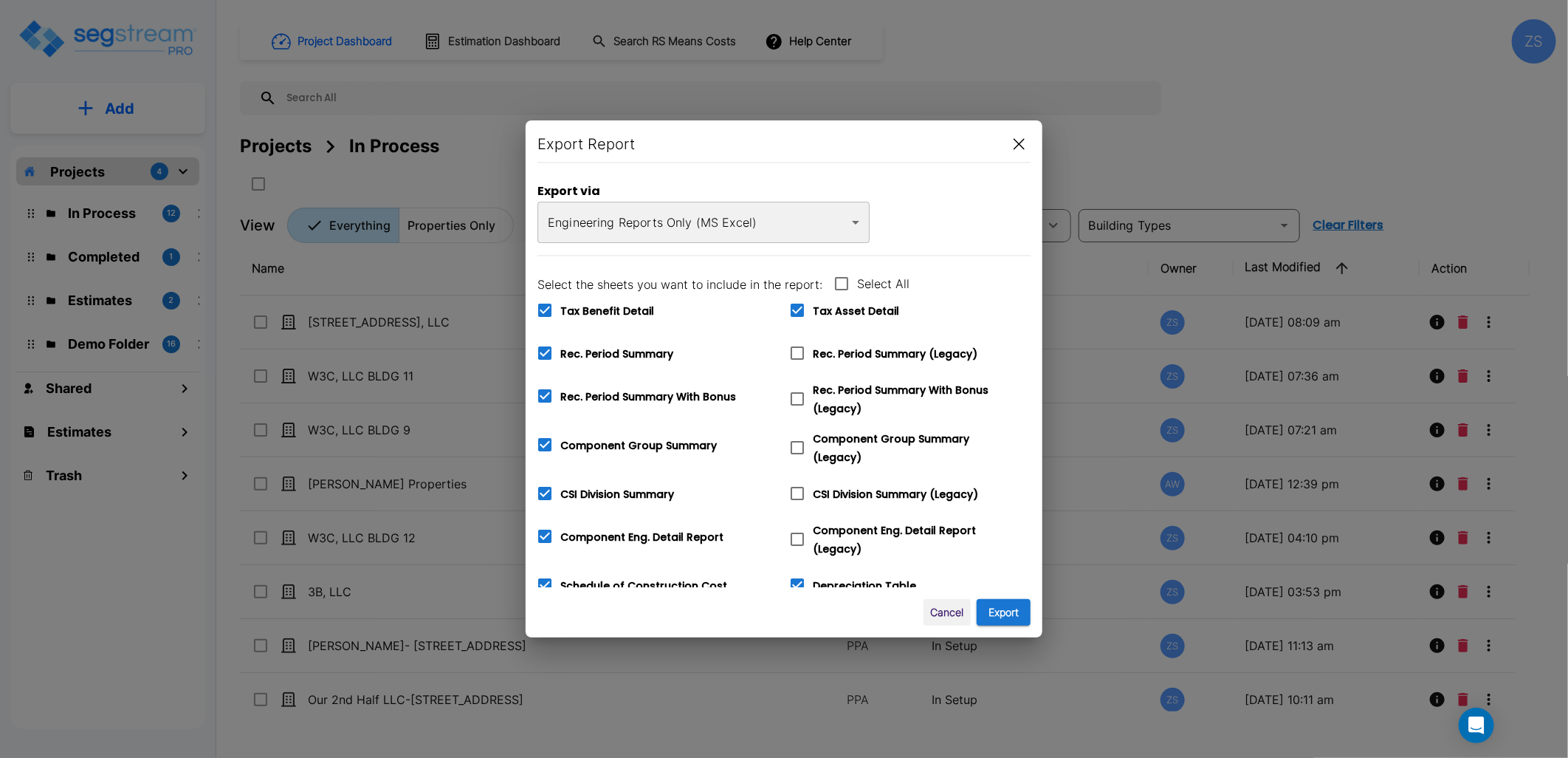
click at [839, 283] on icon at bounding box center [842, 284] width 18 height 18
click at [839, 281] on input "Select All" at bounding box center [833, 274] width 15 height 13
click at [839, 283] on icon at bounding box center [842, 284] width 13 height 13
click at [839, 281] on input "Select All" at bounding box center [833, 274] width 15 height 13
checkbox input "false"
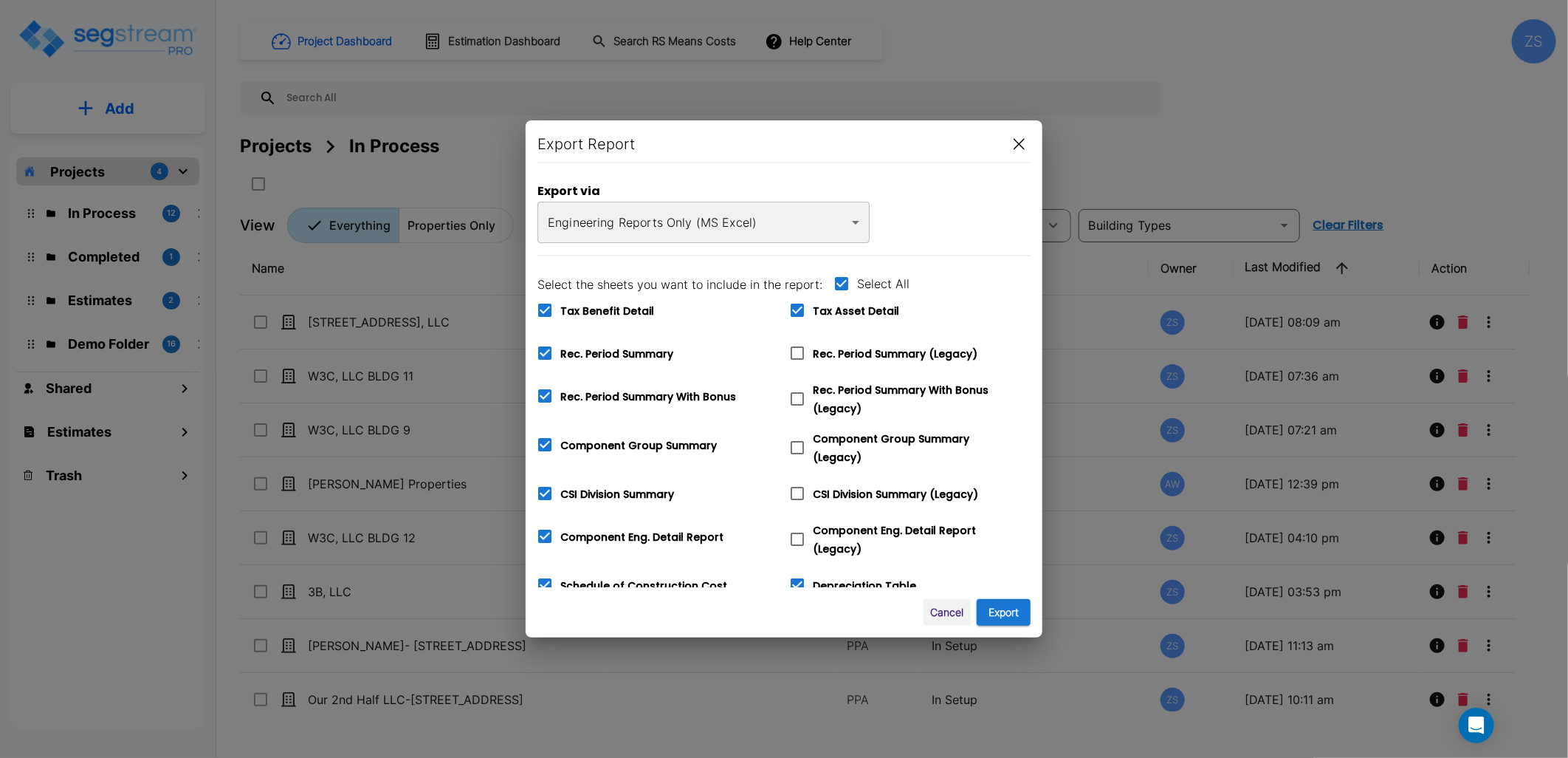
checkbox input "false"
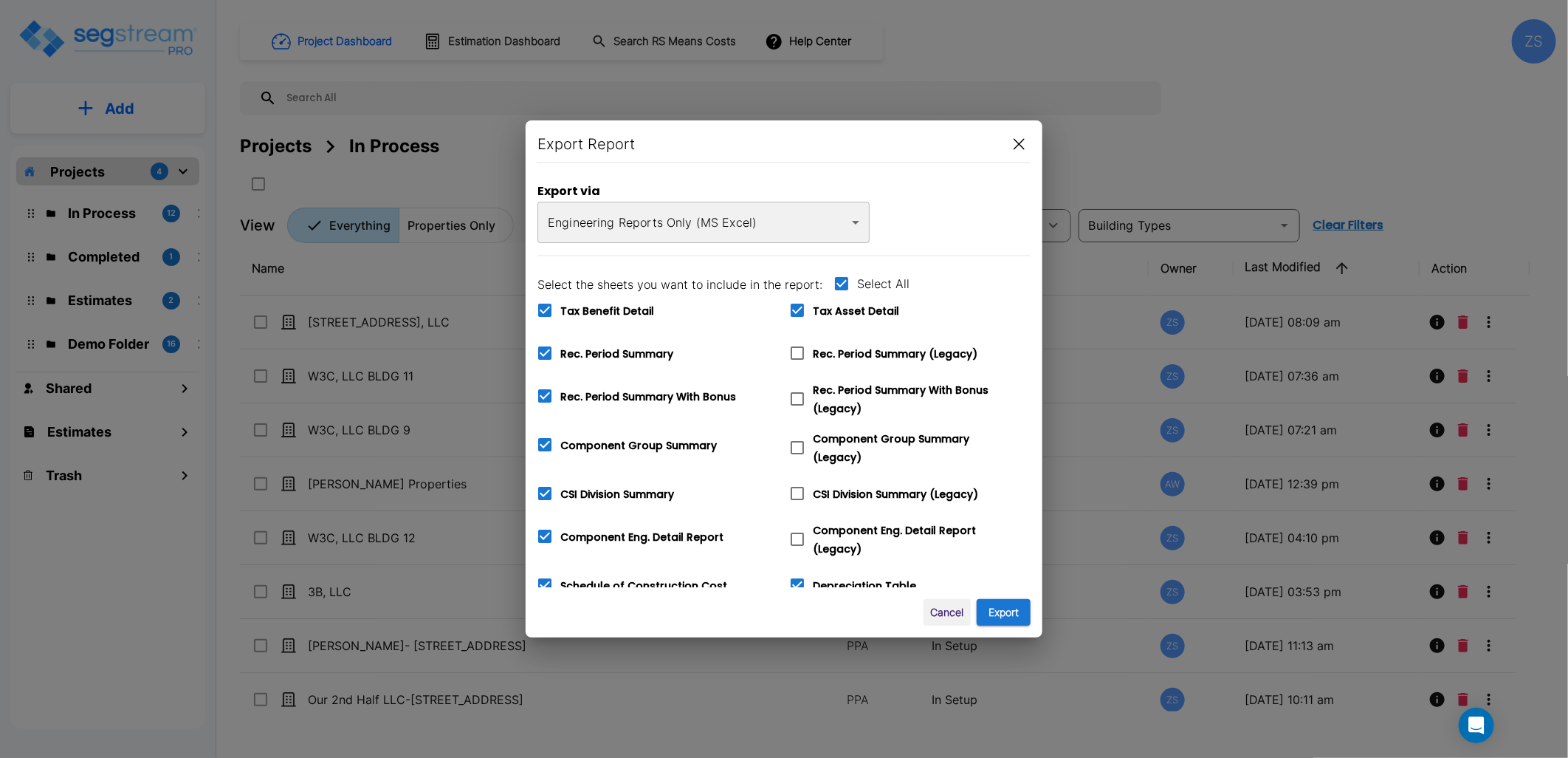
checkbox input "false"
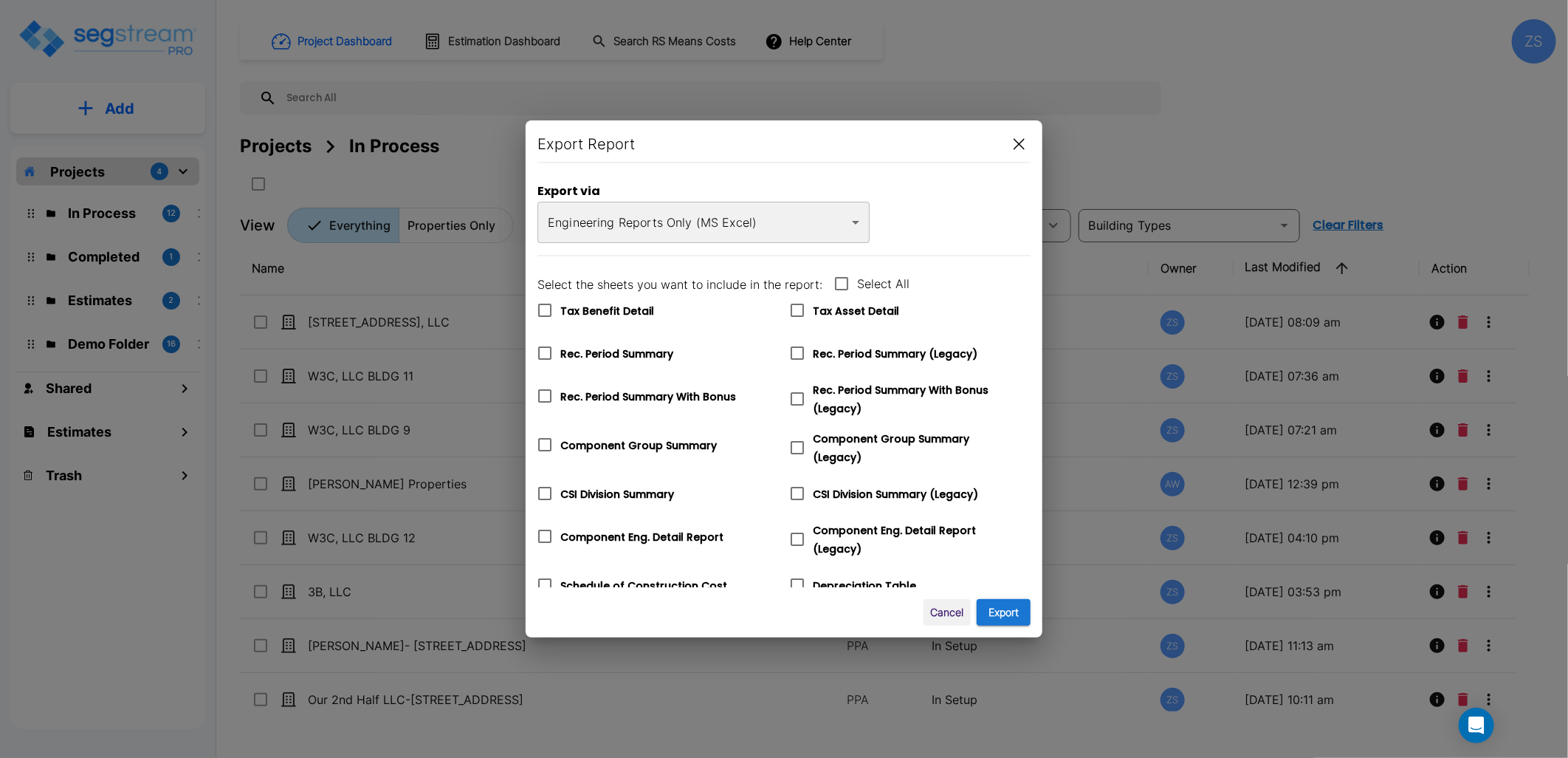
click at [816, 307] on span "Tax Asset Detail" at bounding box center [855, 311] width 86 height 15
click at [797, 307] on input "Tax Asset Detail" at bounding box center [789, 300] width 15 height 13
checkbox input "true"
click at [1009, 610] on button "Export" at bounding box center [1003, 613] width 54 height 27
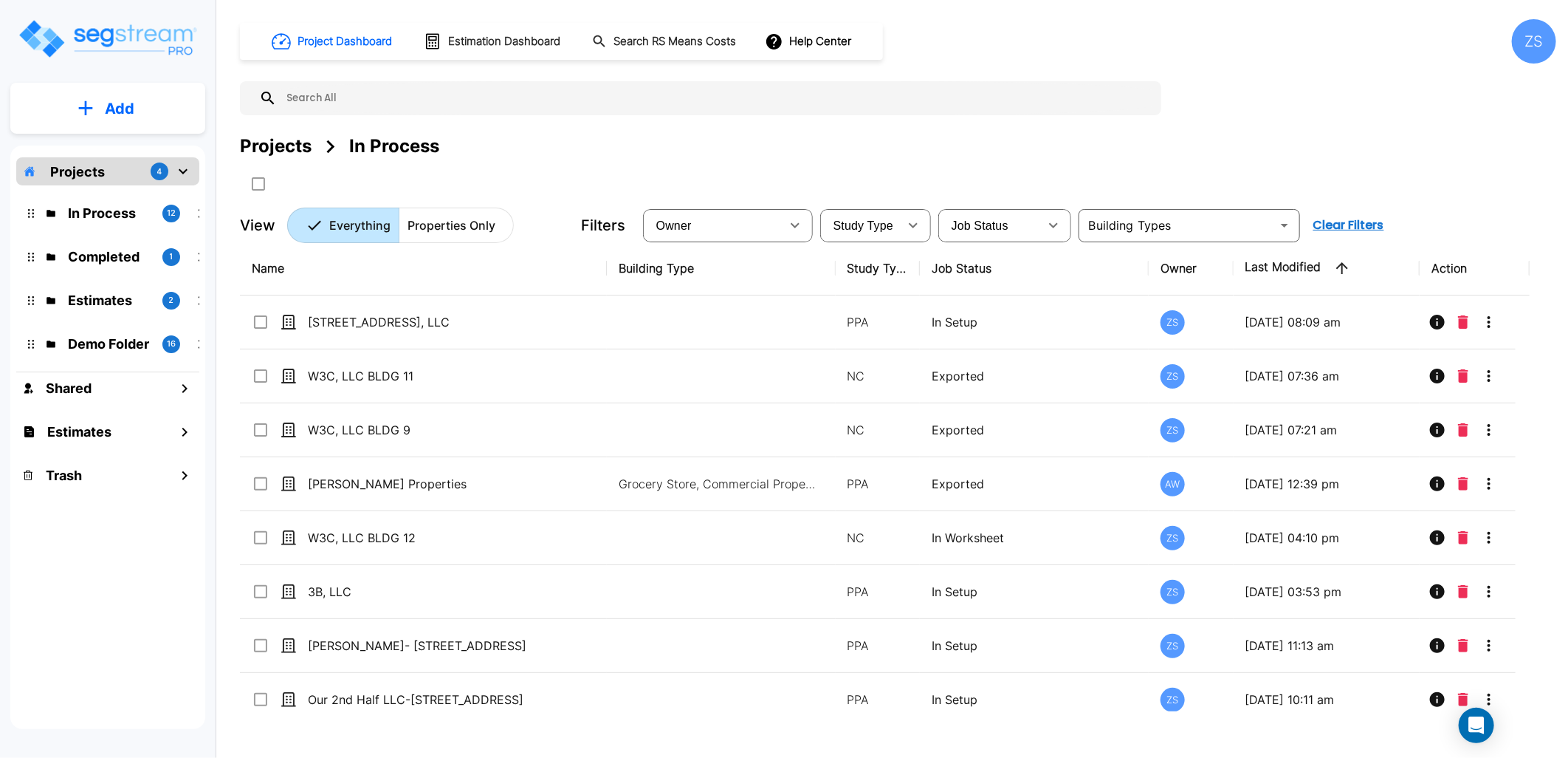
drag, startPoint x: 1007, startPoint y: 160, endPoint x: 880, endPoint y: 196, distance: 132.0
click at [1007, 160] on div "Projects In Process" at bounding box center [898, 164] width 1316 height 63
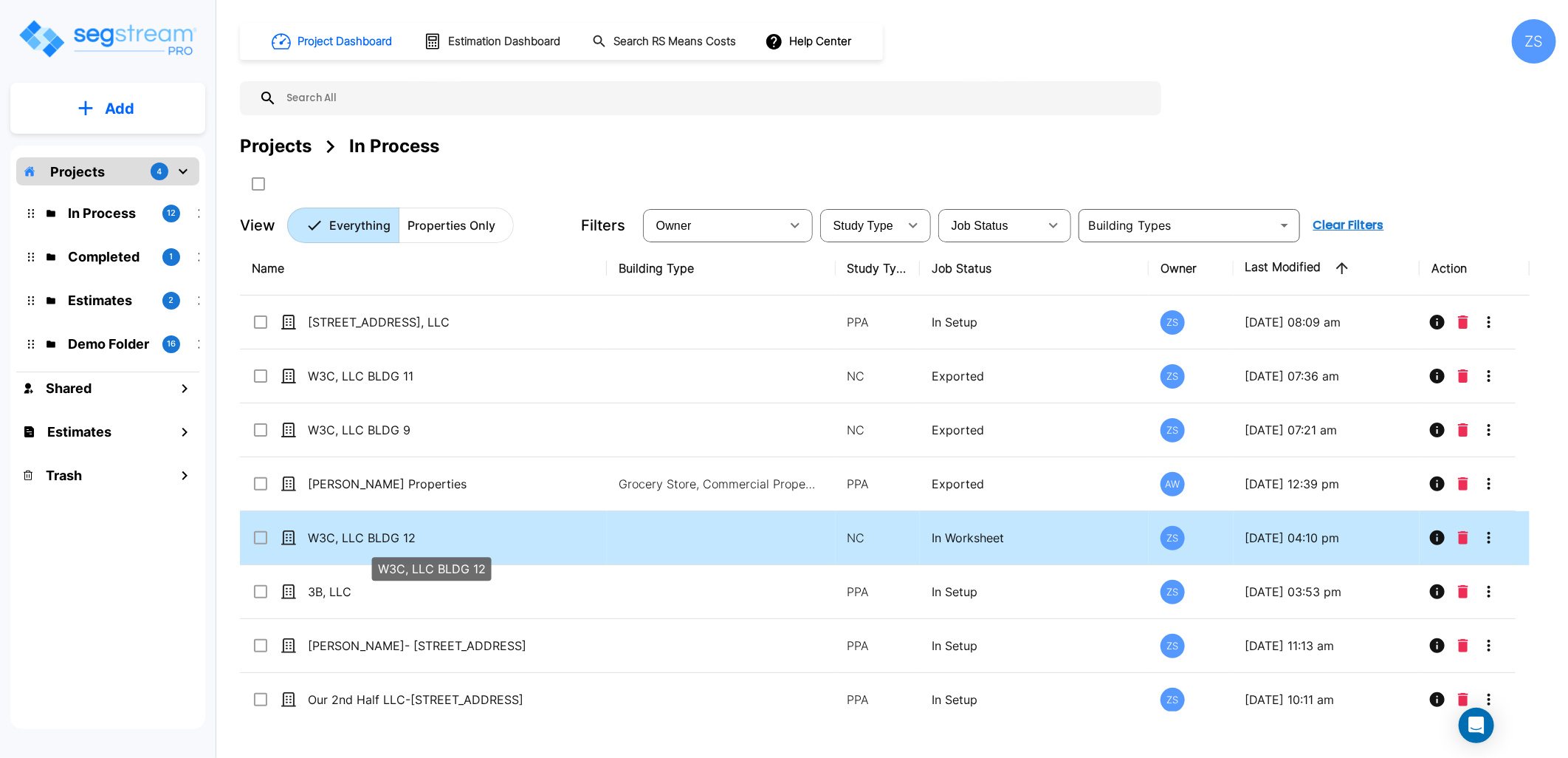
click at [491, 530] on p "W3C, LLC BLDG 12" at bounding box center [431, 538] width 246 height 18
checkbox input "true"
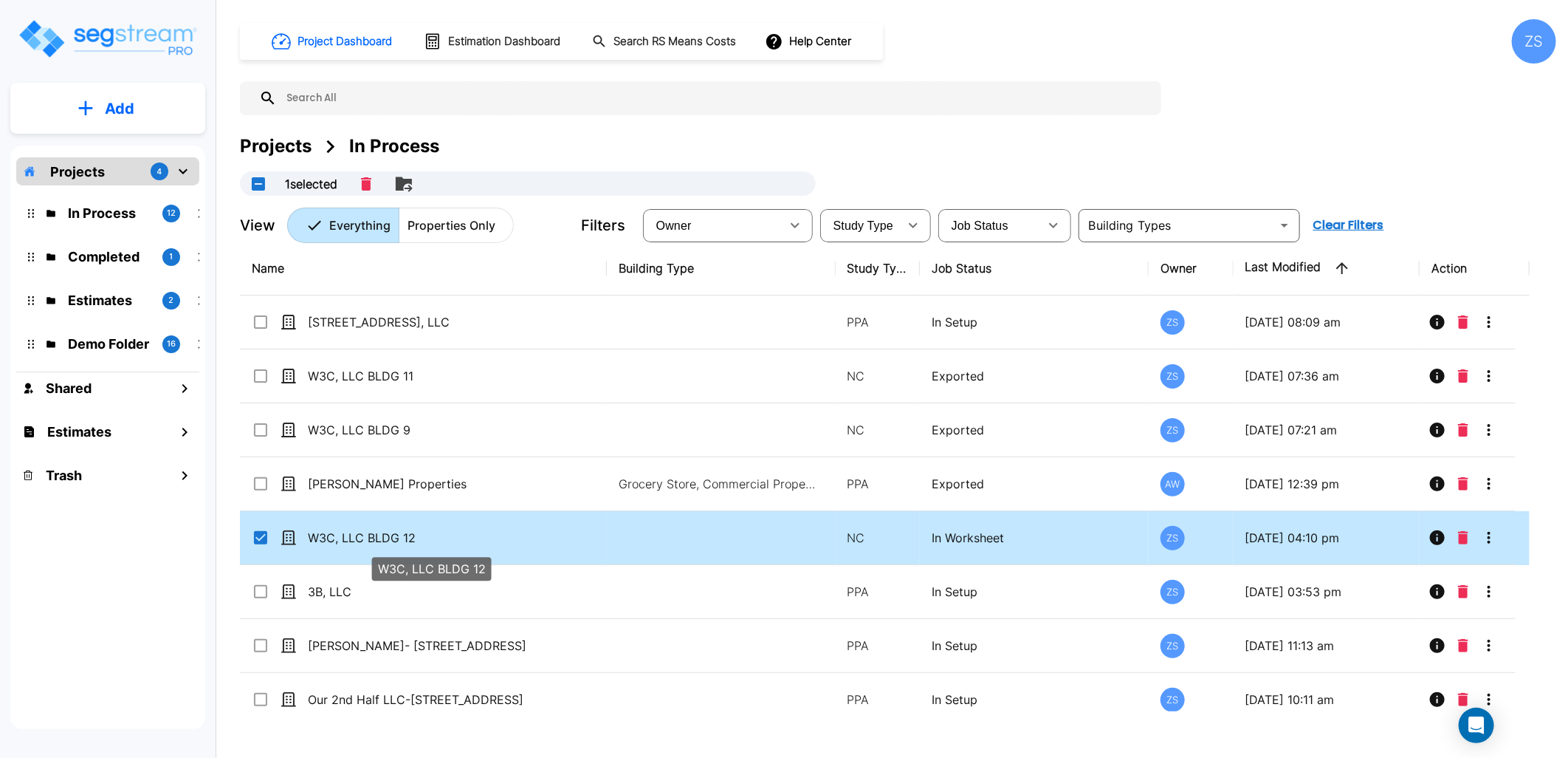
click at [491, 530] on p "W3C, LLC BLDG 12" at bounding box center [431, 538] width 246 height 18
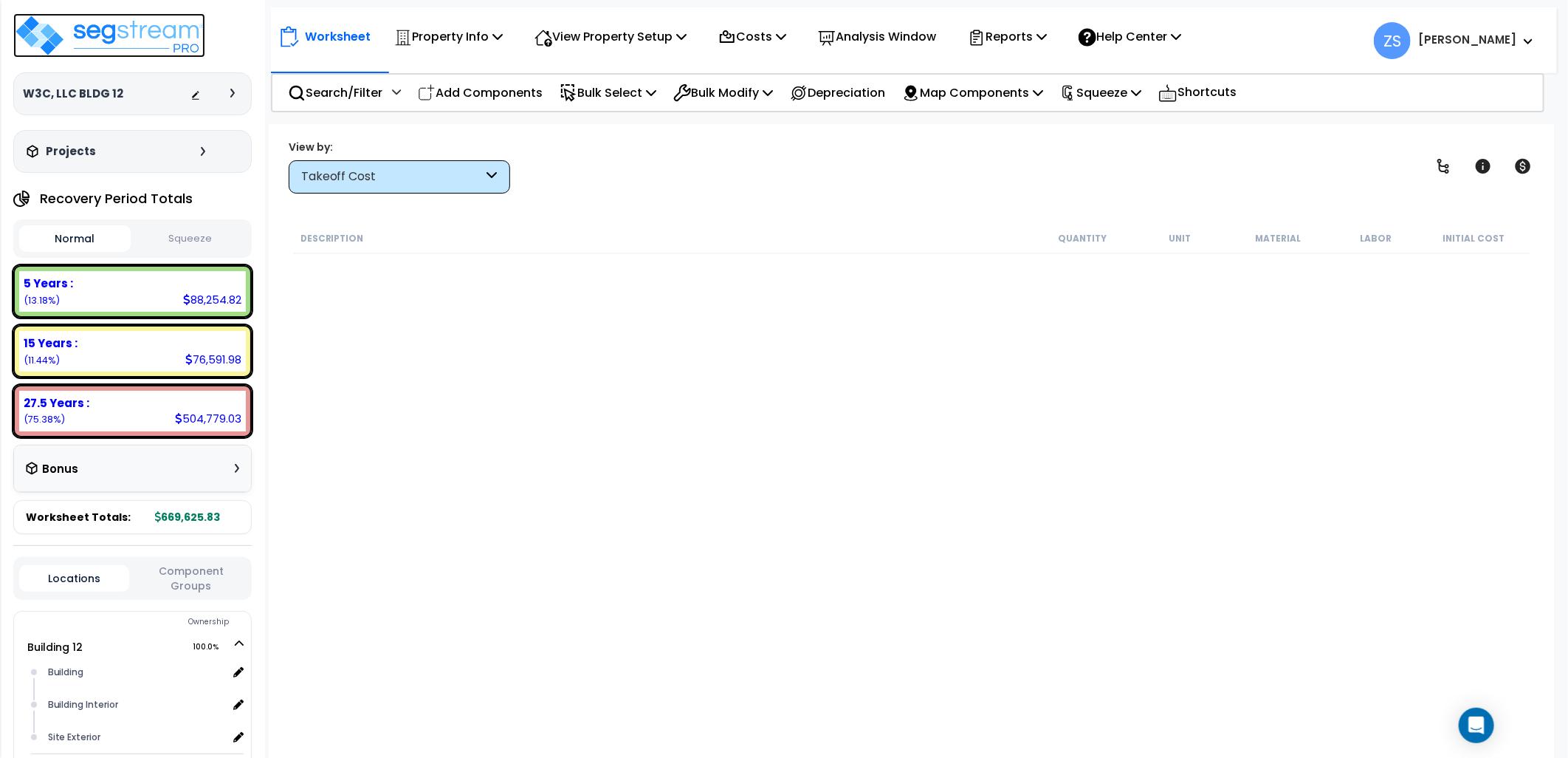
click at [149, 35] on img at bounding box center [109, 35] width 192 height 44
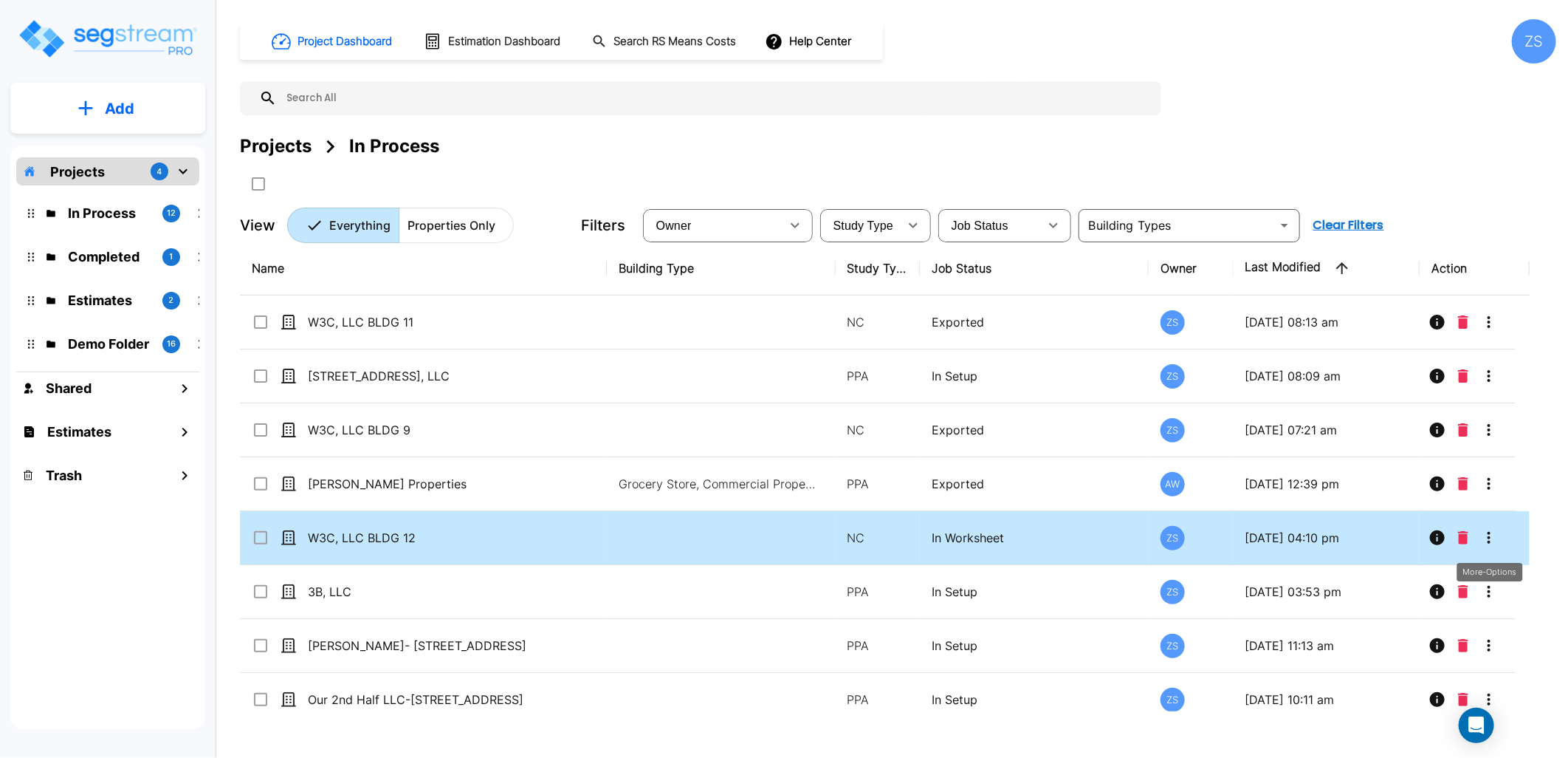
click at [1500, 536] on button "More-Options" at bounding box center [1489, 537] width 29 height 29
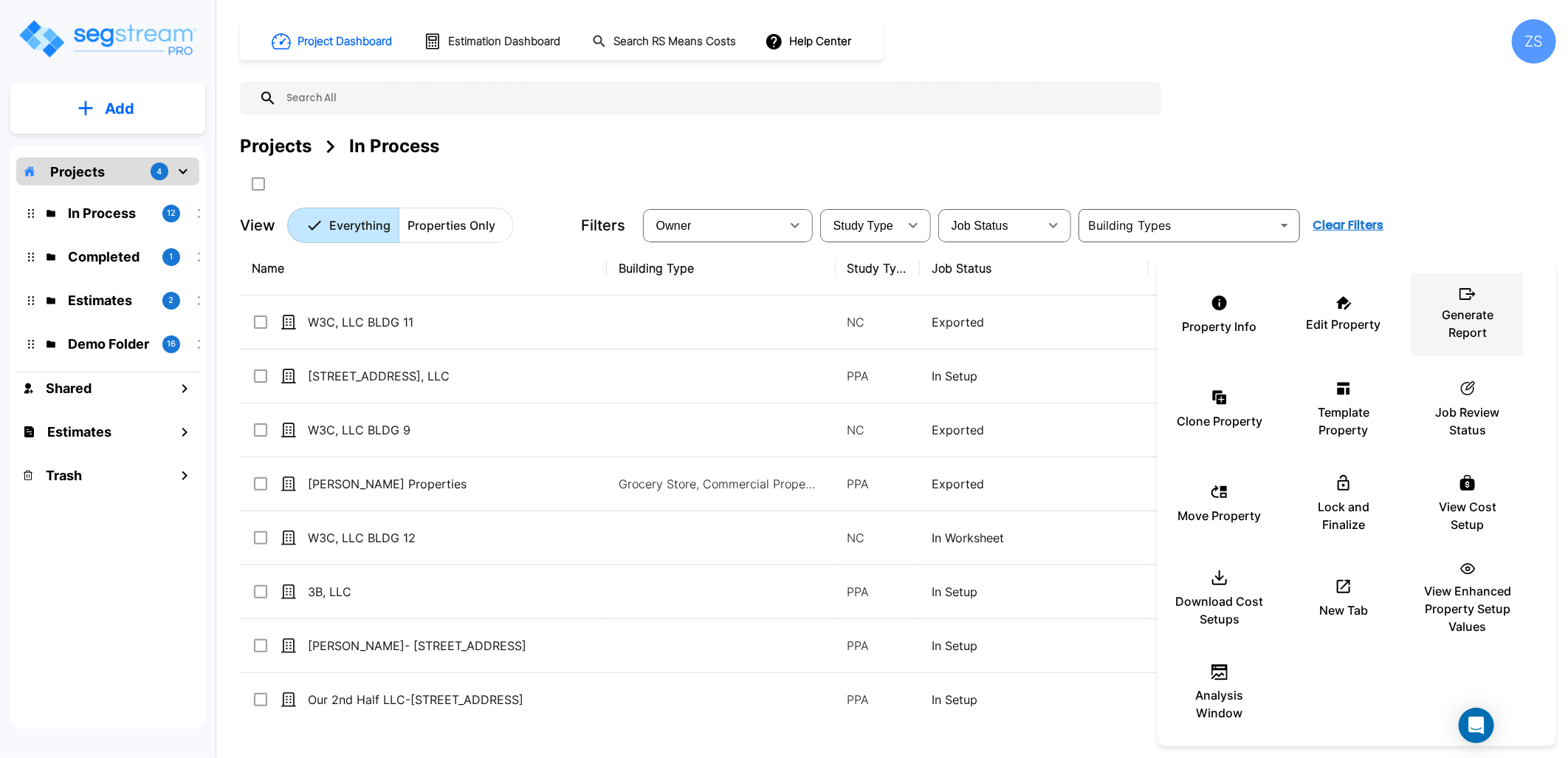
click at [1480, 329] on p "Generate Report" at bounding box center [1468, 323] width 88 height 35
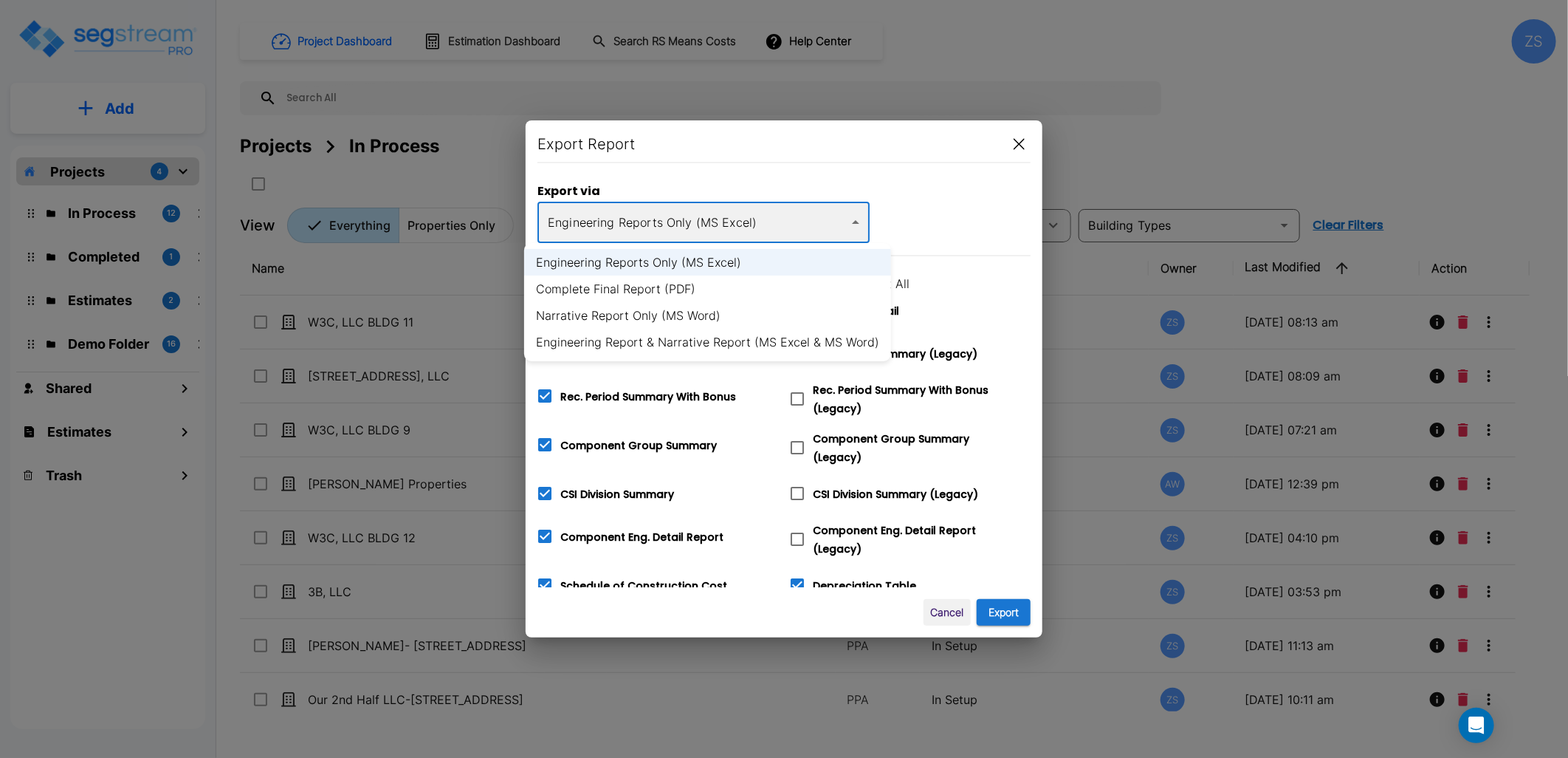
click at [702, 213] on body "× Your report is being generated. Be patient! × We're working on your Modificat…" at bounding box center [784, 379] width 1568 height 758
click at [691, 288] on li "Complete Final Report (PDF)" at bounding box center [708, 288] width 367 height 26
type input "pdf"
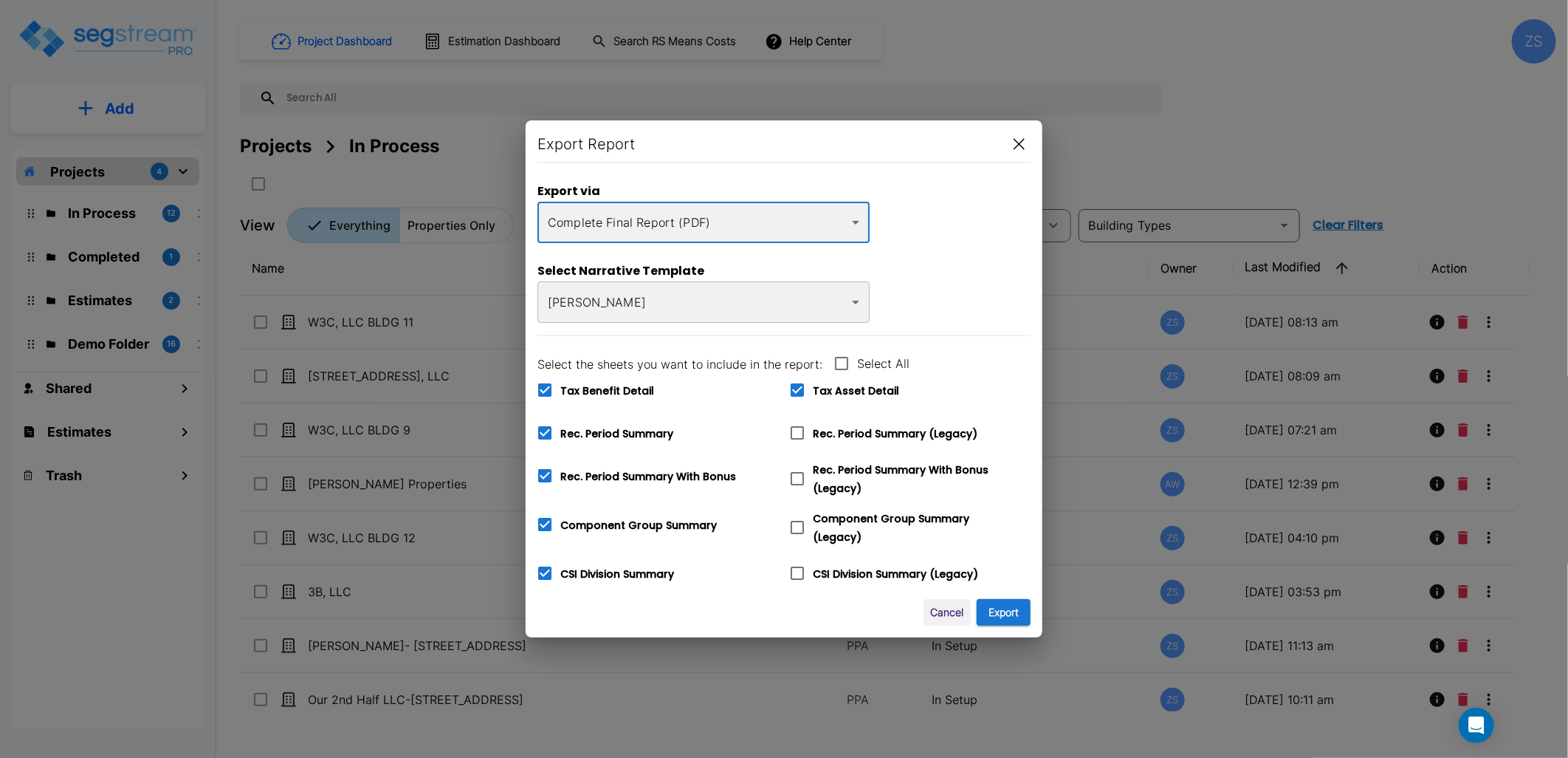
click at [611, 386] on span "Tax Benefit Detail" at bounding box center [607, 391] width 94 height 15
click at [544, 386] on input "Tax Benefit Detail" at bounding box center [537, 380] width 15 height 13
checkbox input "false"
click at [610, 436] on span "Rec. Period Summary" at bounding box center [616, 434] width 113 height 15
click at [544, 430] on input "Rec. Period Summary" at bounding box center [537, 423] width 15 height 13
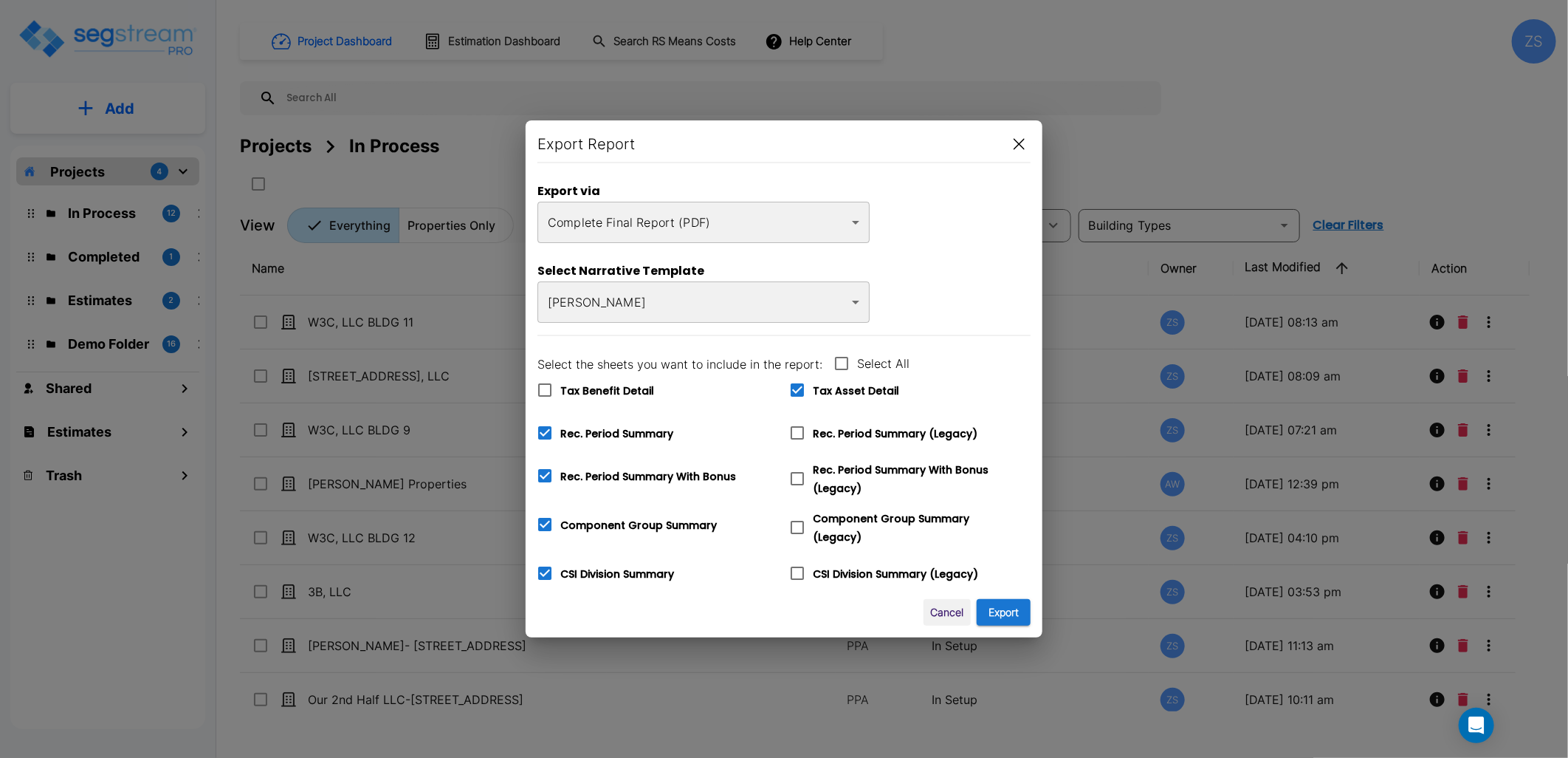
checkbox input "false"
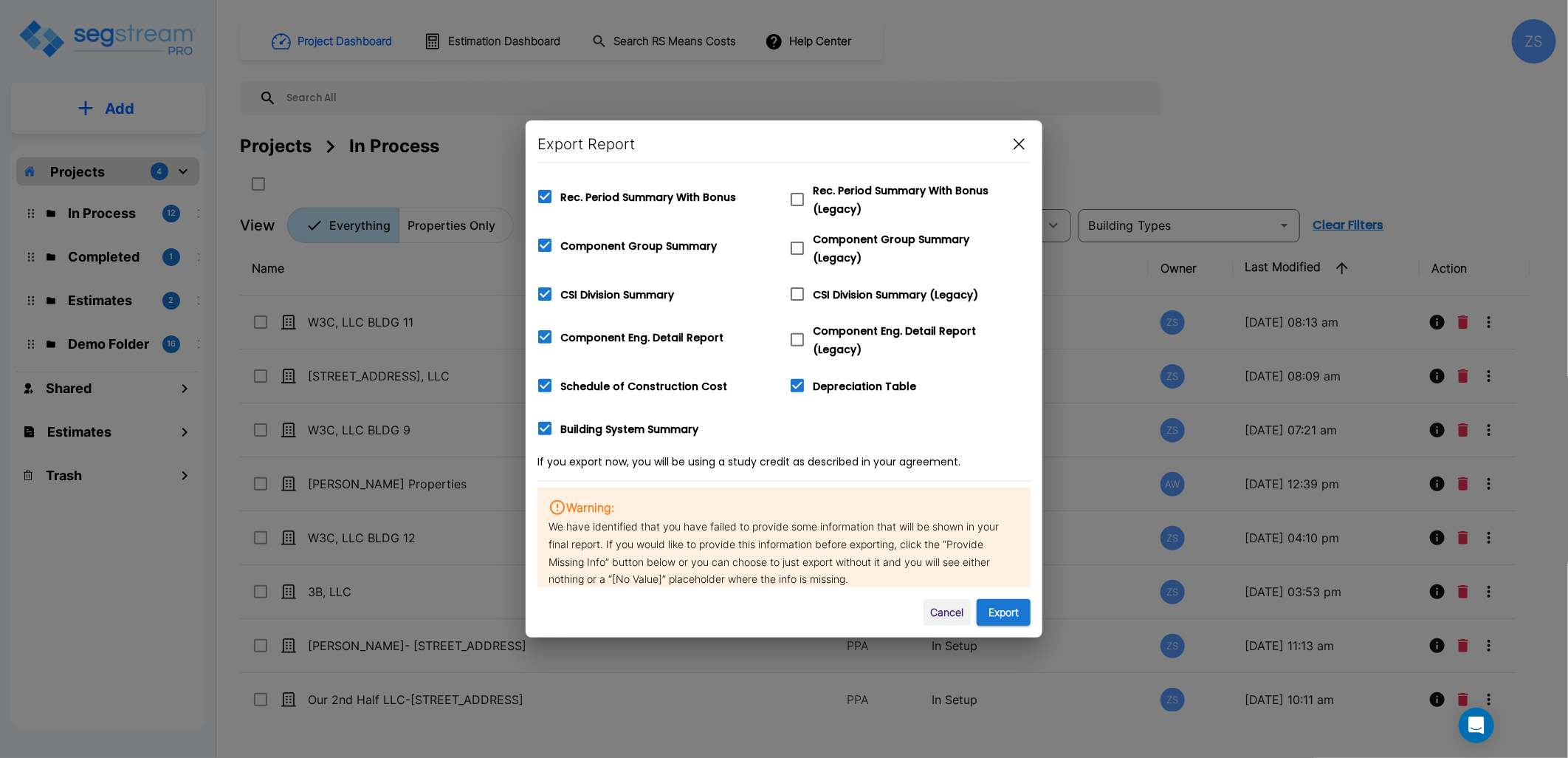
scroll to position [331, 0]
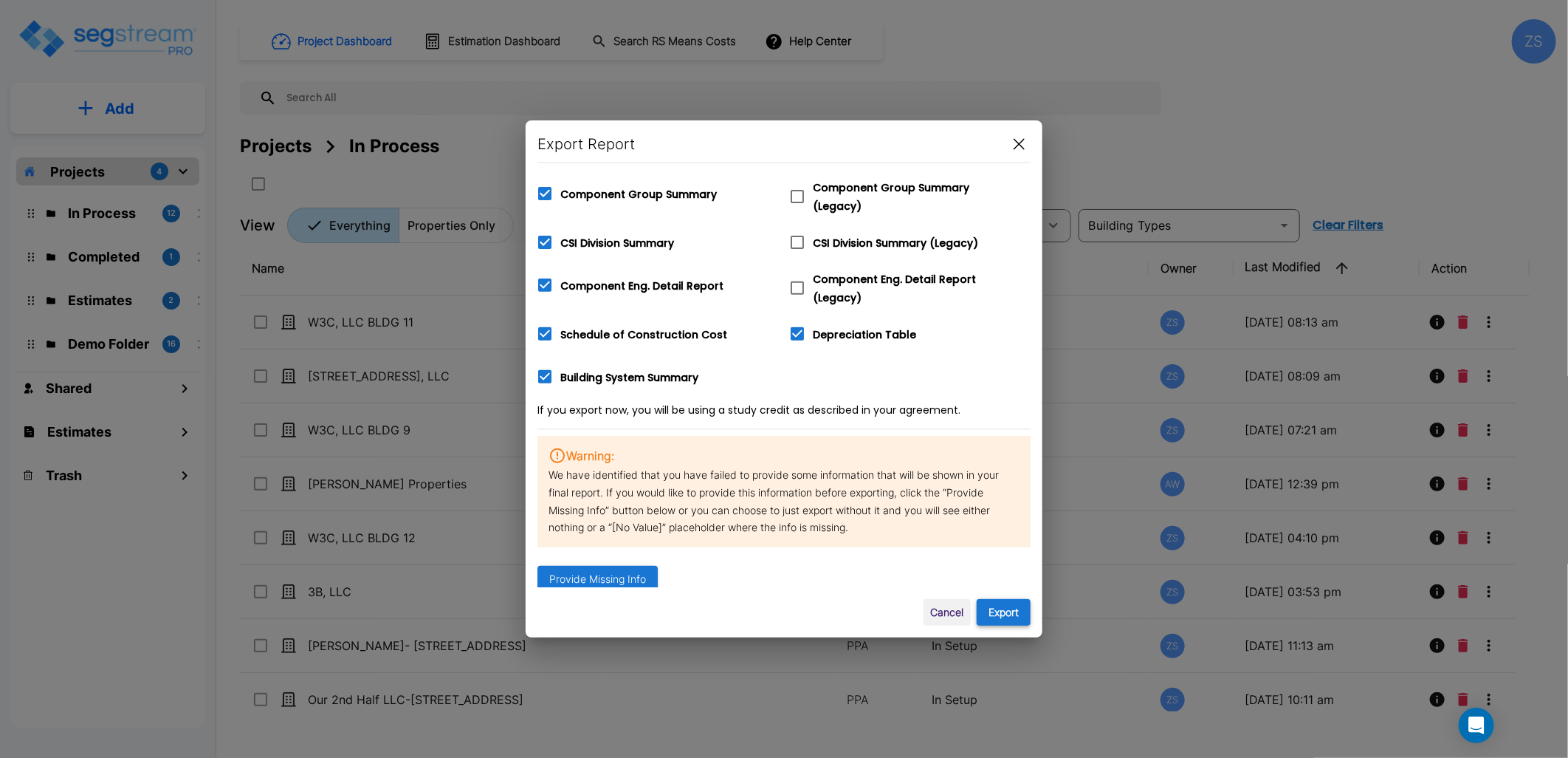
click at [1003, 607] on button "Export" at bounding box center [1003, 613] width 54 height 27
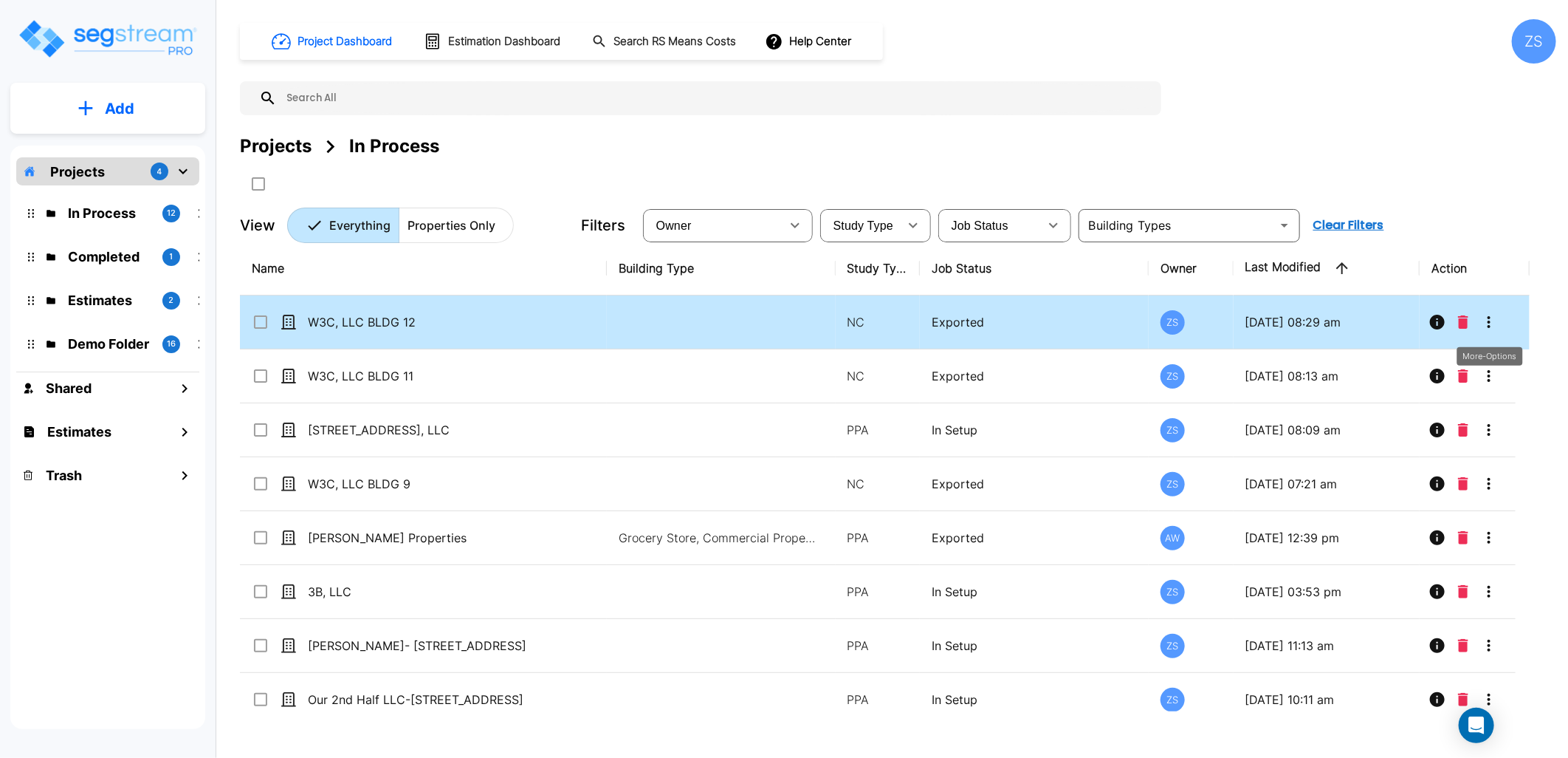
click at [1486, 322] on icon "More-Options" at bounding box center [1489, 322] width 18 height 18
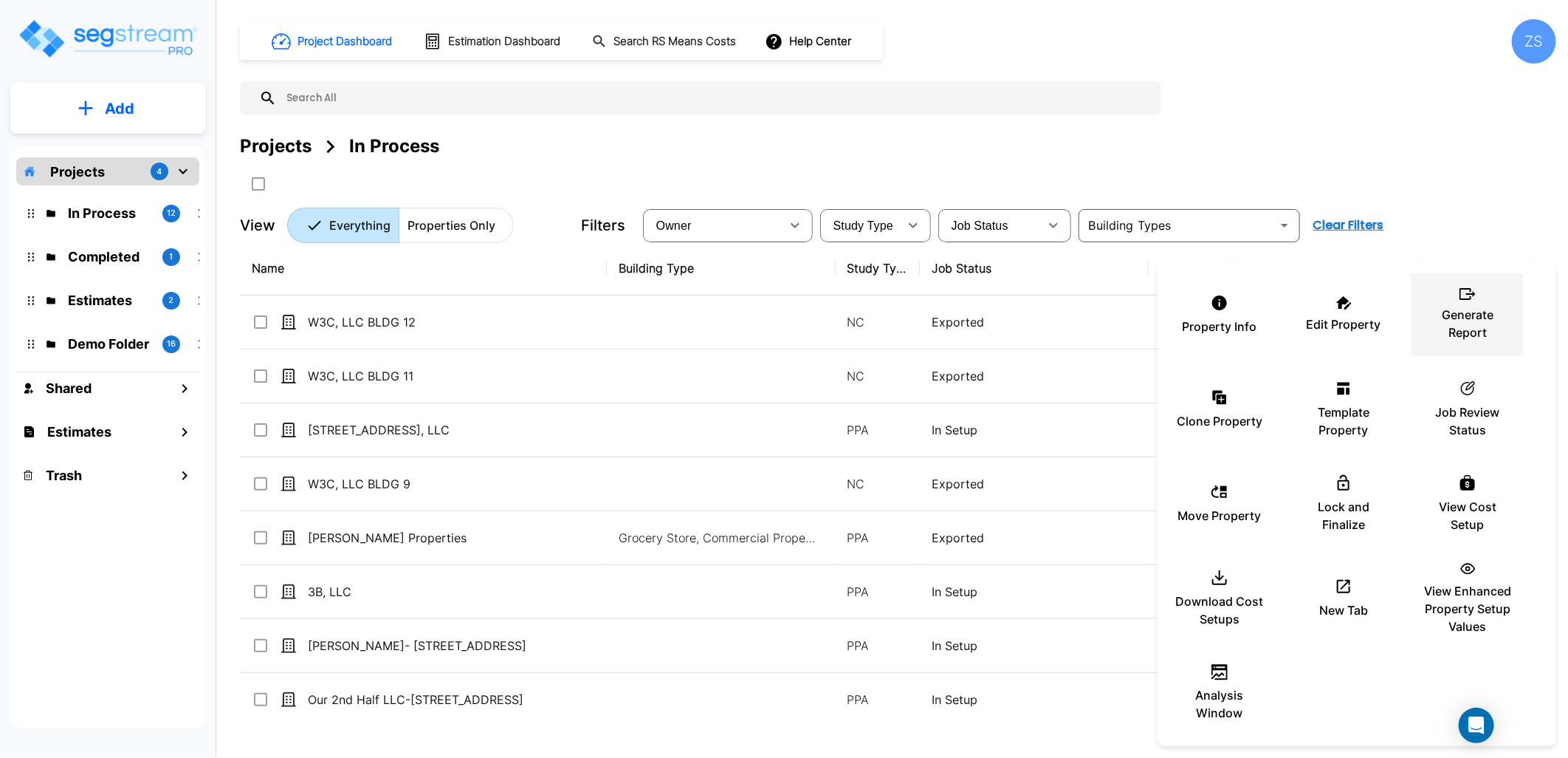
click at [1466, 329] on p "Generate Report" at bounding box center [1468, 323] width 88 height 35
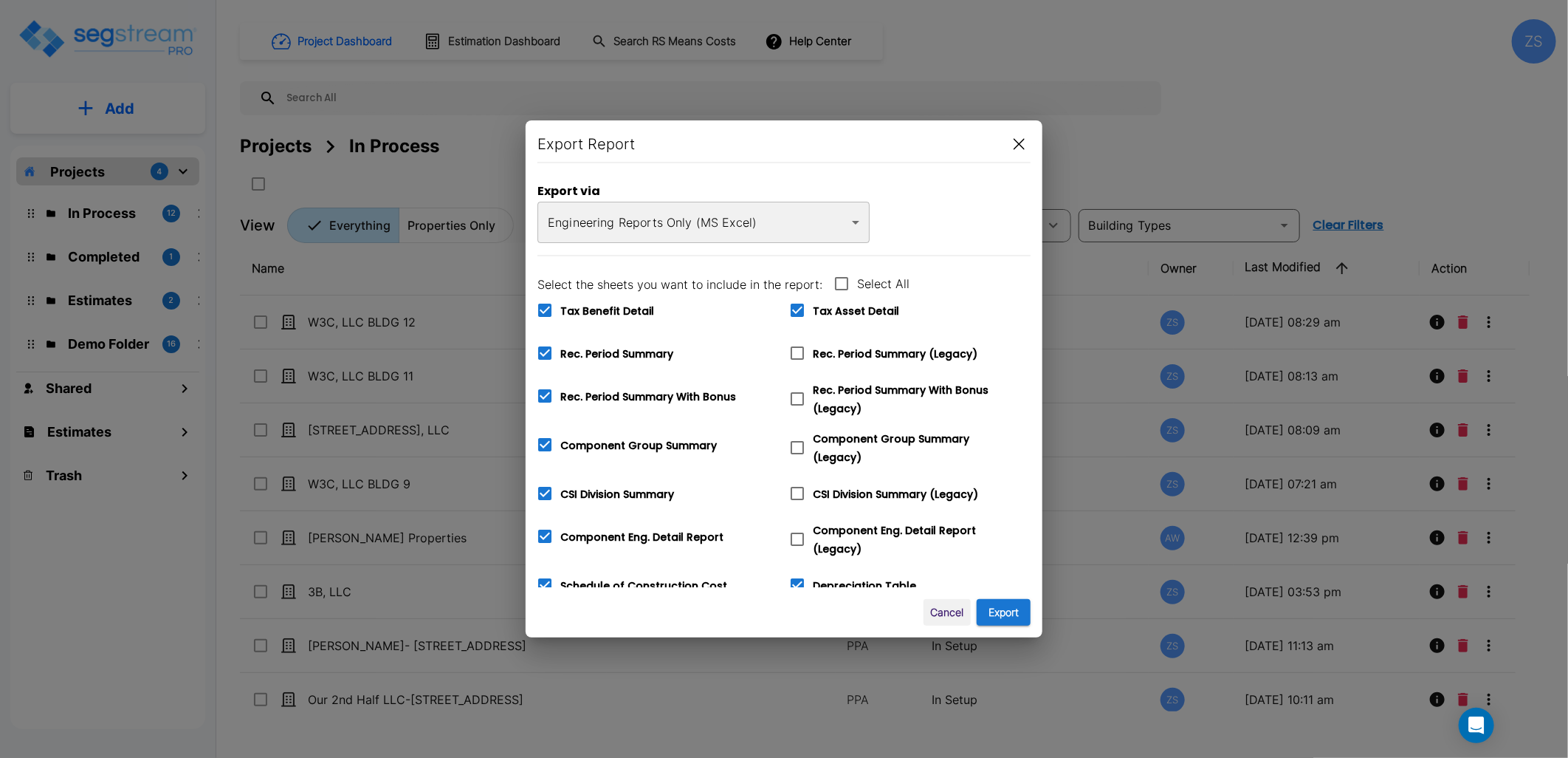
click at [666, 210] on body "× Your report is being generated. Be patient! × We're working on your Modificat…" at bounding box center [784, 379] width 1568 height 758
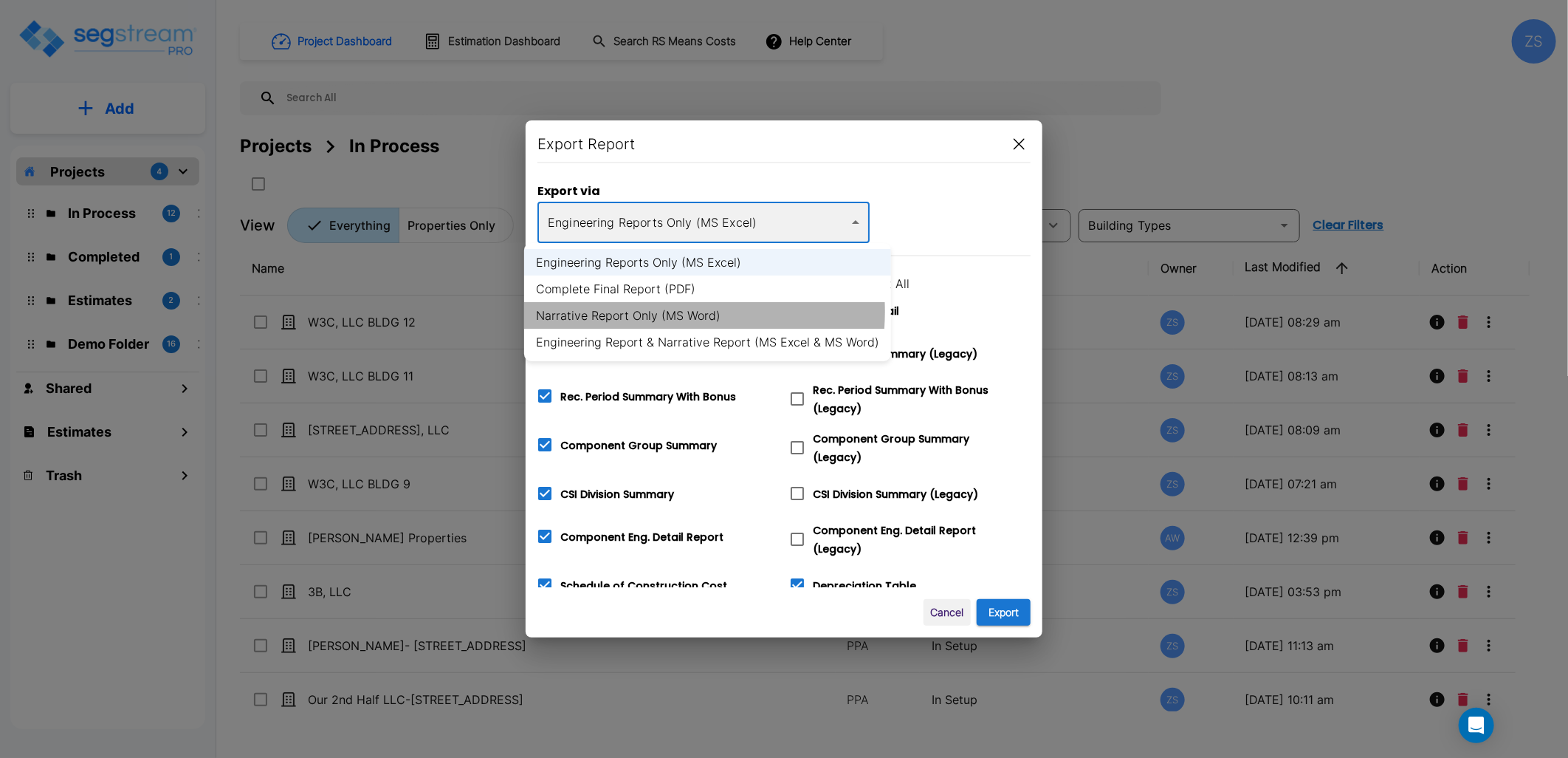
click at [662, 312] on li "Narrative Report Only (MS Word)" at bounding box center [708, 315] width 367 height 26
type input "word"
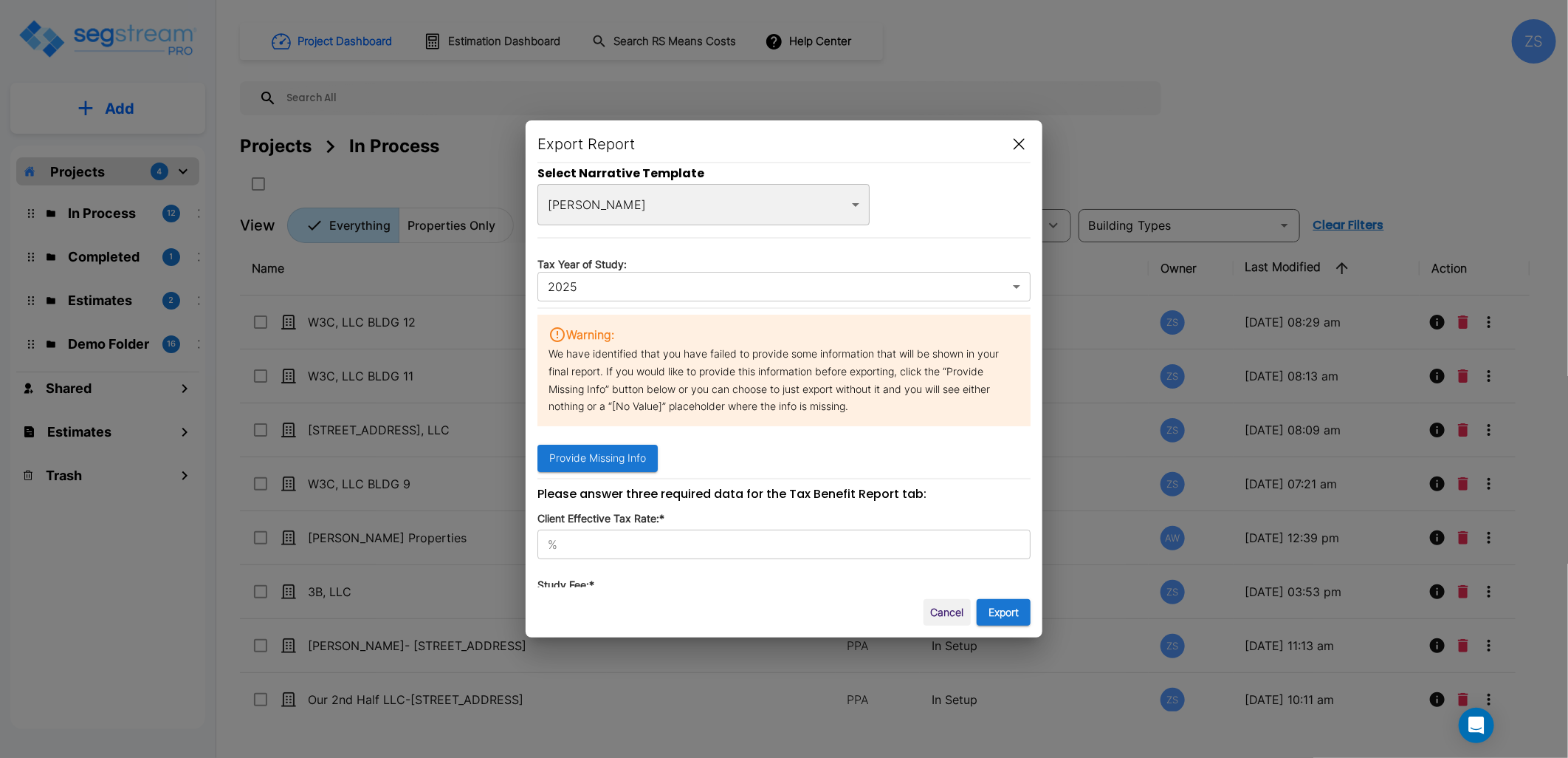
scroll to position [202, 0]
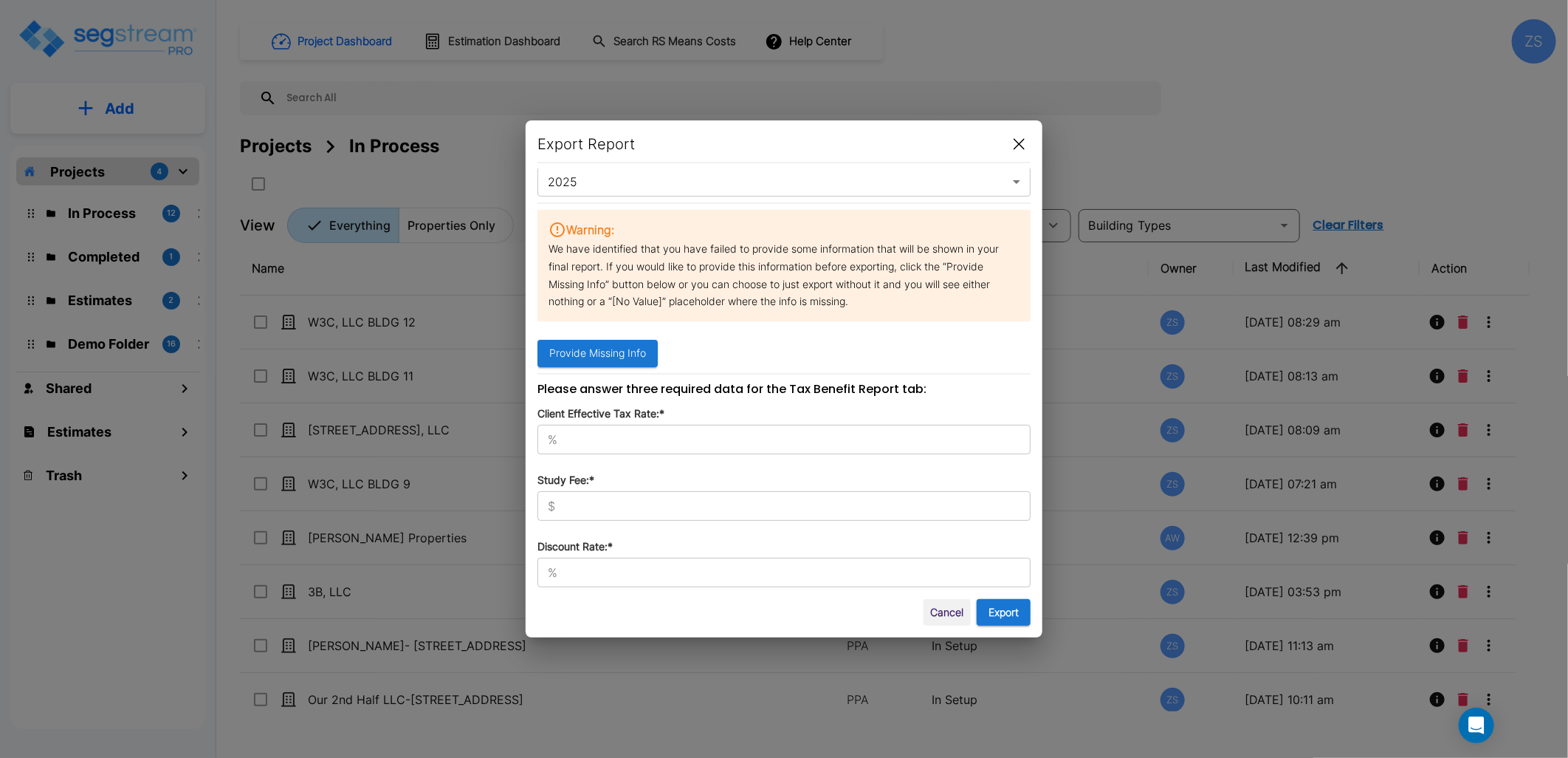
click at [705, 437] on input "text" at bounding box center [797, 440] width 467 height 15
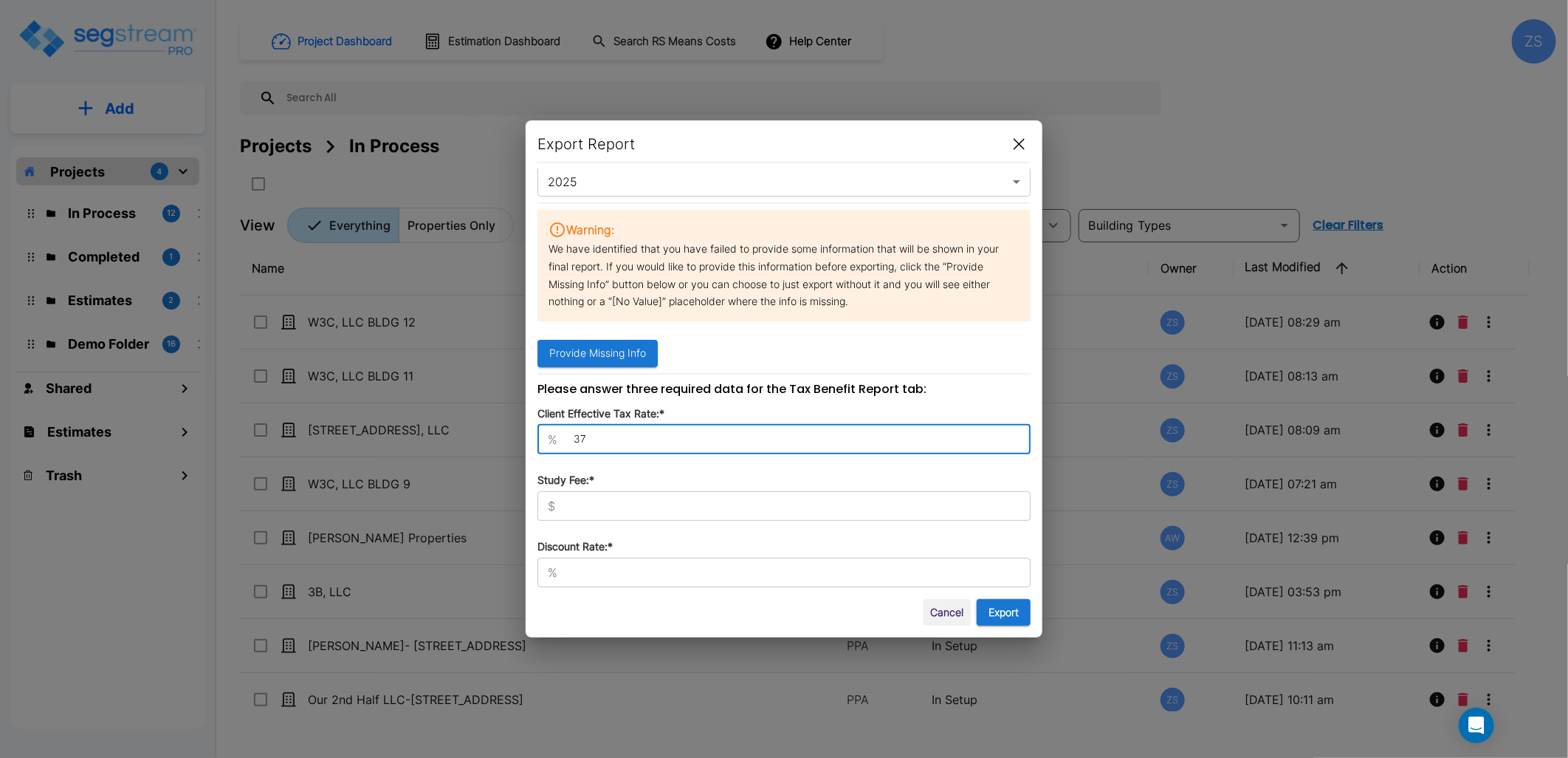
type input "37"
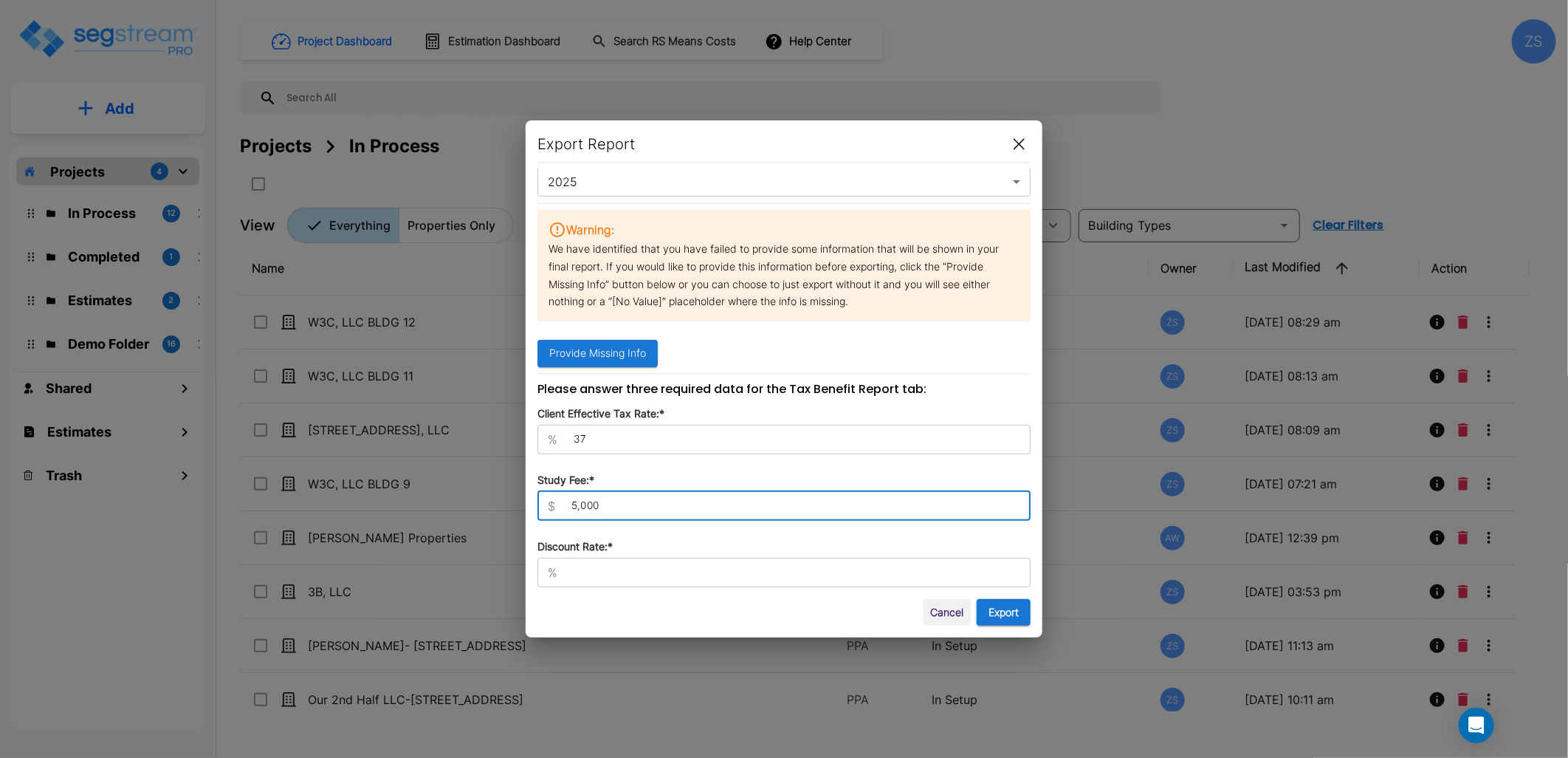
type input "5,000"
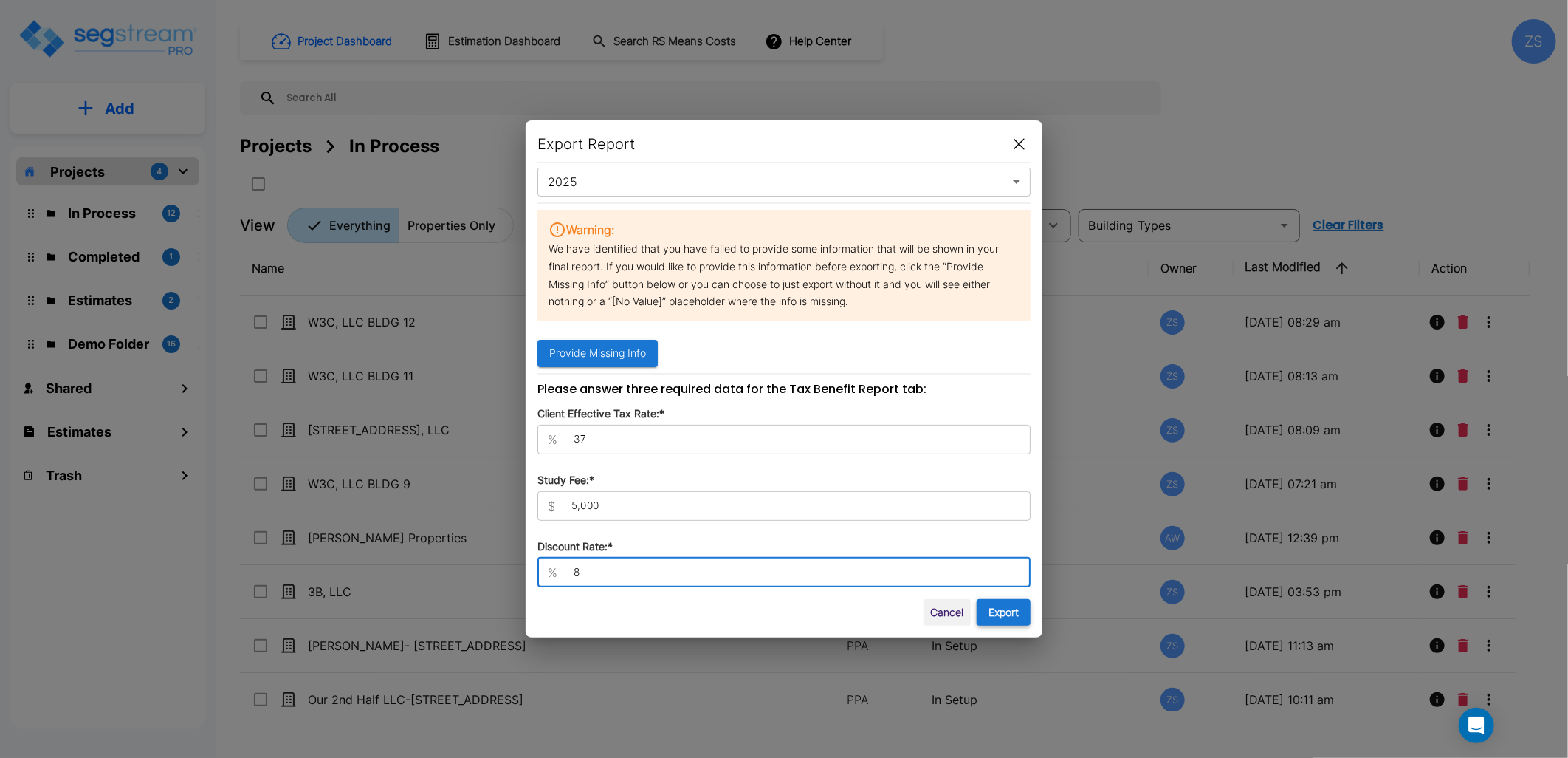
type input "8"
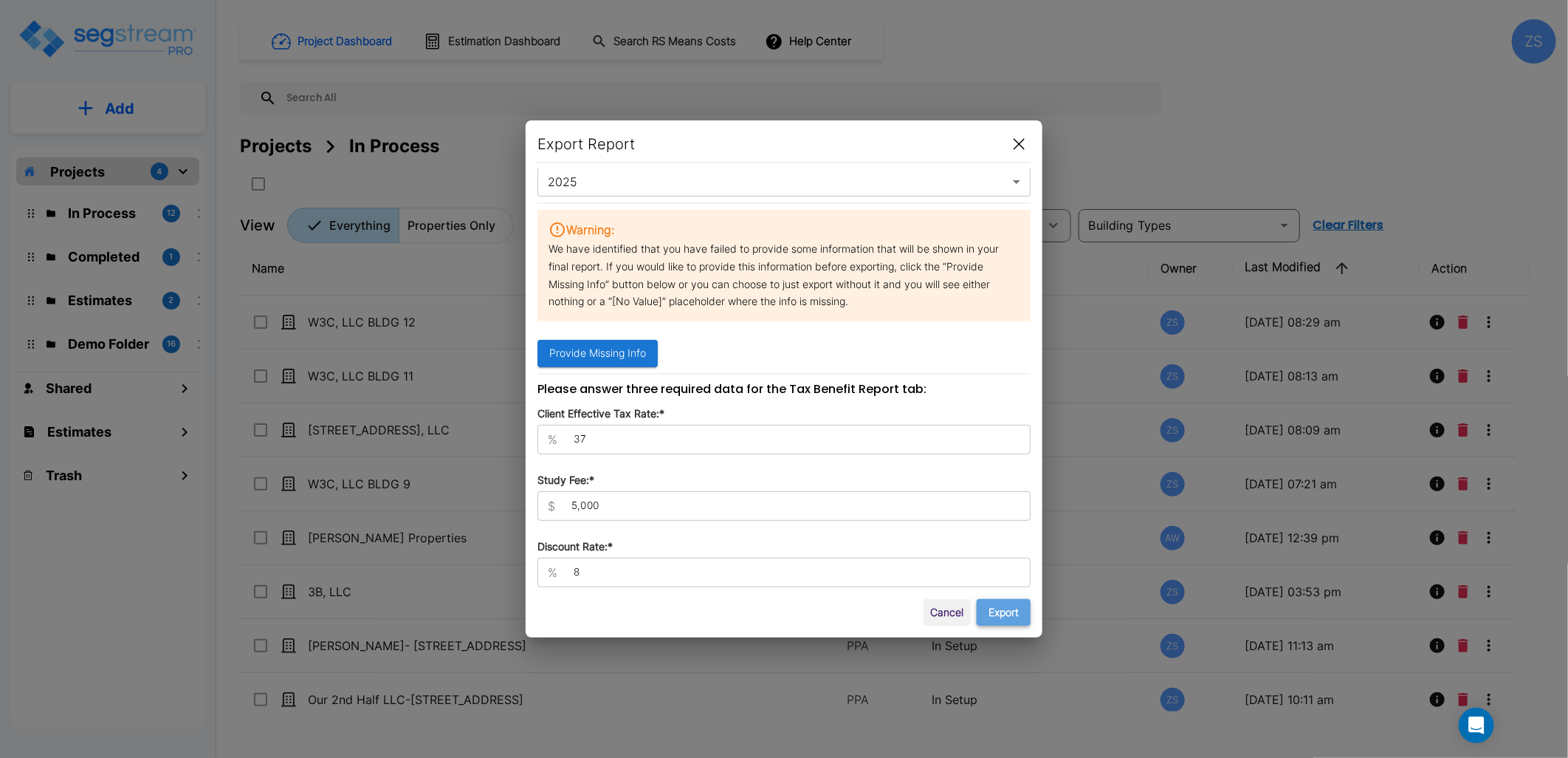
click at [1014, 609] on button "Export" at bounding box center [1003, 613] width 54 height 27
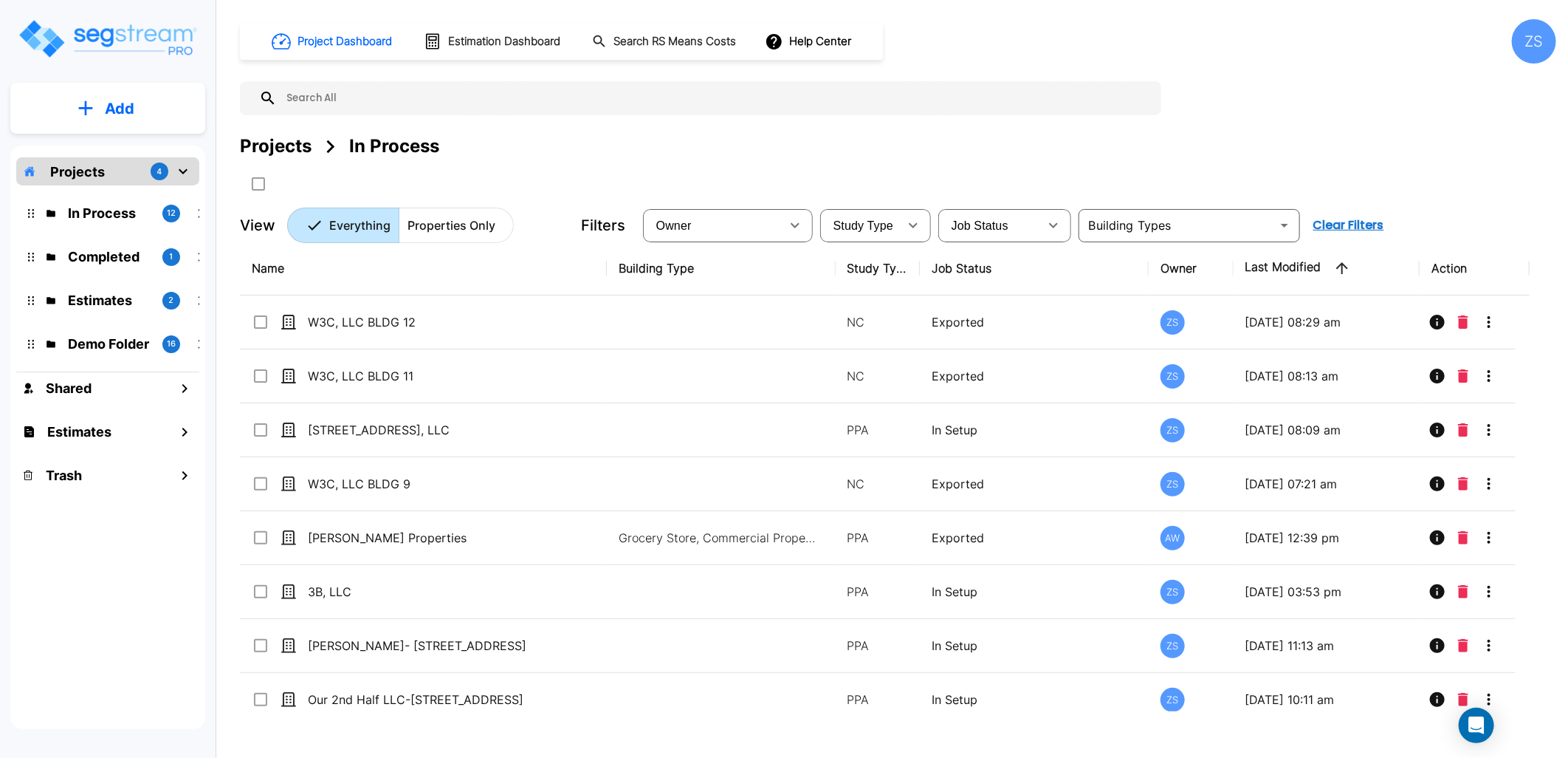
click at [759, 149] on div "Projects In Process" at bounding box center [898, 145] width 1316 height 26
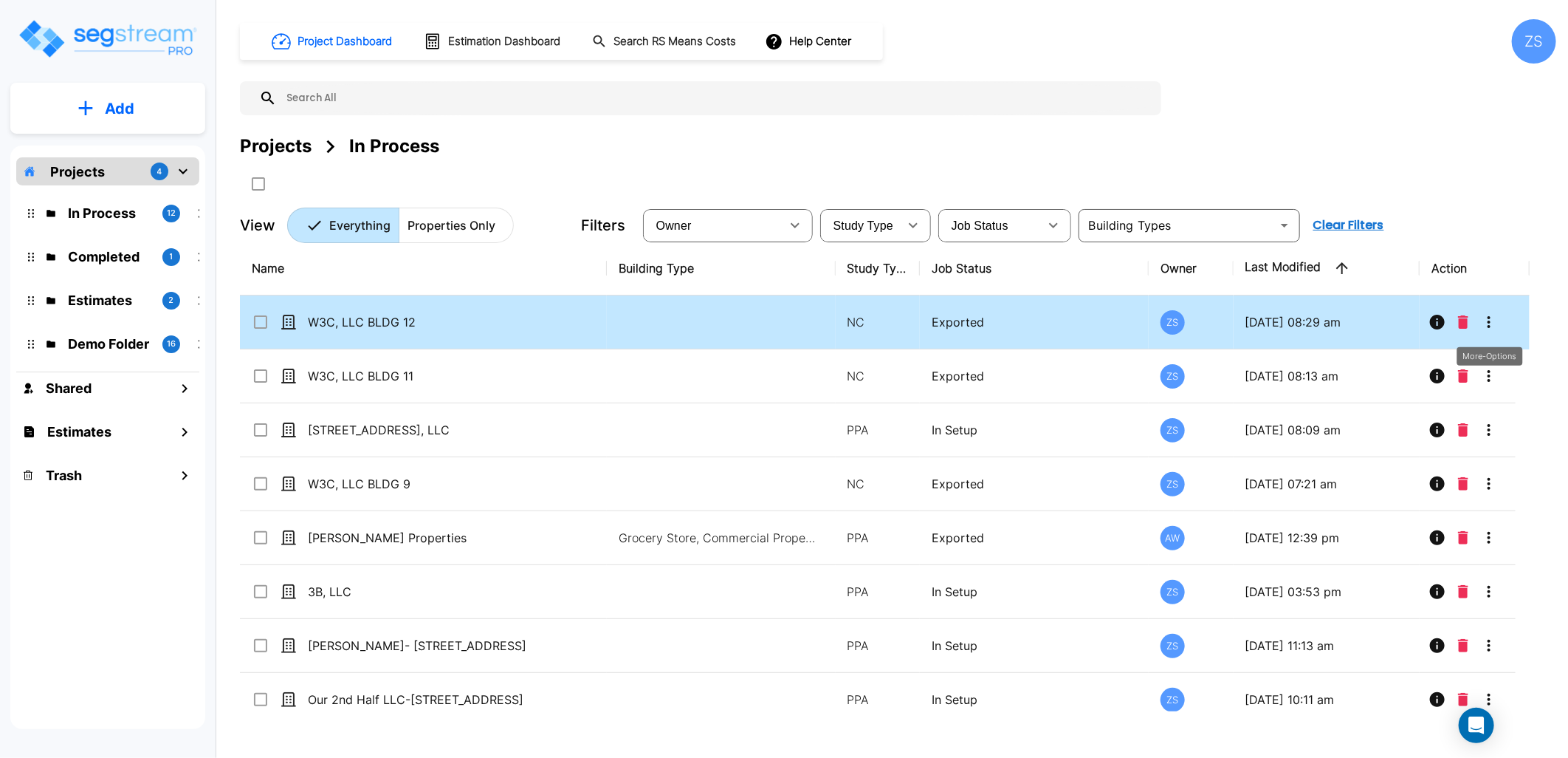
click at [1498, 321] on button "More-Options" at bounding box center [1489, 321] width 29 height 29
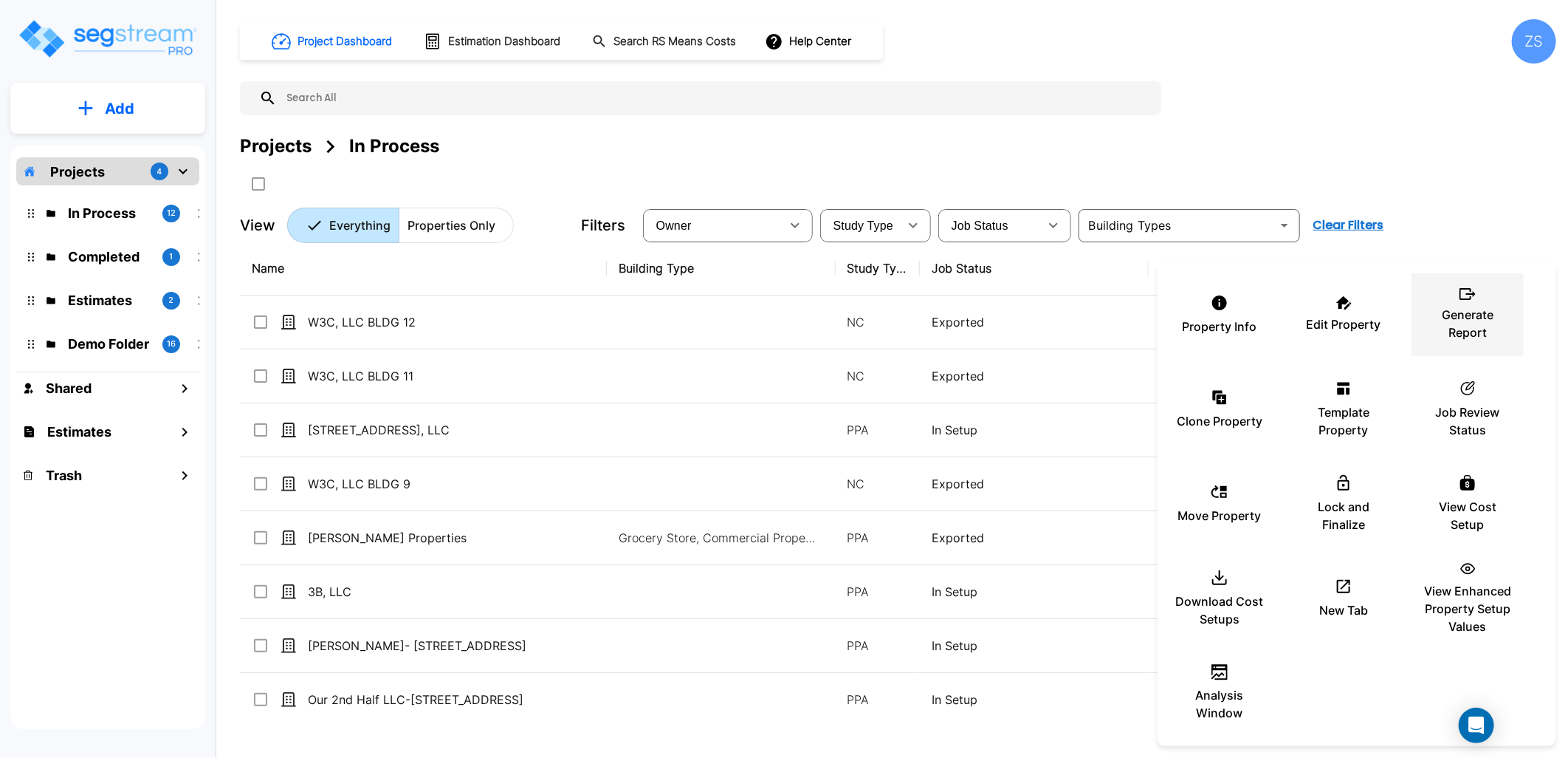
click at [1470, 334] on p "Generate Report" at bounding box center [1468, 323] width 88 height 35
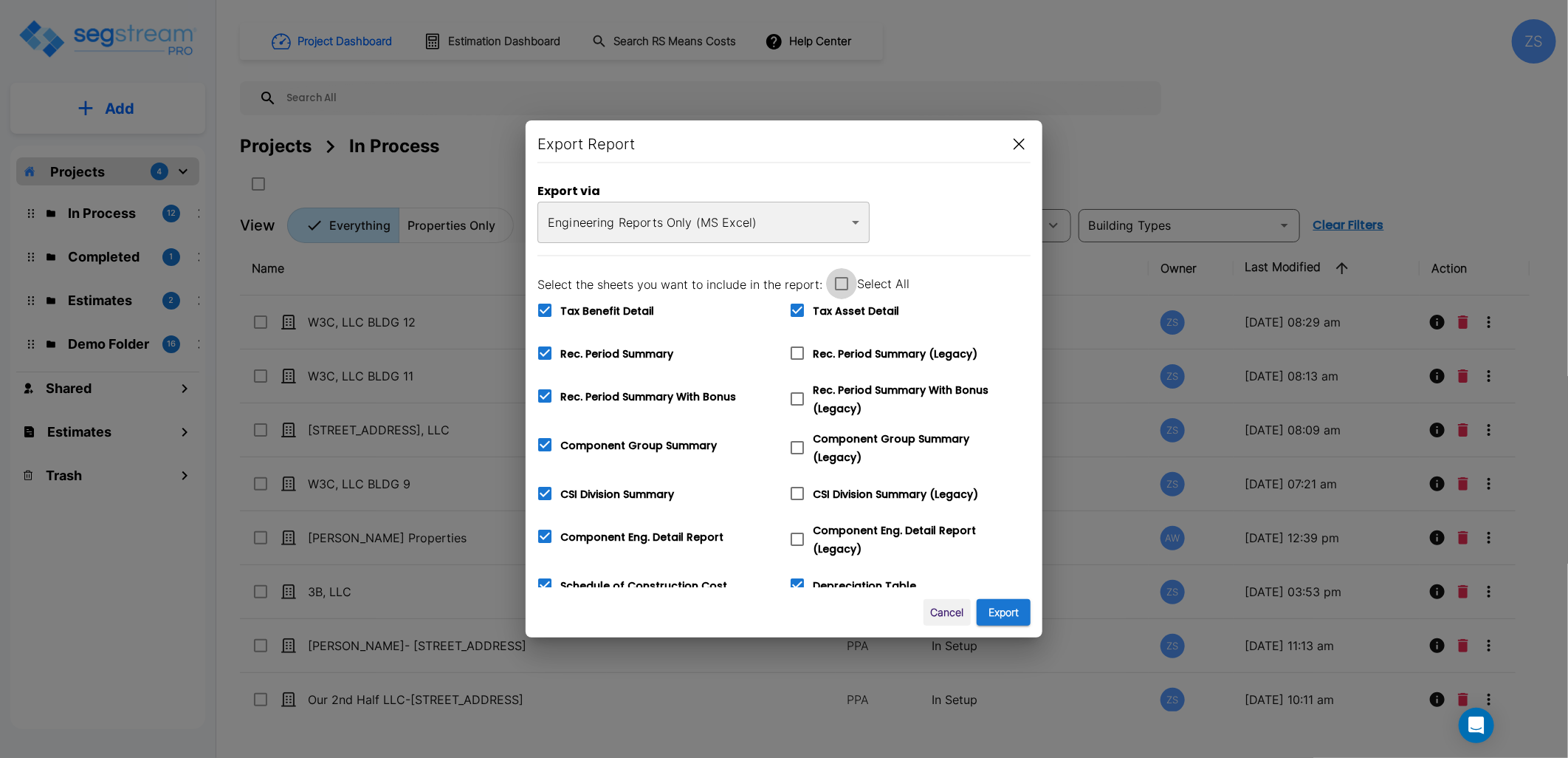
click at [851, 283] on span at bounding box center [841, 283] width 31 height 31
click at [841, 281] on input "Select All" at bounding box center [833, 274] width 15 height 13
click at [851, 283] on span at bounding box center [841, 283] width 31 height 31
click at [841, 281] on input "Select All" at bounding box center [833, 274] width 15 height 13
checkbox input "false"
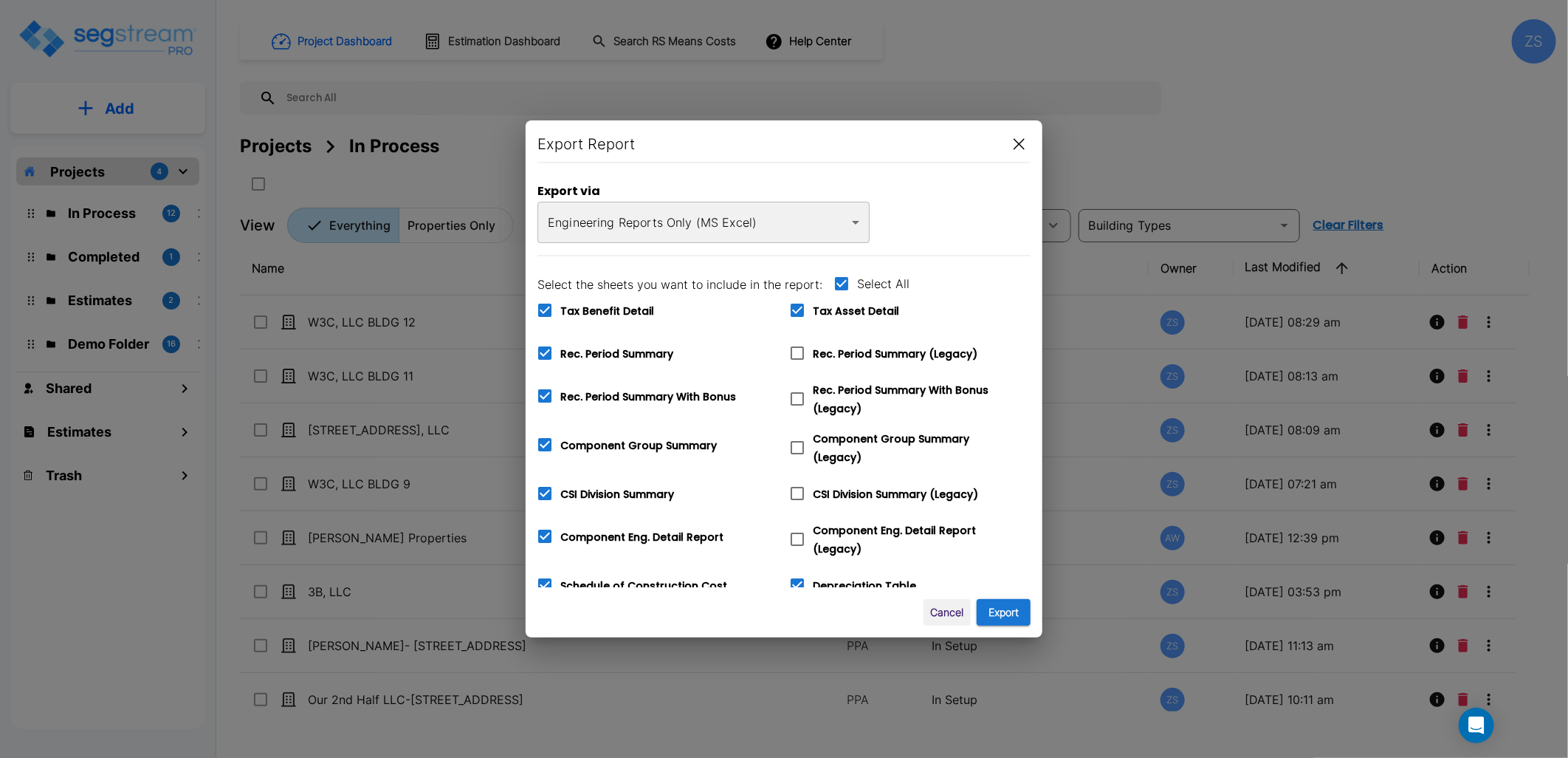
checkbox input "false"
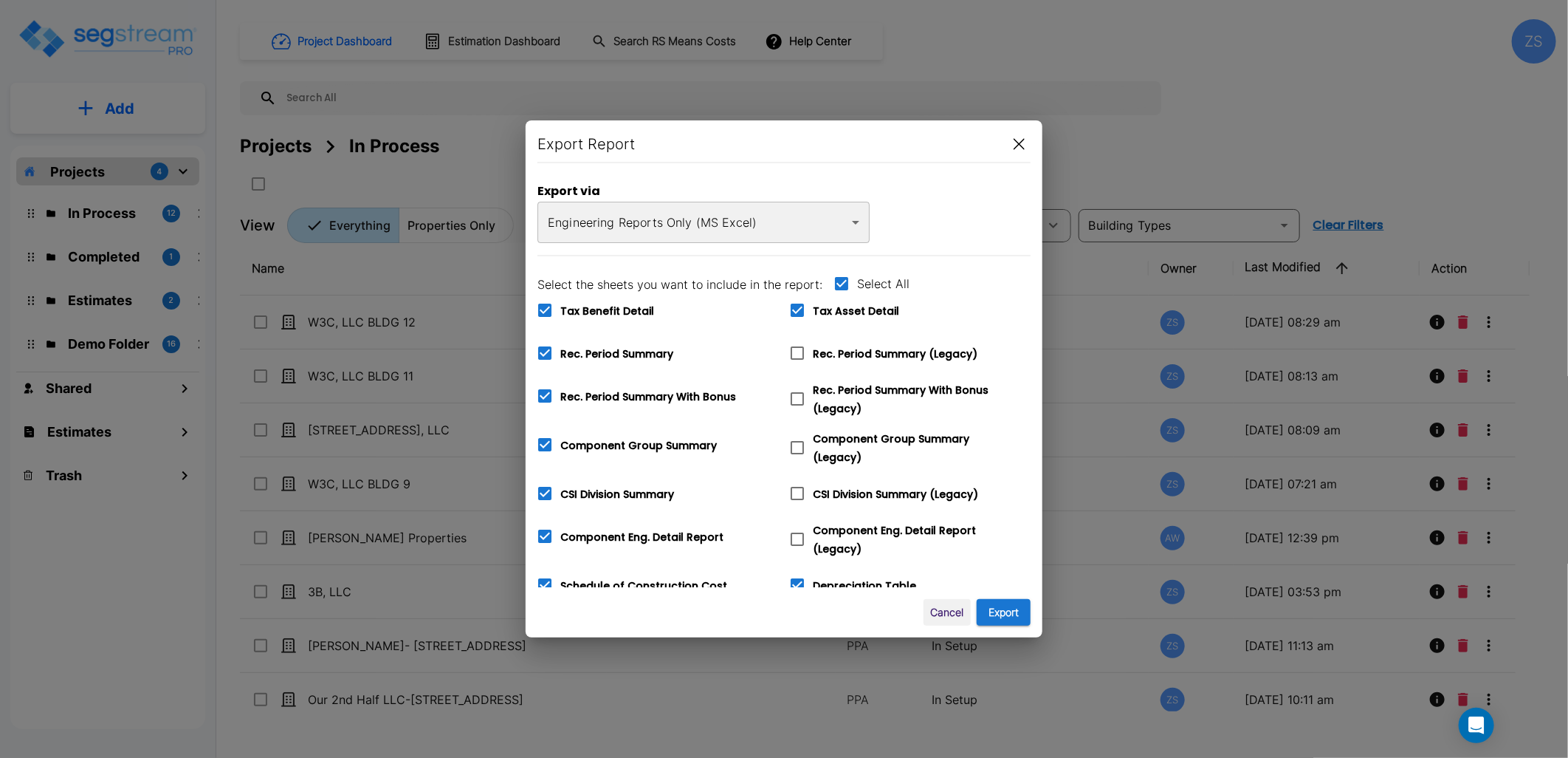
checkbox input "false"
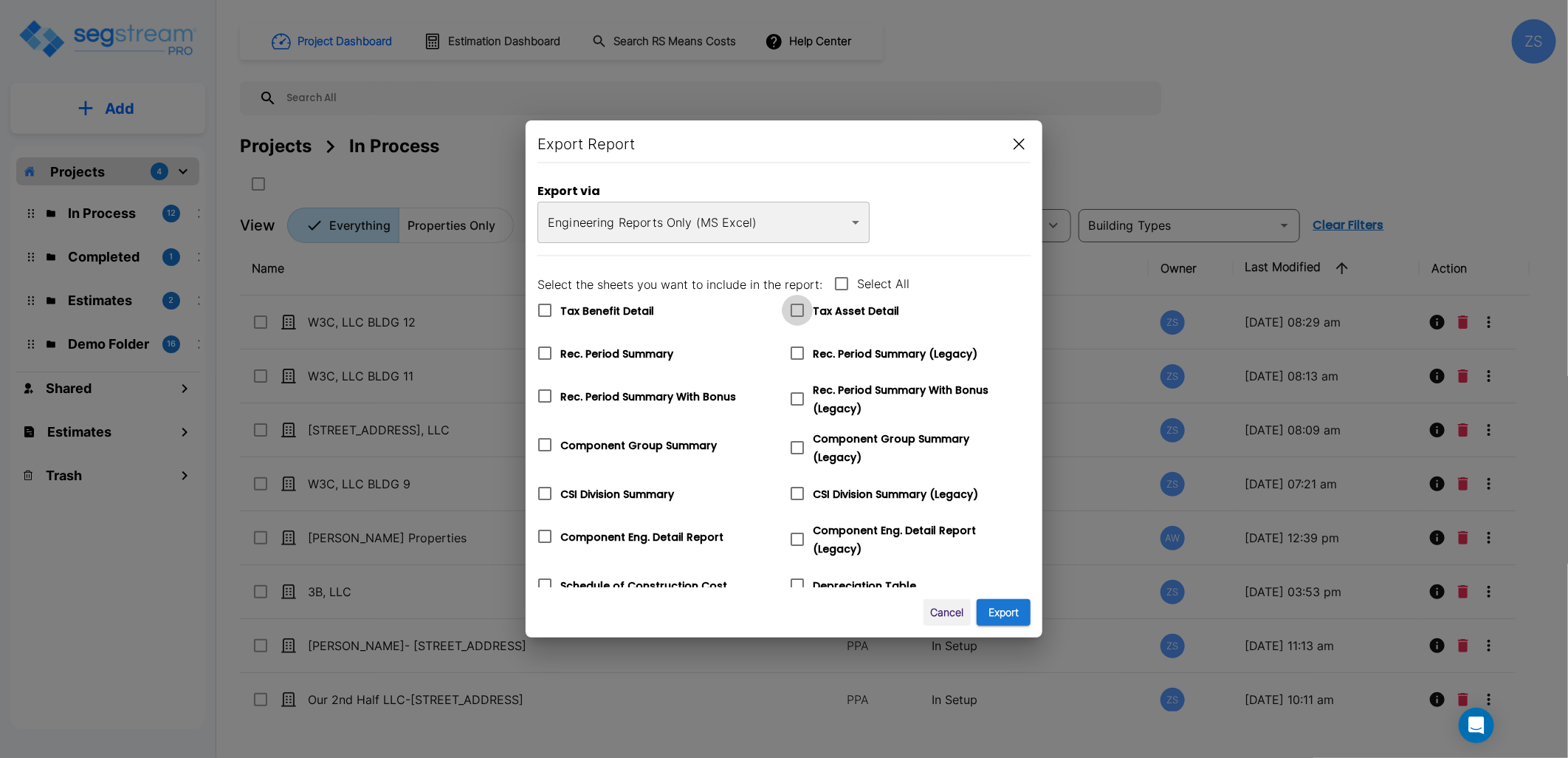
click at [811, 310] on span at bounding box center [797, 309] width 31 height 31
click at [797, 307] on input "Tax Asset Detail" at bounding box center [789, 300] width 15 height 13
checkbox input "true"
click at [994, 607] on button "Export" at bounding box center [1003, 613] width 54 height 27
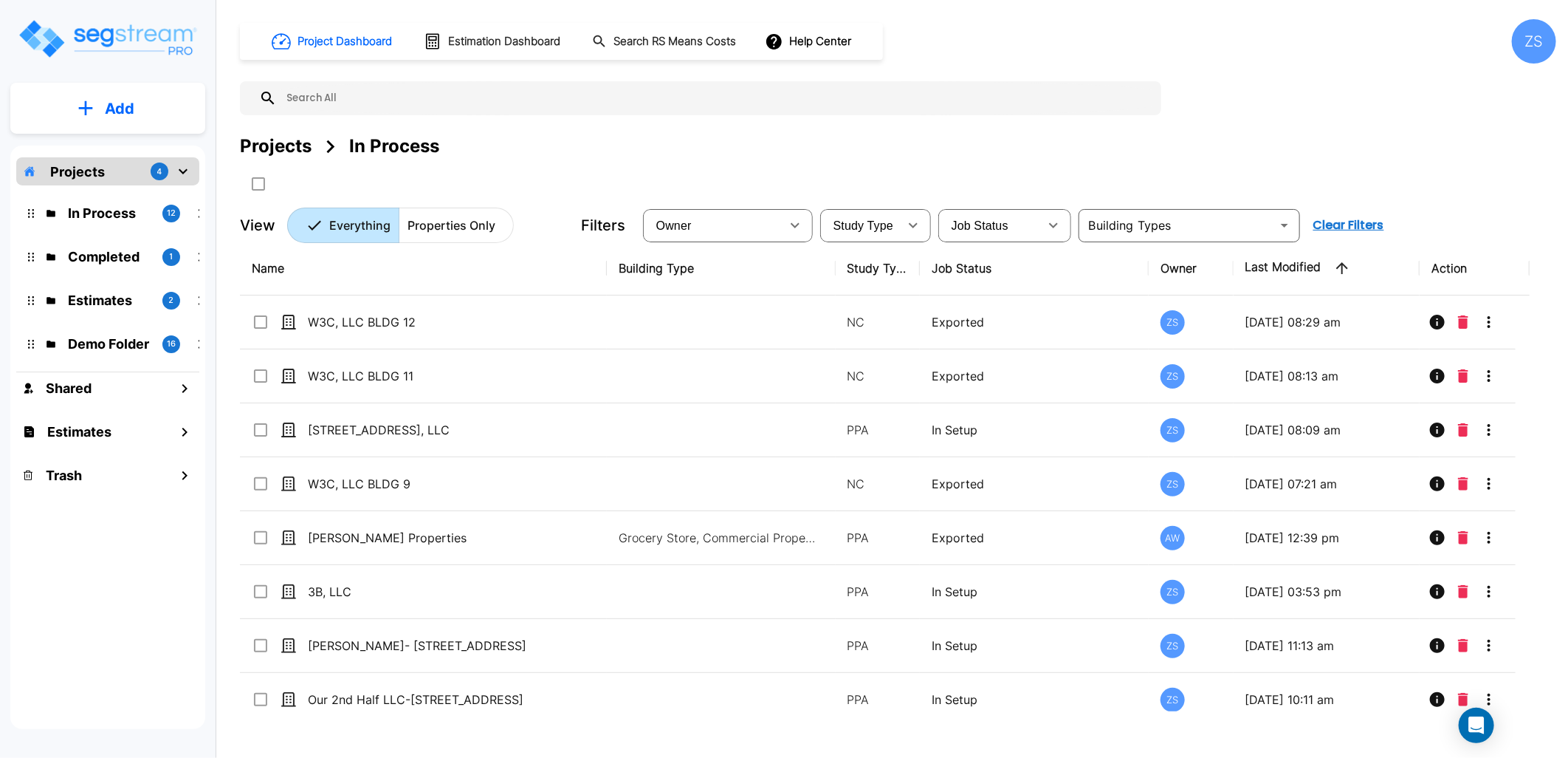
click at [914, 150] on div "Projects In Process" at bounding box center [898, 145] width 1316 height 26
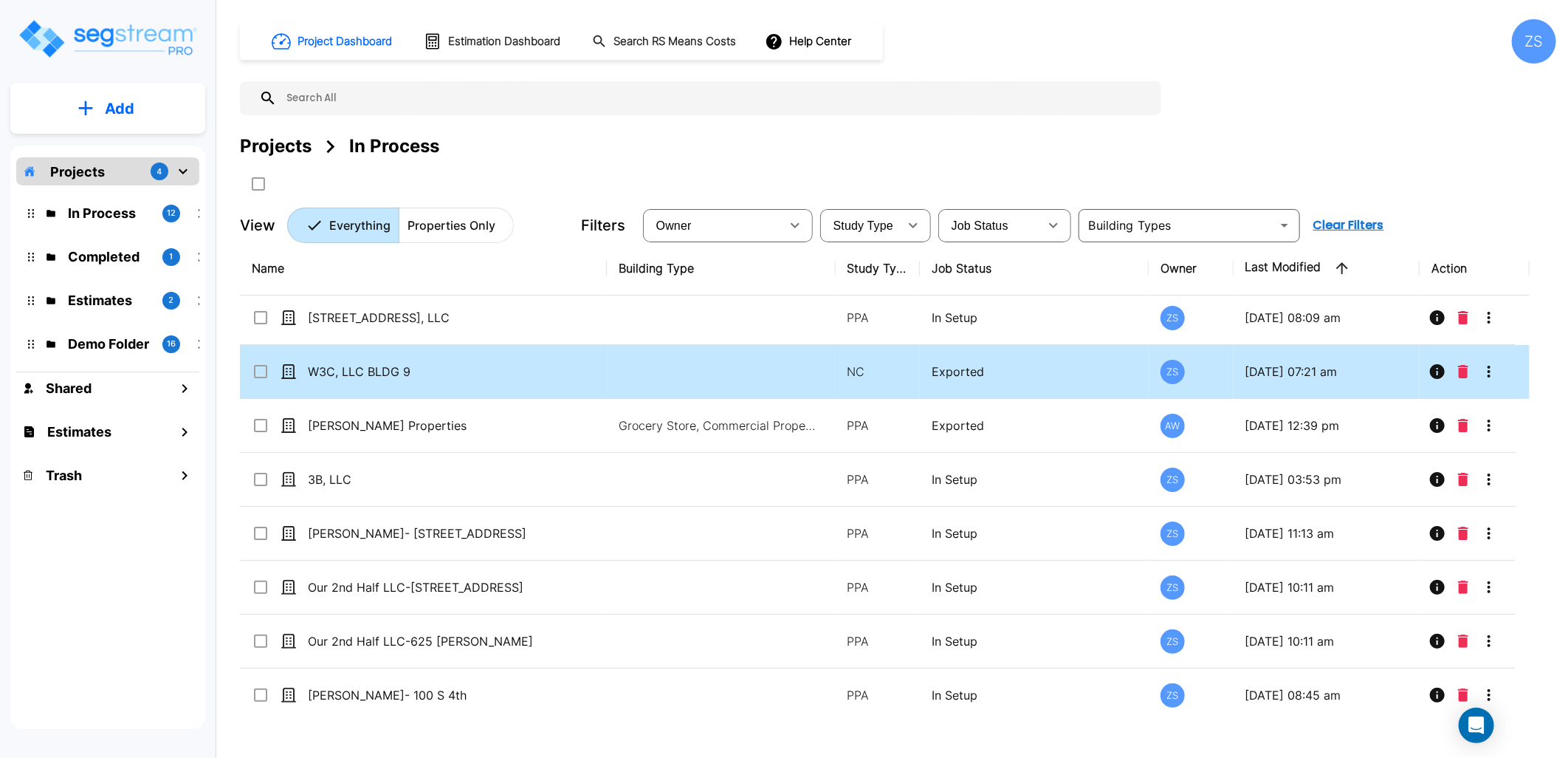
scroll to position [0, 0]
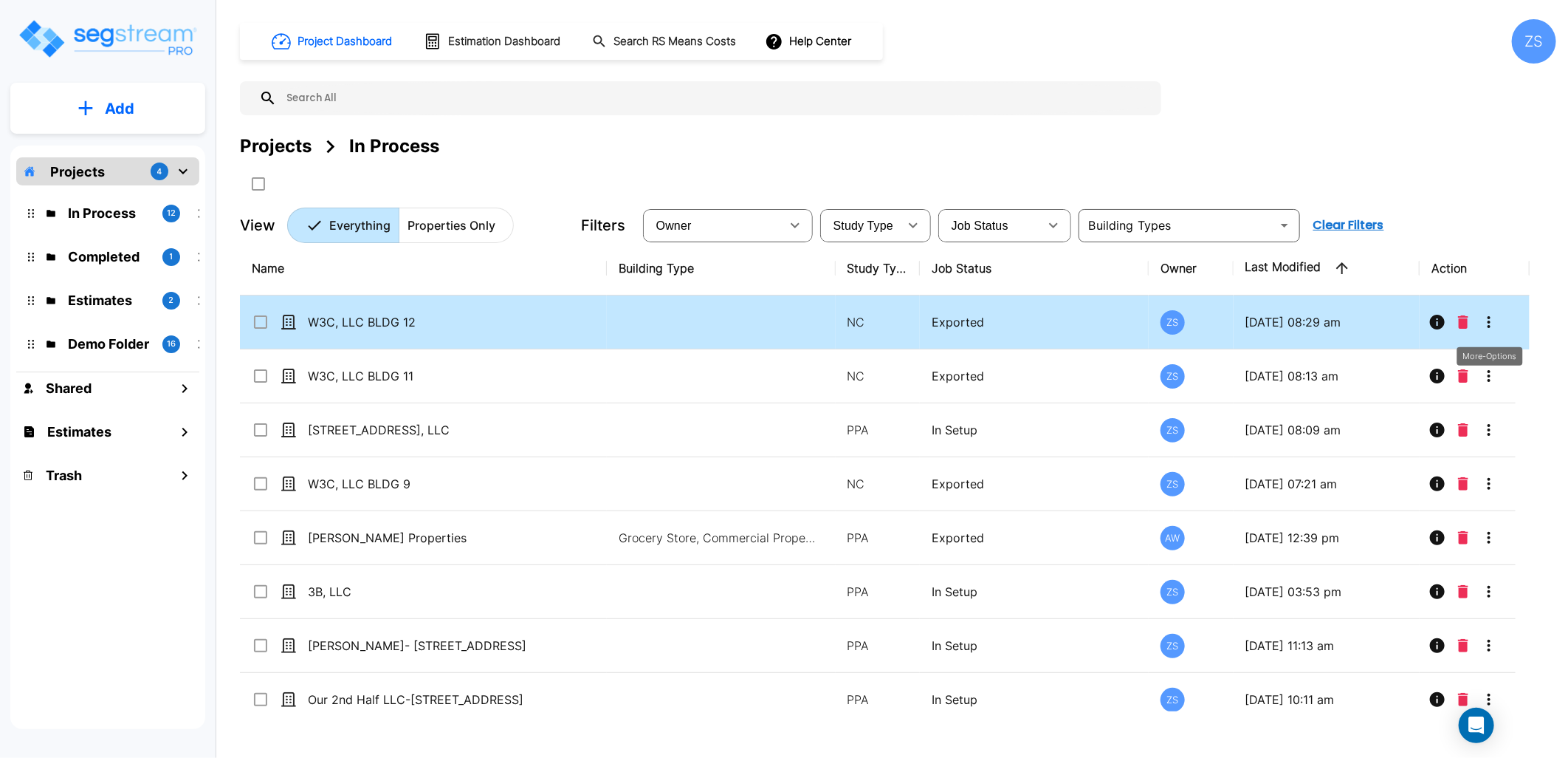
click at [1492, 322] on icon "More-Options" at bounding box center [1489, 322] width 18 height 18
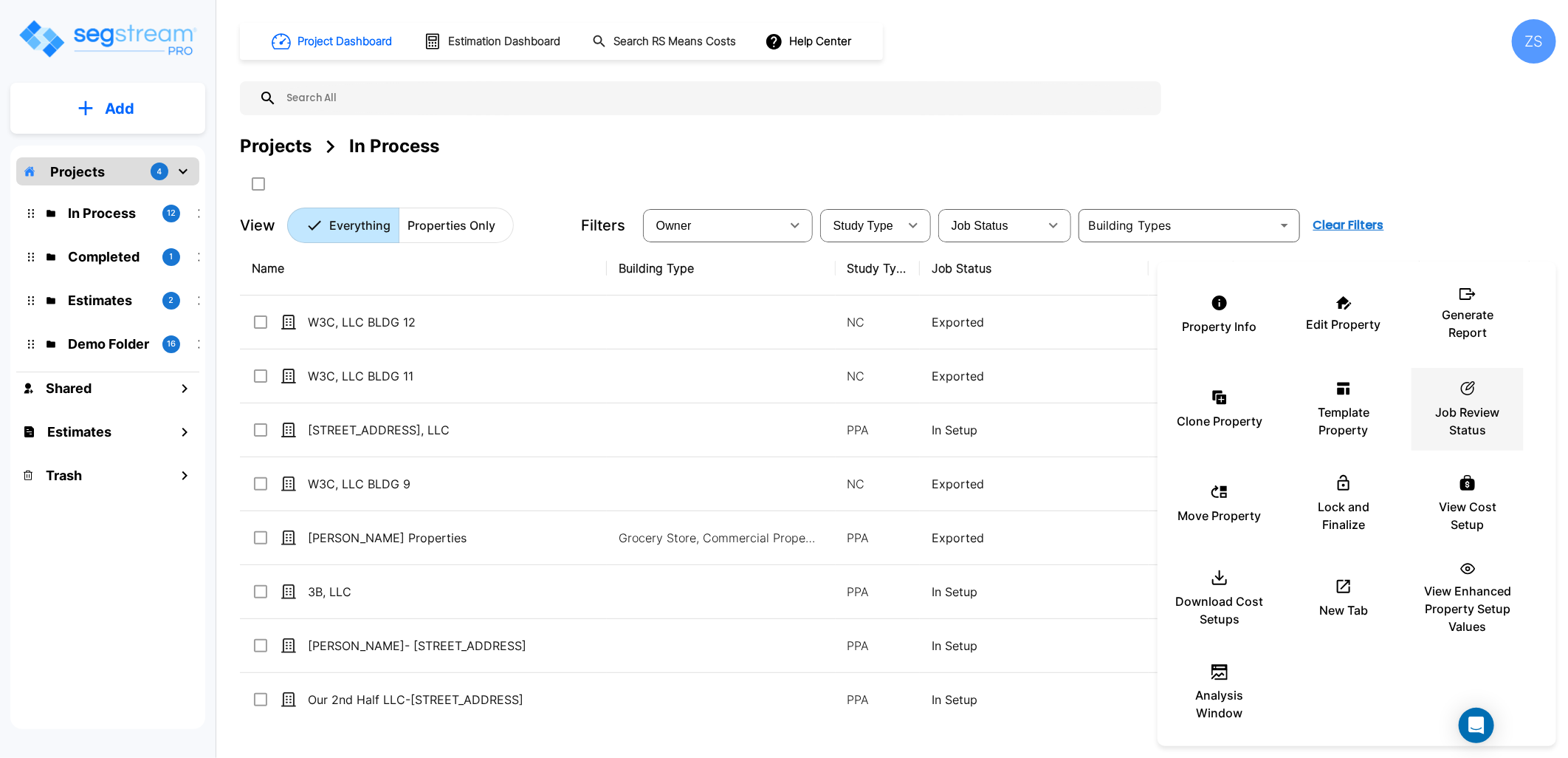
click at [1478, 399] on div "ic_fluent_status_24_regular Created with Sketch. Job Review Status" at bounding box center [1468, 409] width 88 height 74
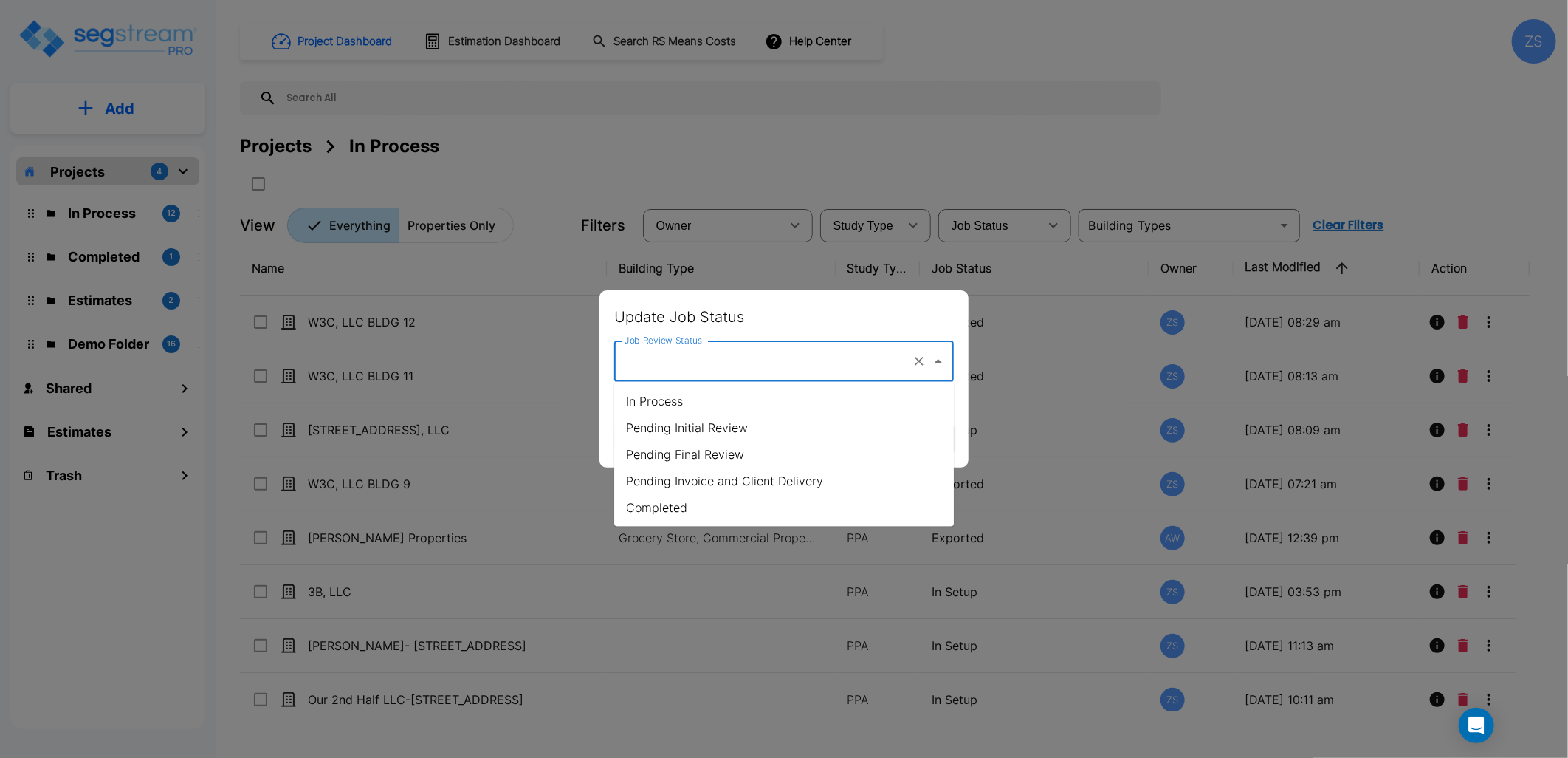
click at [825, 359] on input "Job Review Status" at bounding box center [763, 360] width 285 height 28
click at [800, 427] on li "Pending Initial Review" at bounding box center [784, 427] width 340 height 26
type input "Pending Initial Review"
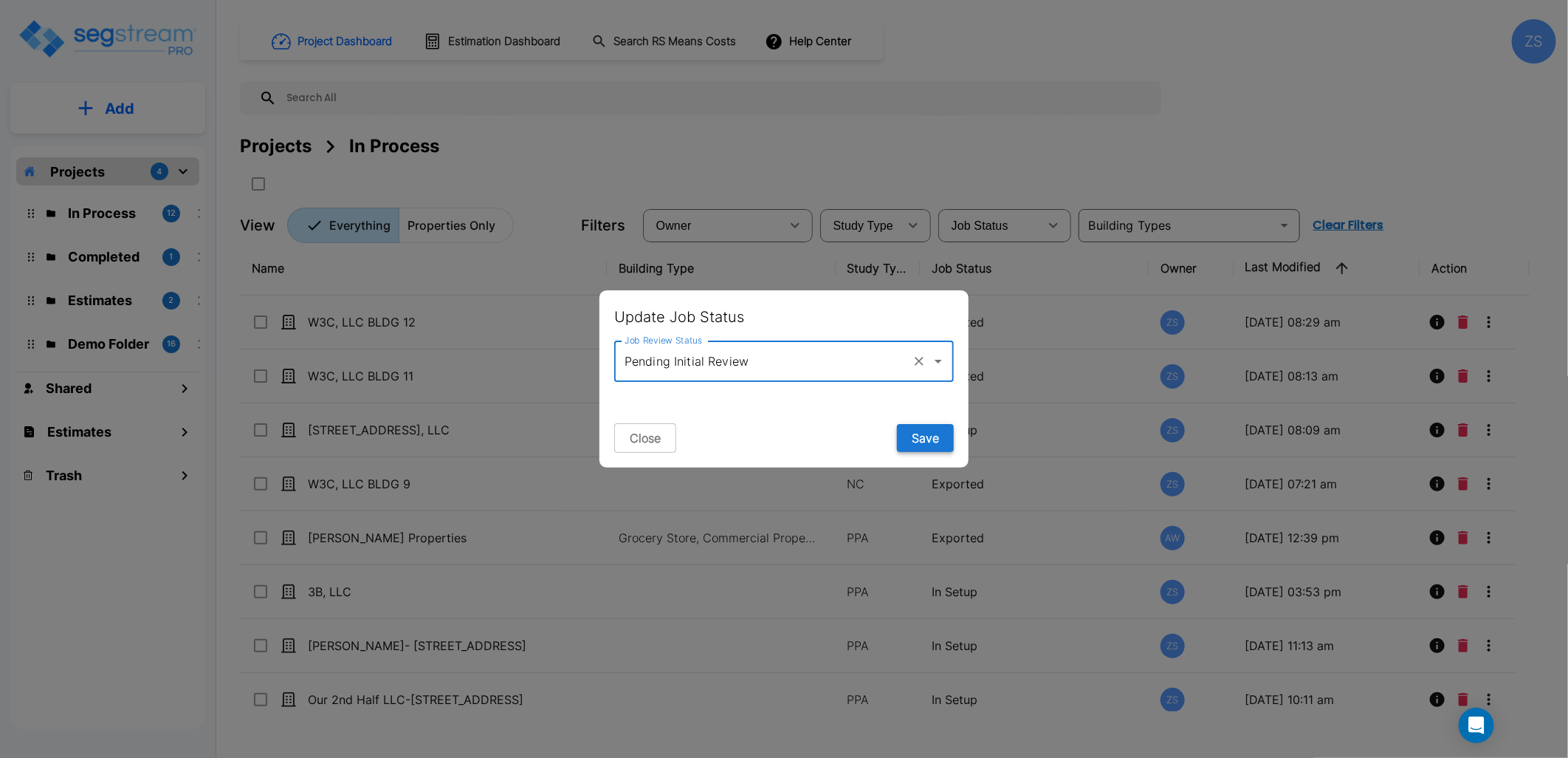
click at [938, 443] on button "Save" at bounding box center [926, 437] width 57 height 28
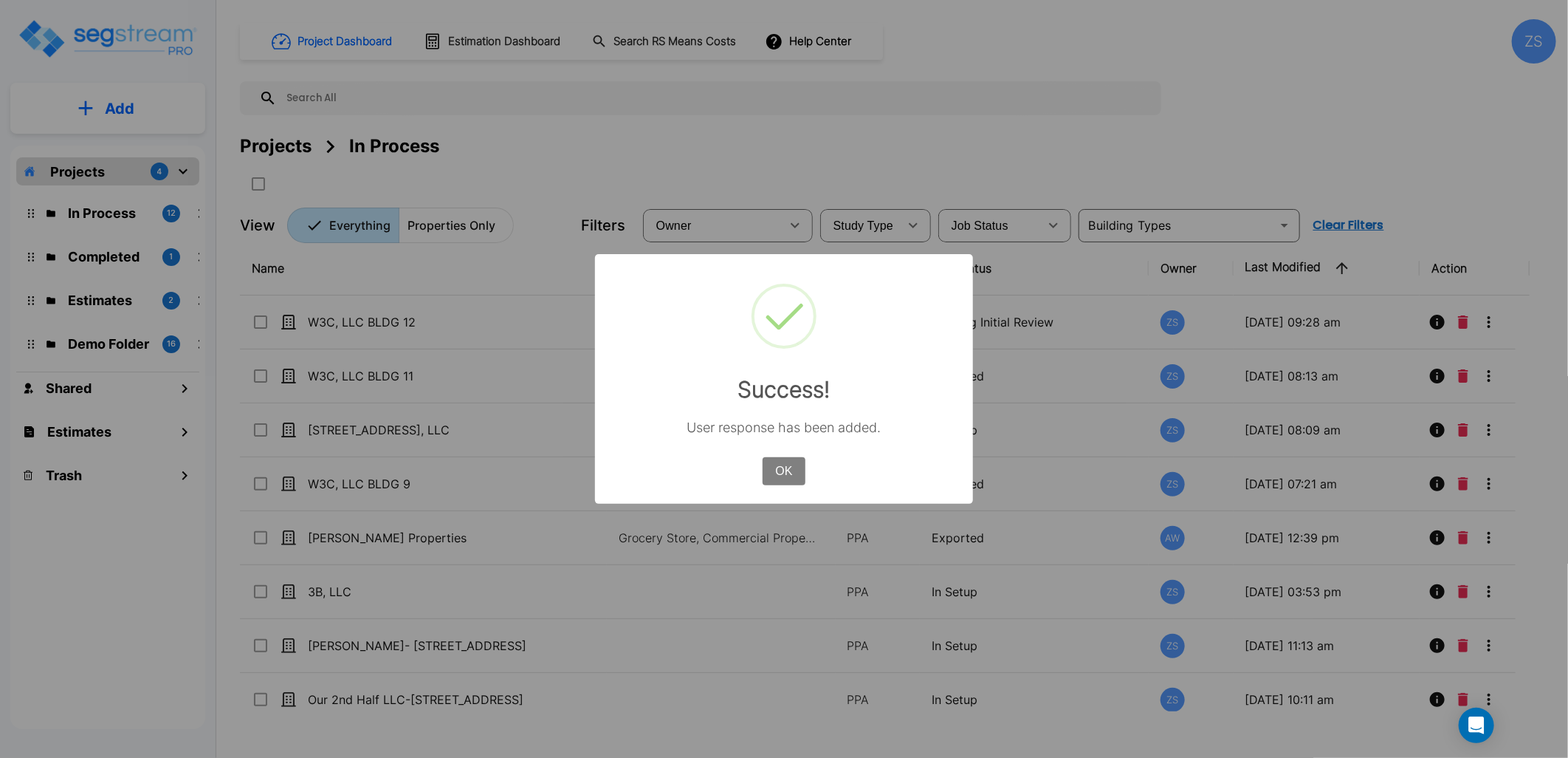
click at [776, 464] on button "OK" at bounding box center [783, 470] width 43 height 28
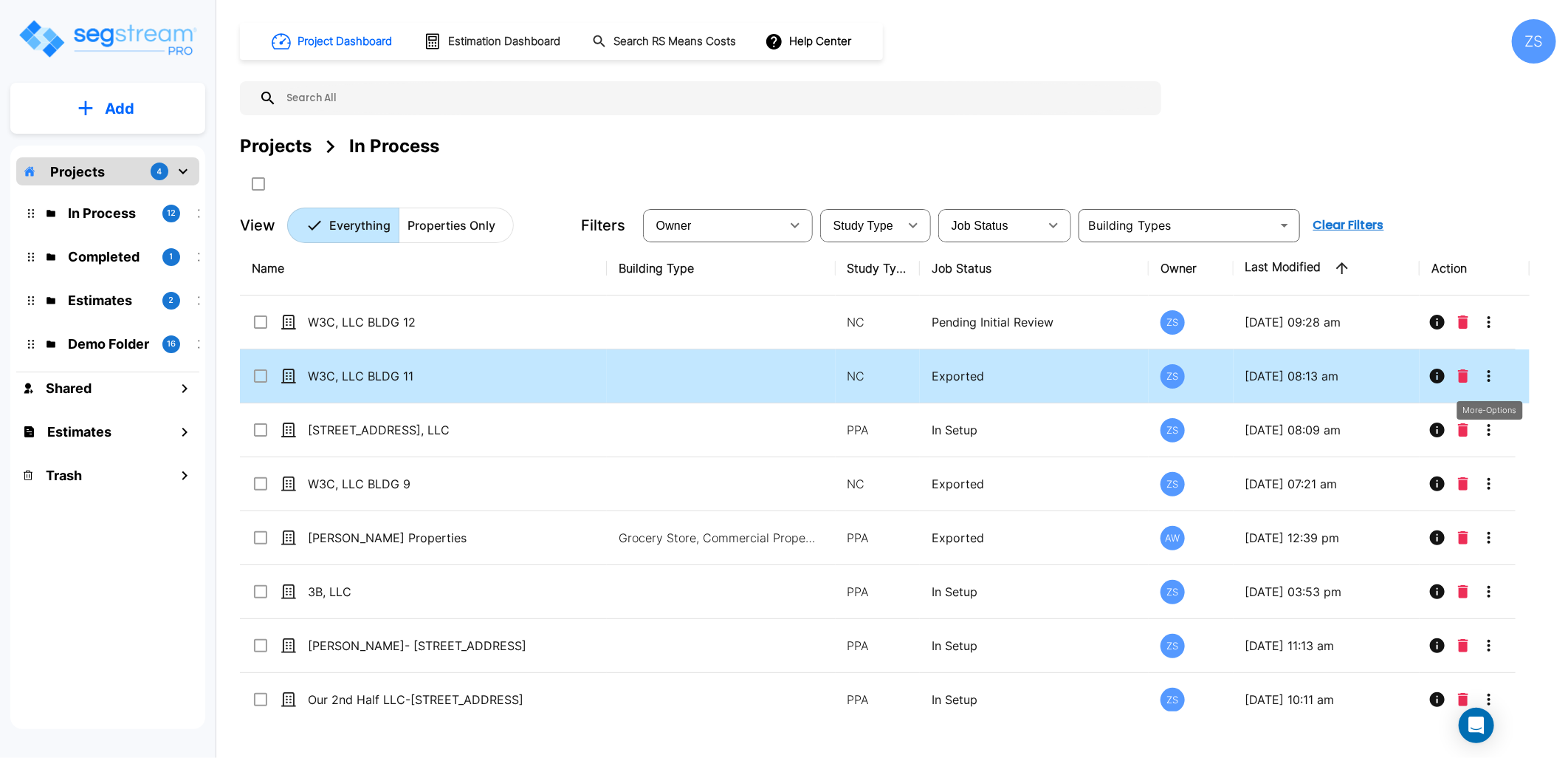
click at [1490, 375] on icon "More-Options" at bounding box center [1489, 376] width 3 height 12
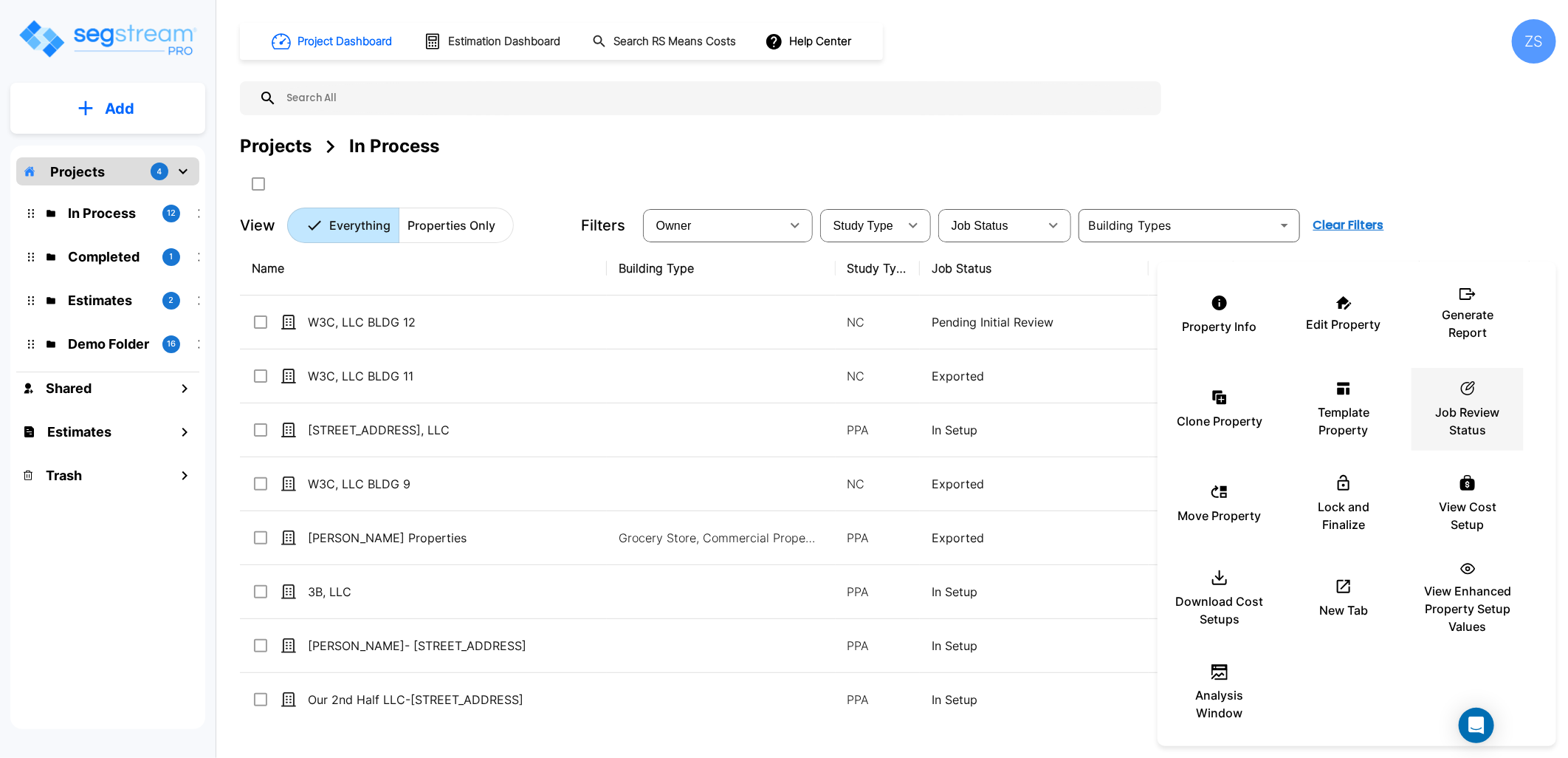
click at [1468, 422] on p "Job Review Status" at bounding box center [1468, 420] width 88 height 35
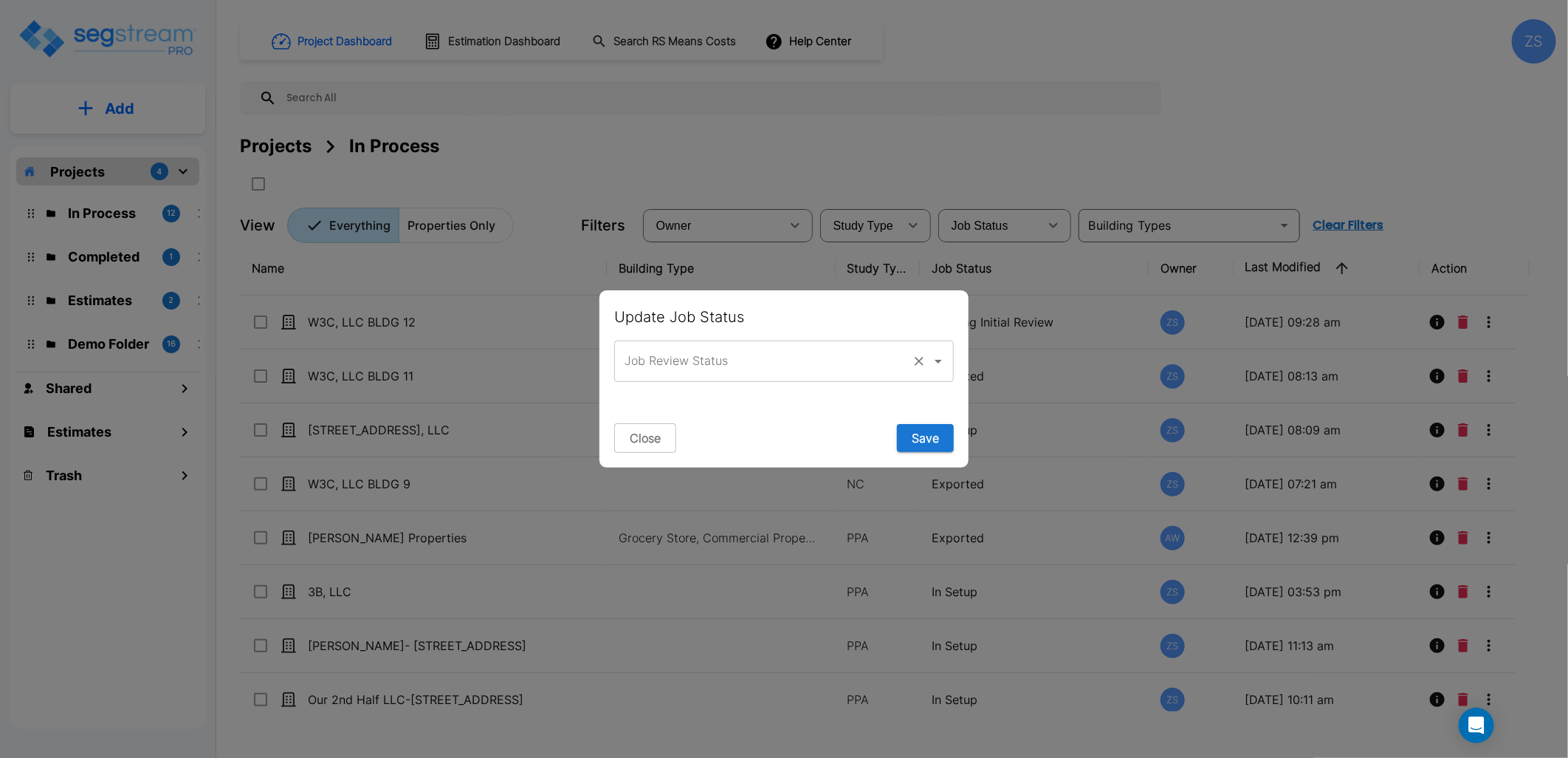
click at [781, 360] on input "Job Review Status" at bounding box center [763, 360] width 285 height 28
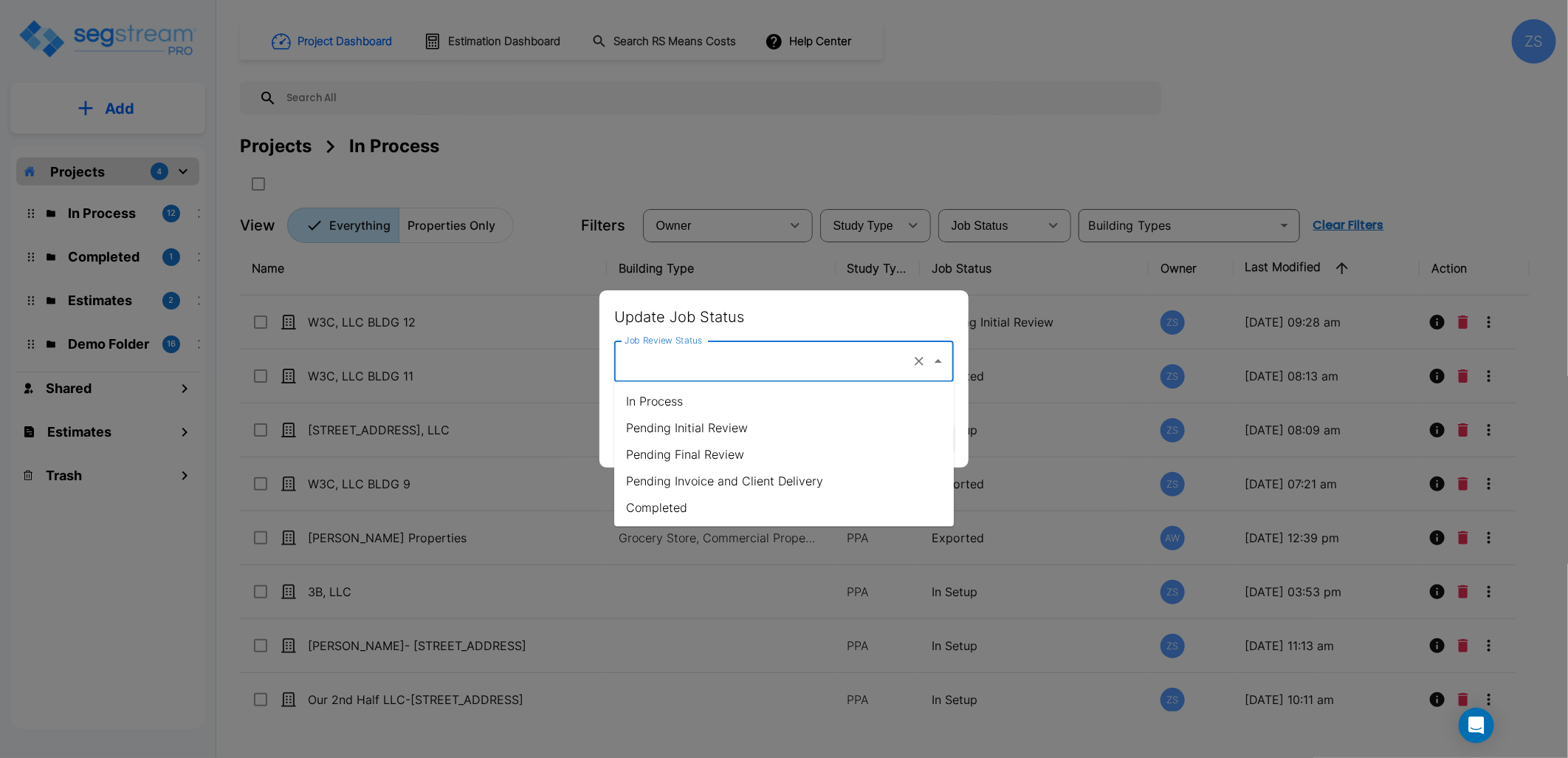
click at [740, 428] on li "Pending Initial Review" at bounding box center [784, 427] width 340 height 26
type input "Pending Initial Review"
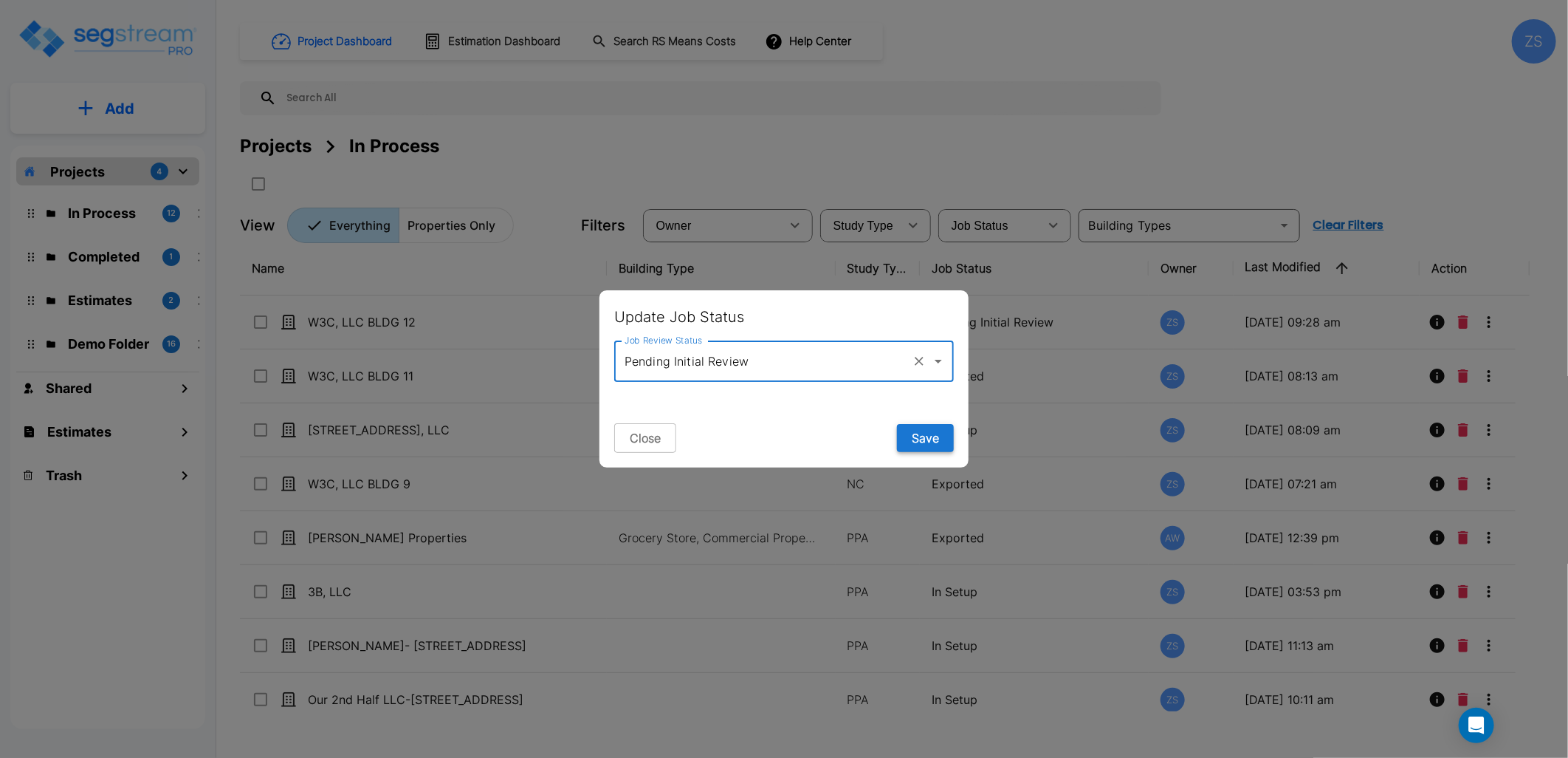
click at [926, 441] on button "Save" at bounding box center [926, 437] width 57 height 28
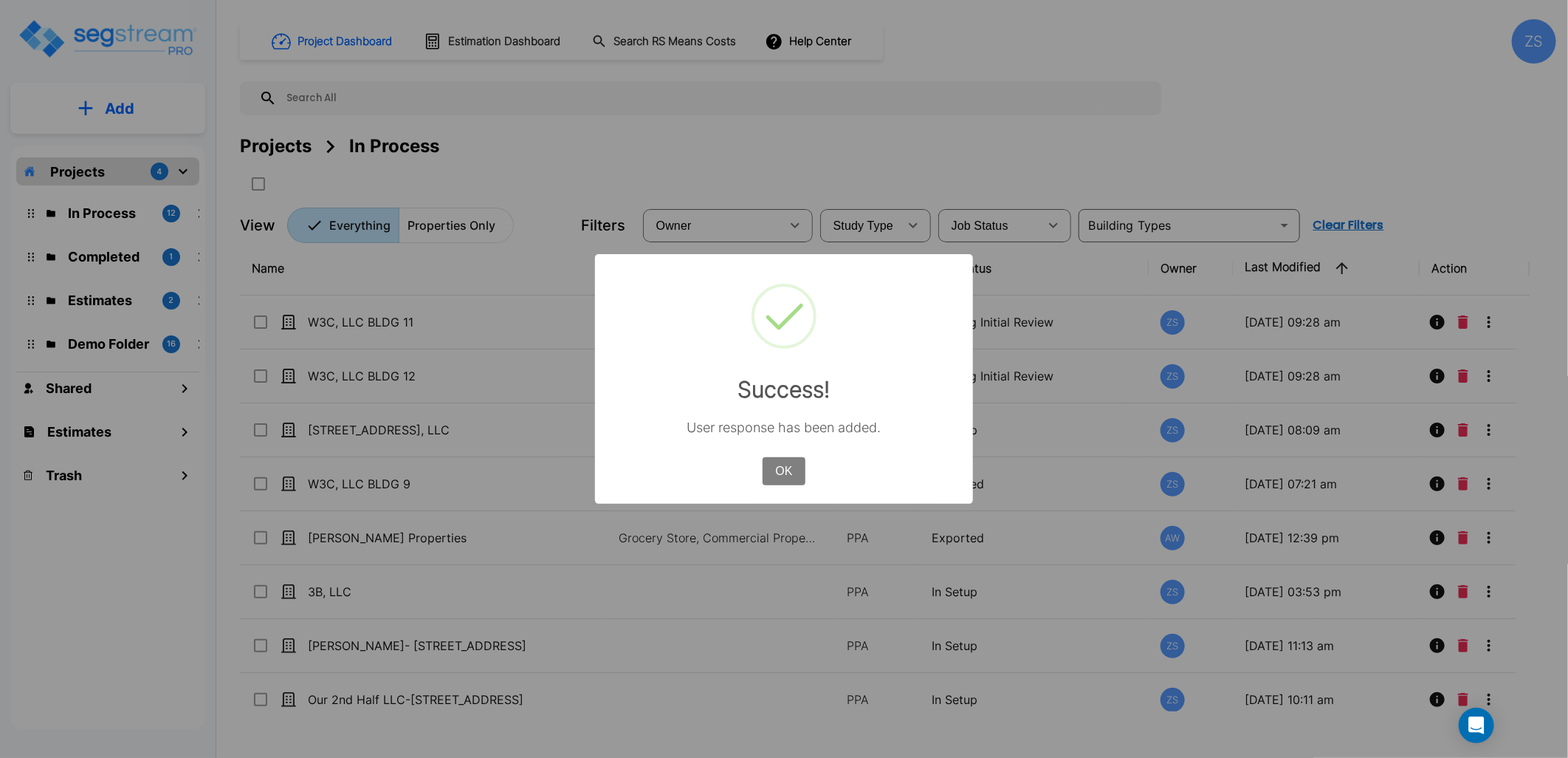
click at [774, 473] on button "OK" at bounding box center [783, 470] width 43 height 28
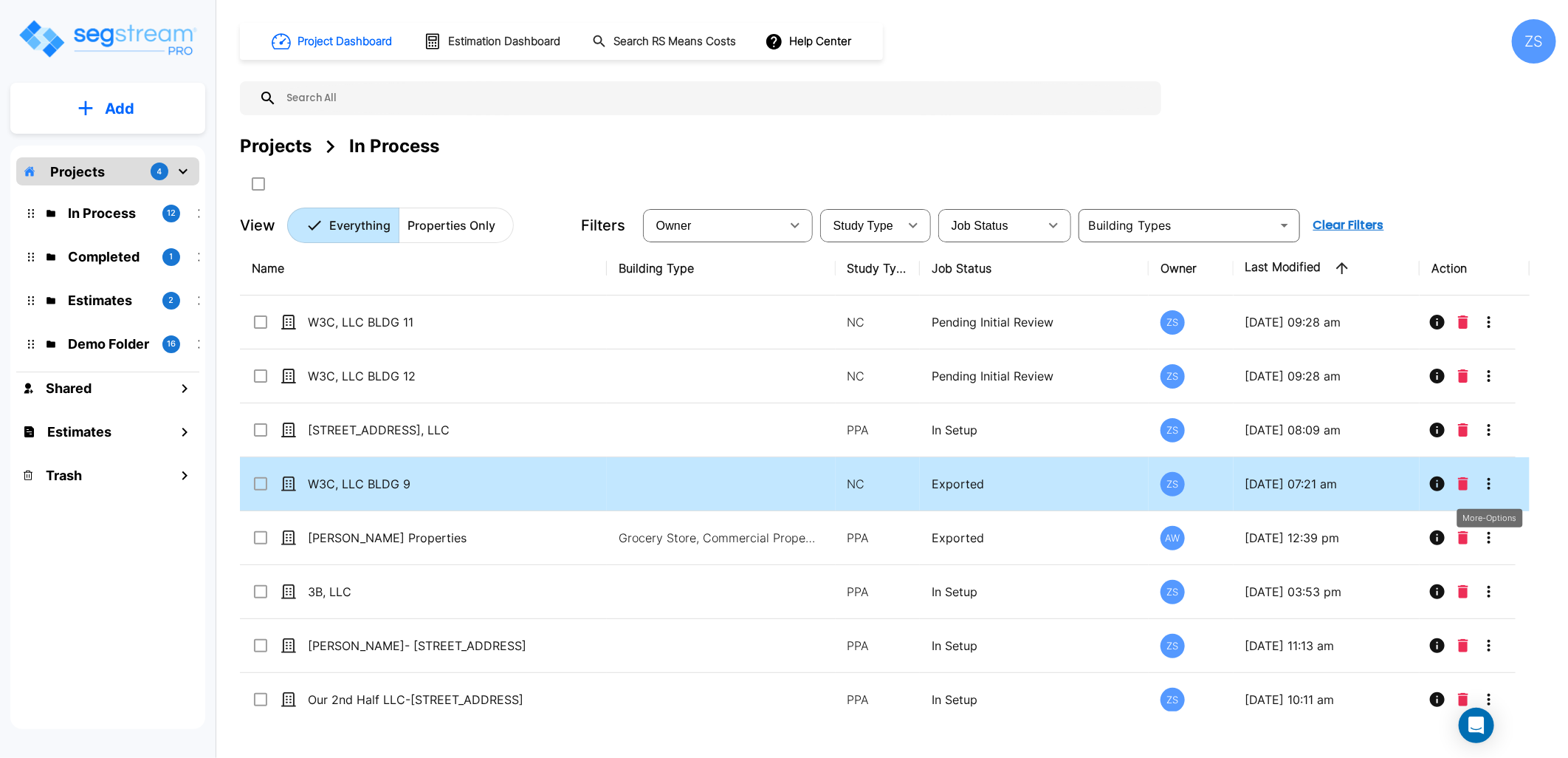
click at [1492, 485] on icon "More-Options" at bounding box center [1489, 484] width 18 height 18
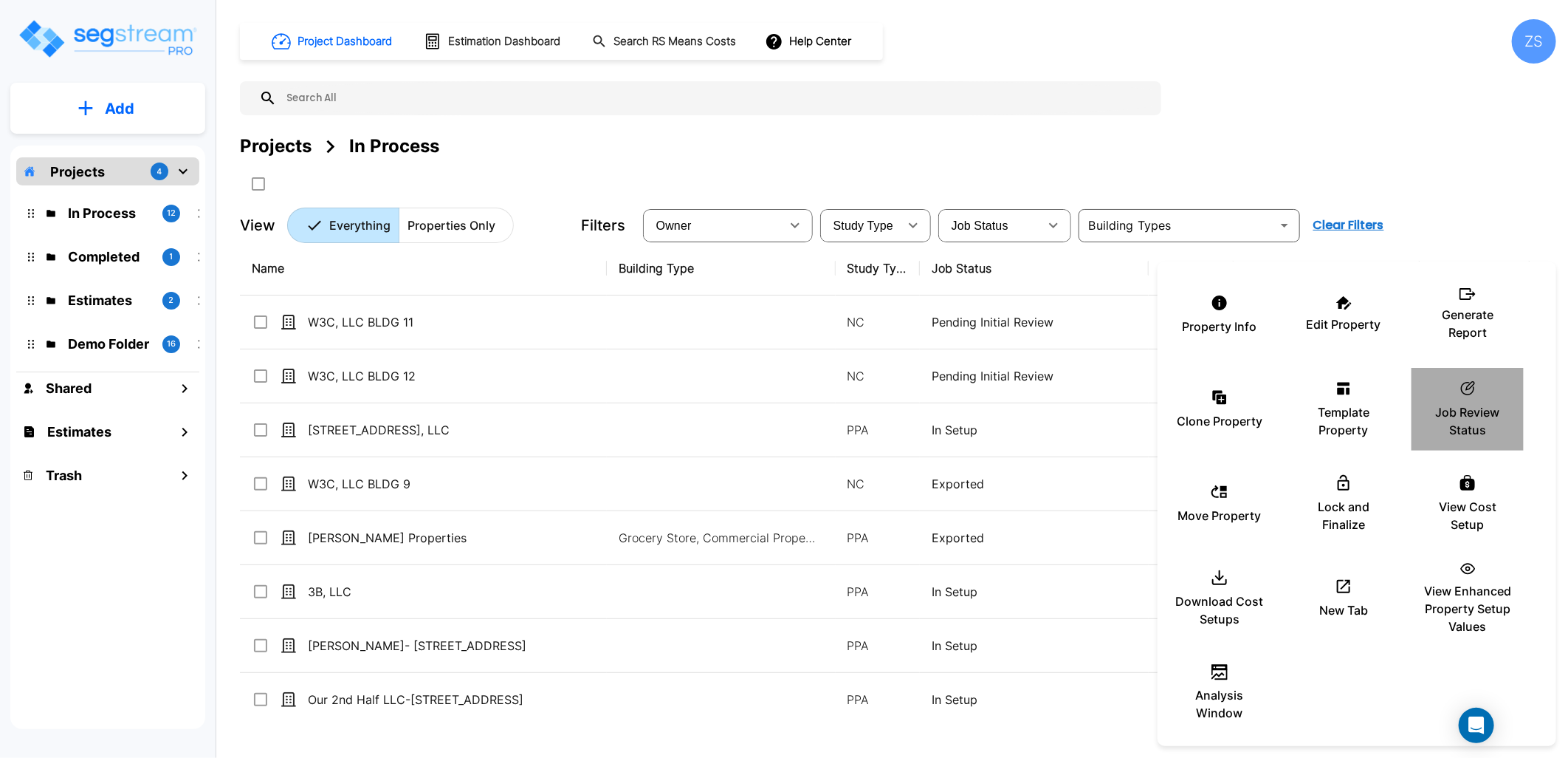
click at [1471, 416] on p "Job Review Status" at bounding box center [1468, 420] width 88 height 35
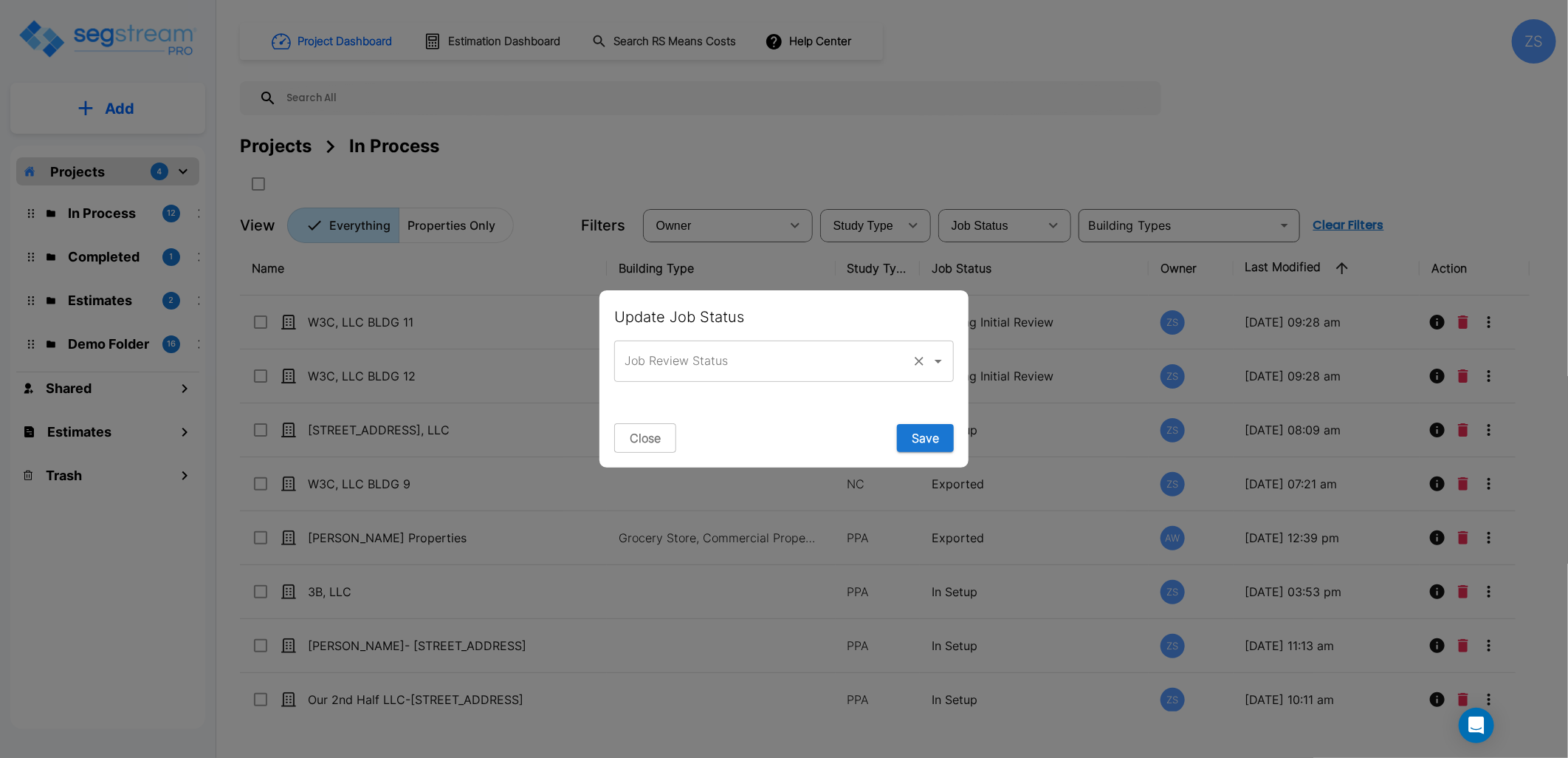
drag, startPoint x: 835, startPoint y: 365, endPoint x: 798, endPoint y: 380, distance: 39.9
click at [827, 370] on input "Job Review Status" at bounding box center [763, 360] width 285 height 28
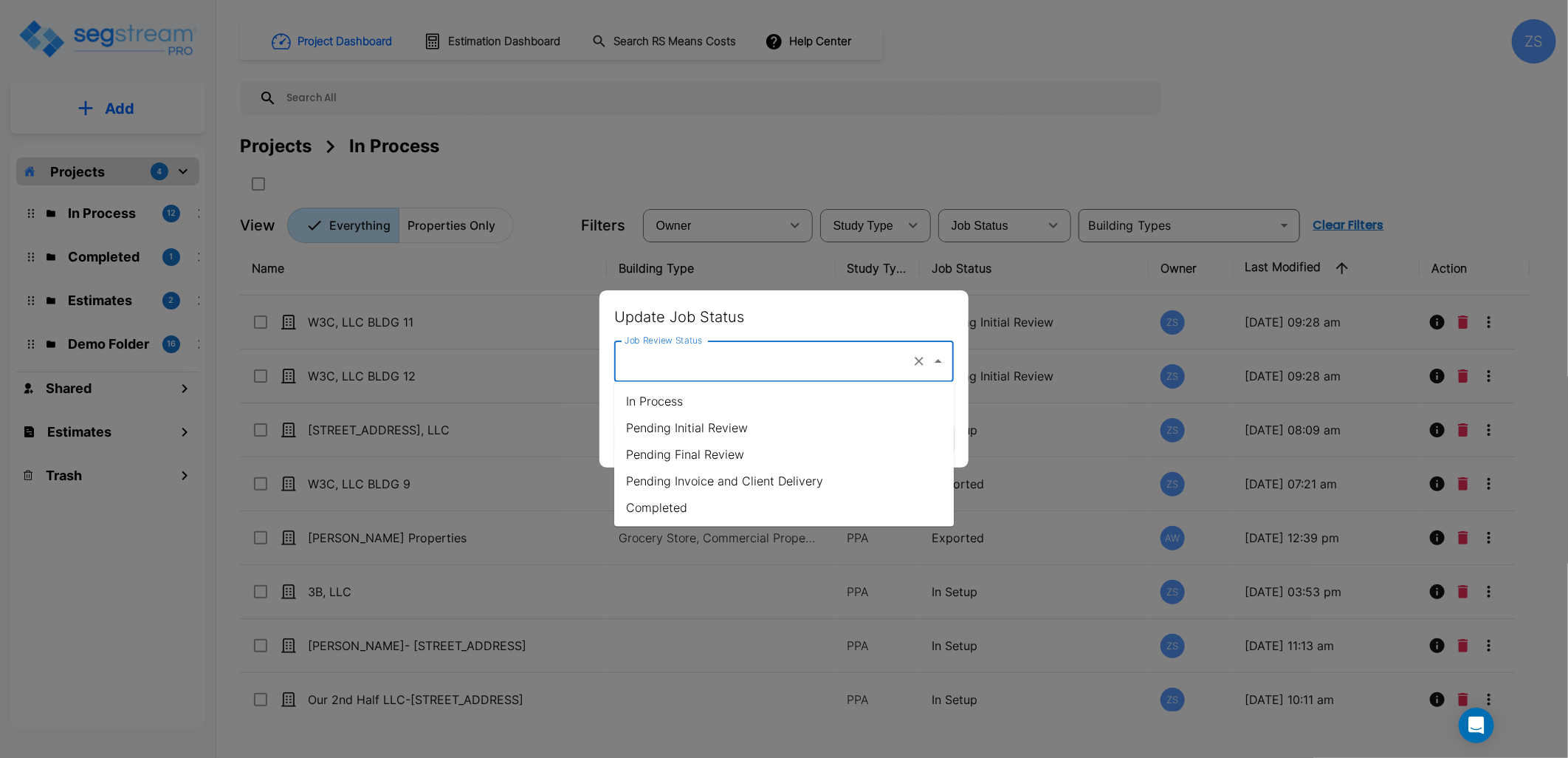
click at [731, 423] on li "Pending Initial Review" at bounding box center [784, 427] width 340 height 26
type input "Pending Initial Review"
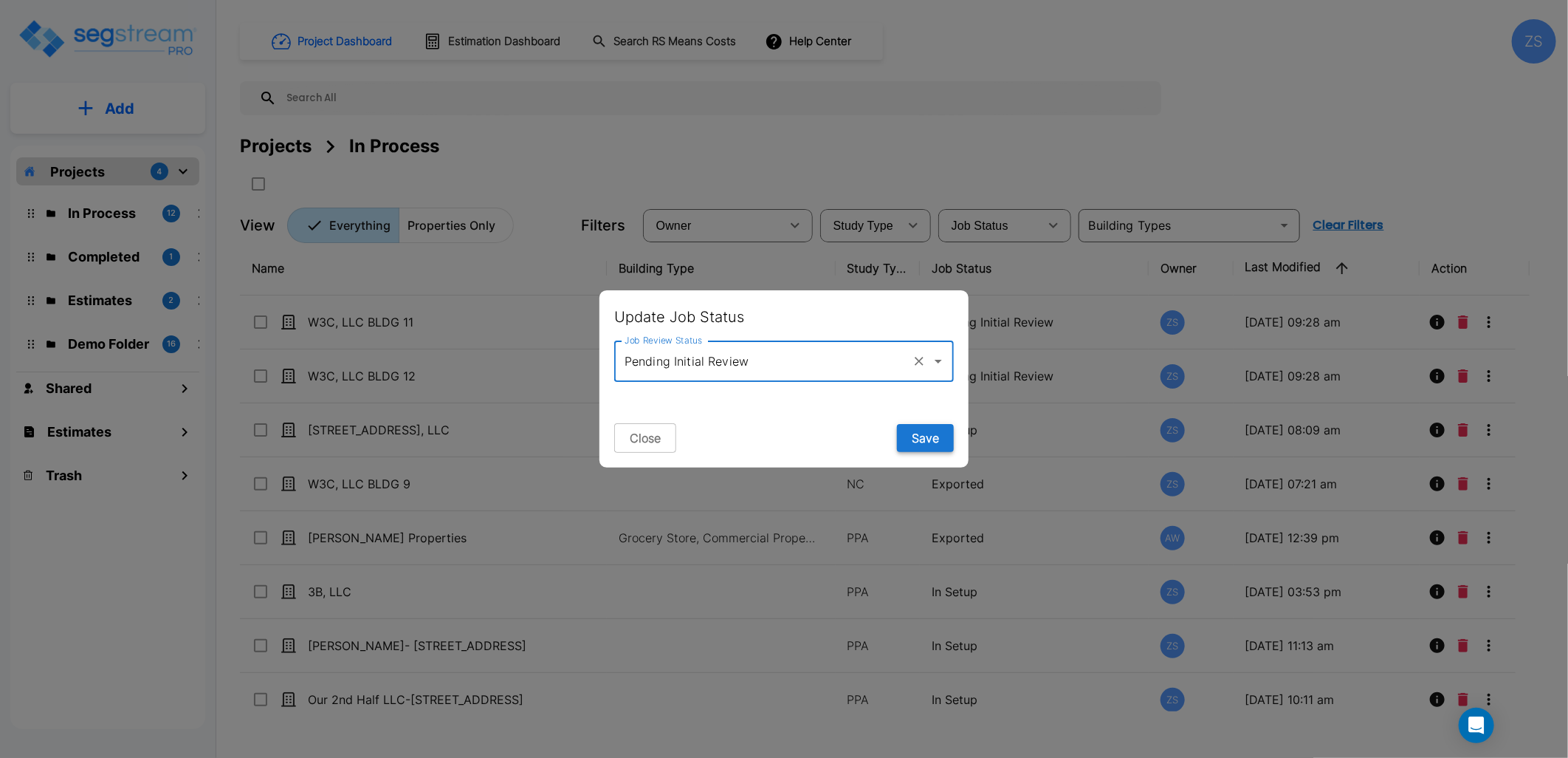
click at [938, 441] on button "Save" at bounding box center [926, 437] width 57 height 28
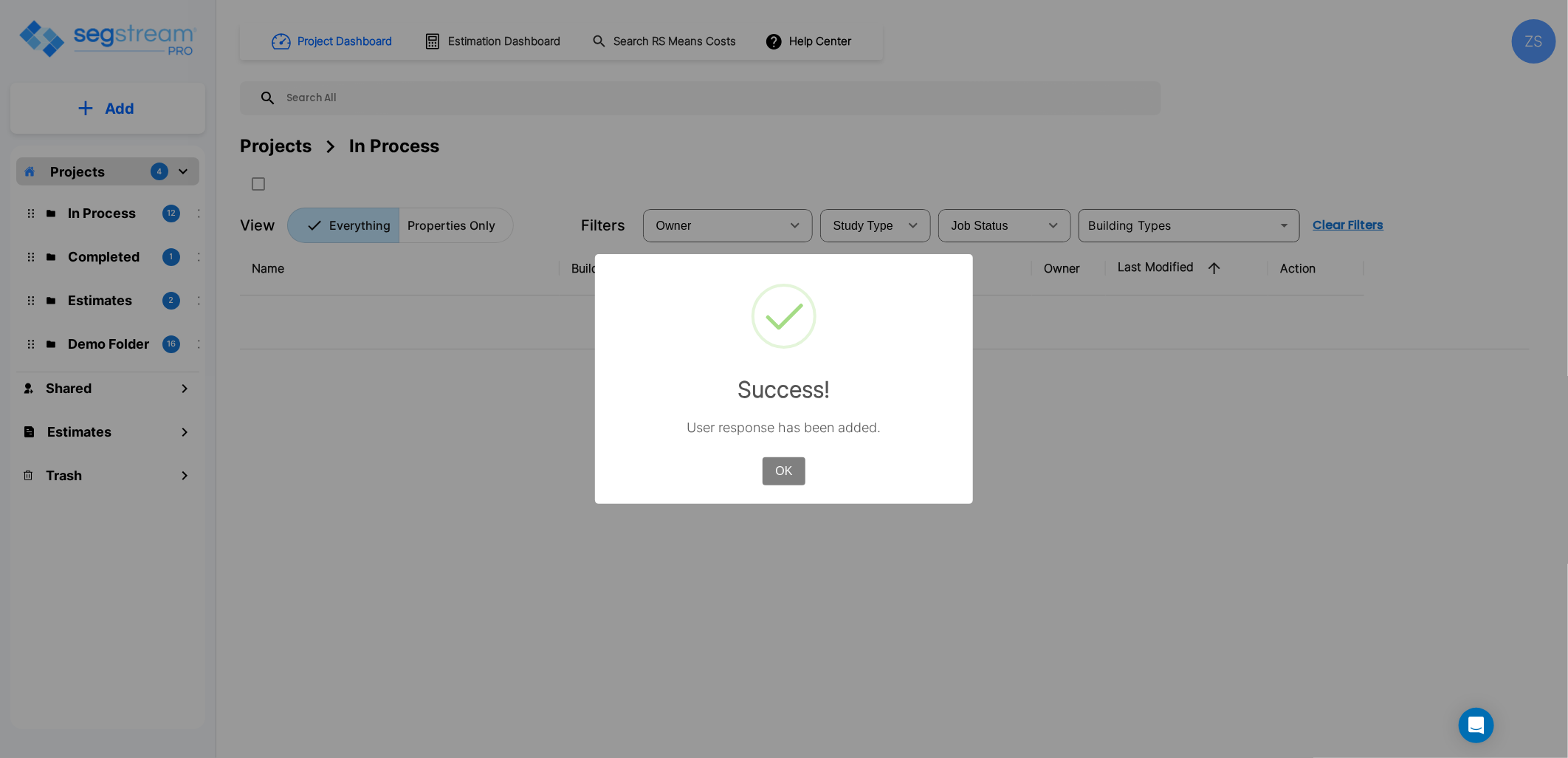
click at [781, 471] on button "OK" at bounding box center [783, 470] width 43 height 28
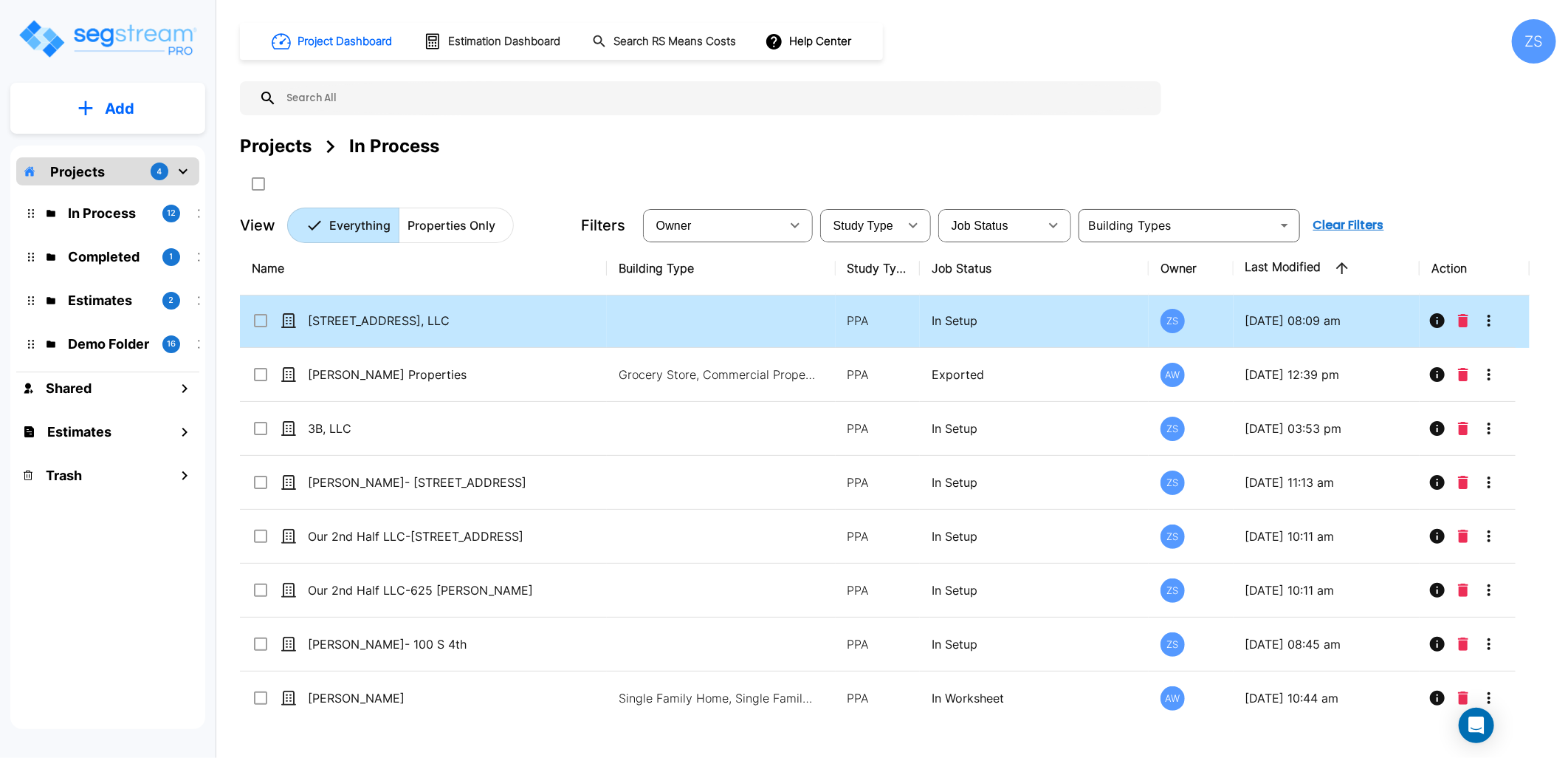
scroll to position [164, 0]
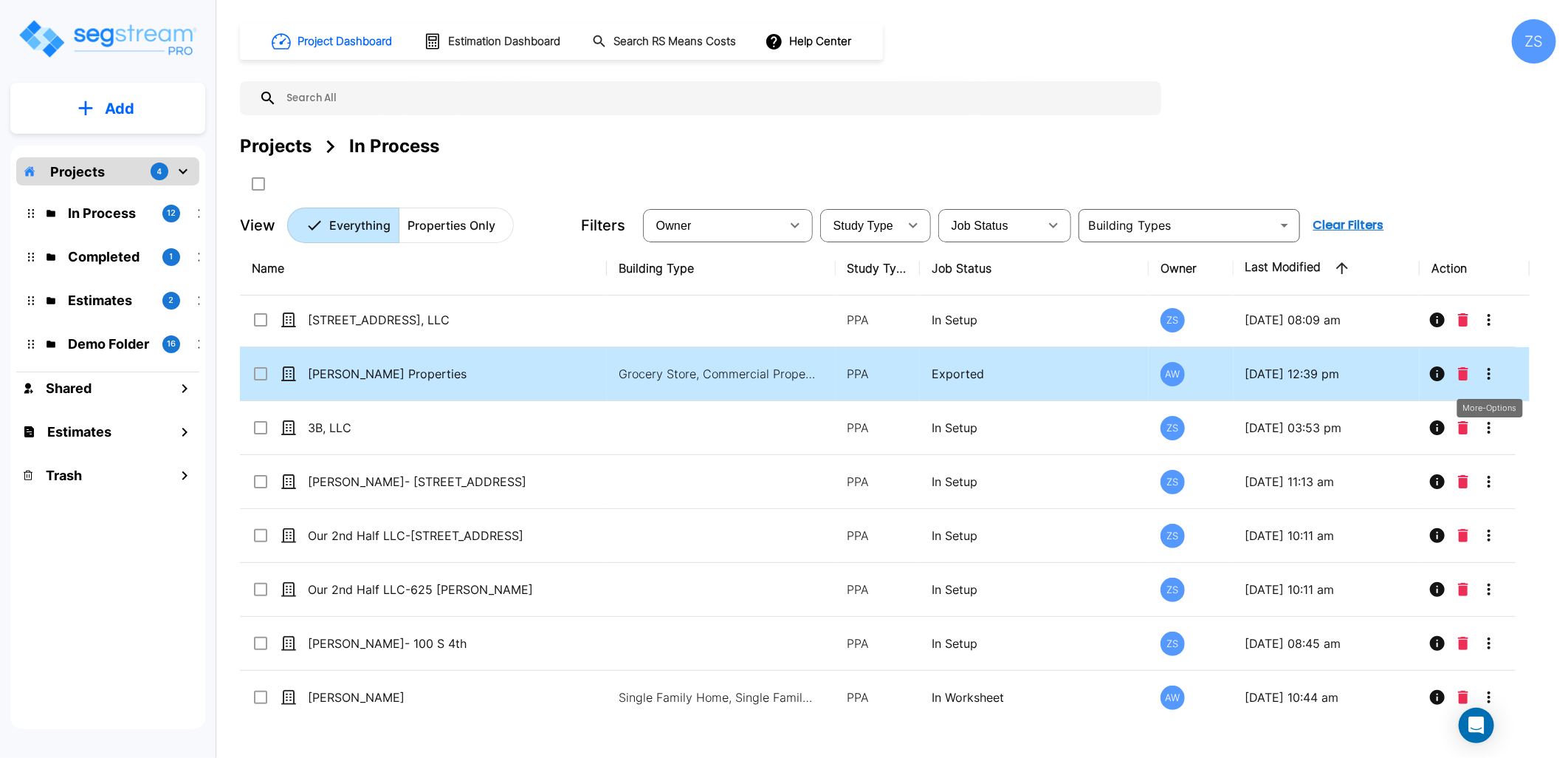
click at [1489, 372] on icon "More-Options" at bounding box center [1489, 374] width 3 height 12
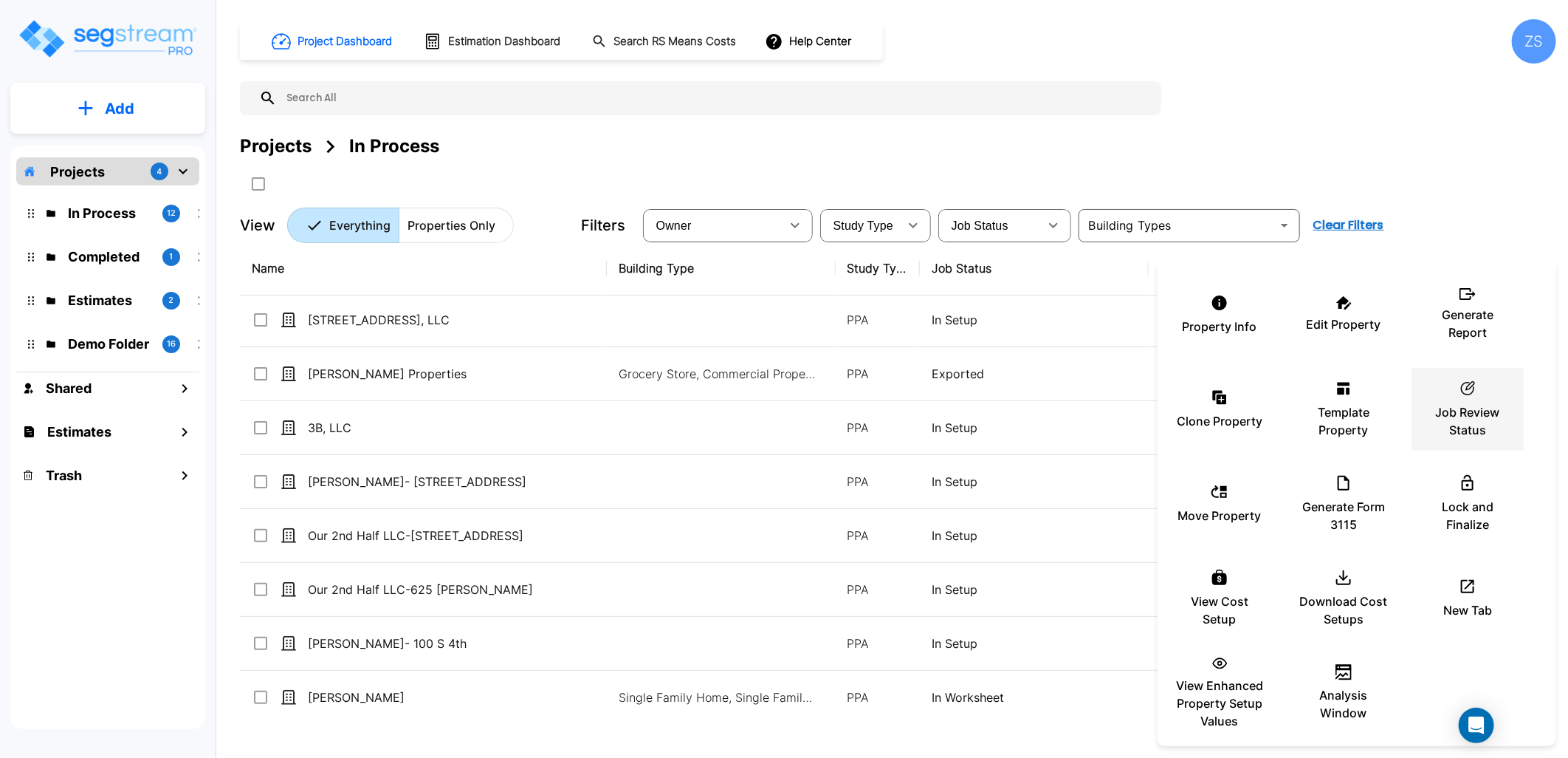
click at [1480, 399] on div "ic_fluent_status_24_regular Created with Sketch. Job Review Status" at bounding box center [1468, 409] width 88 height 74
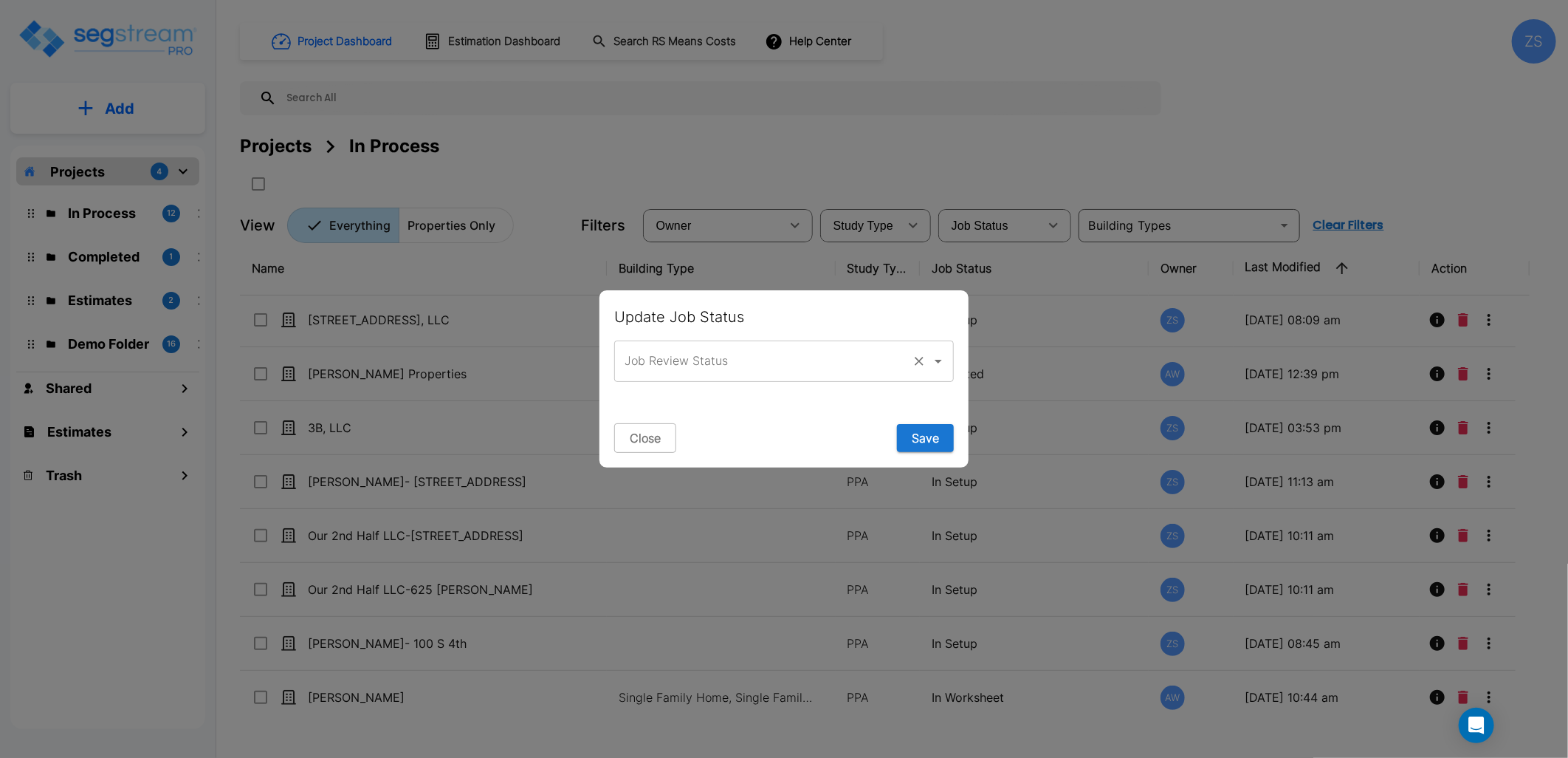
click at [793, 366] on input "Job Review Status" at bounding box center [763, 360] width 285 height 28
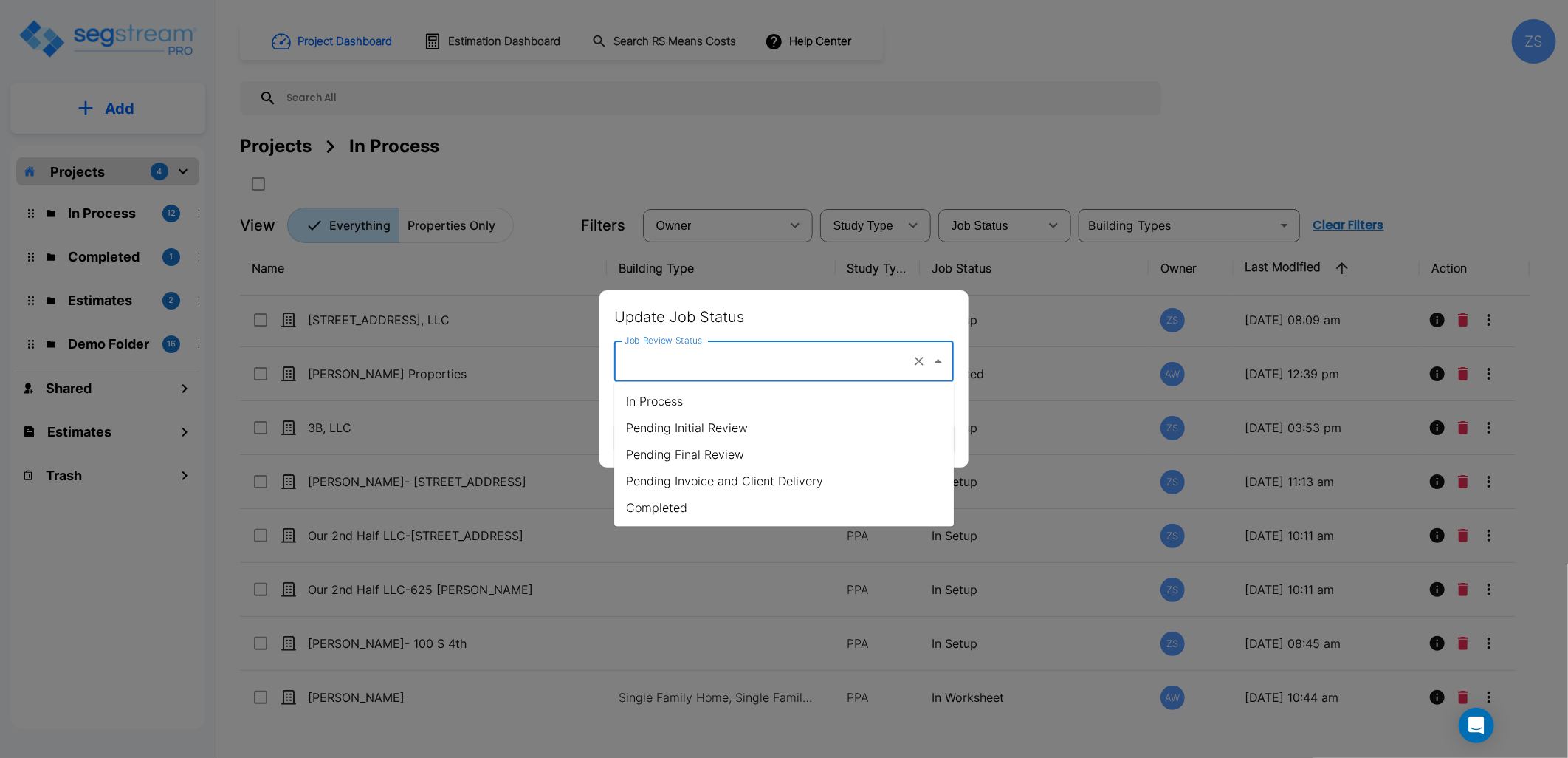
click at [714, 424] on li "Pending Initial Review" at bounding box center [784, 427] width 340 height 26
type input "Pending Initial Review"
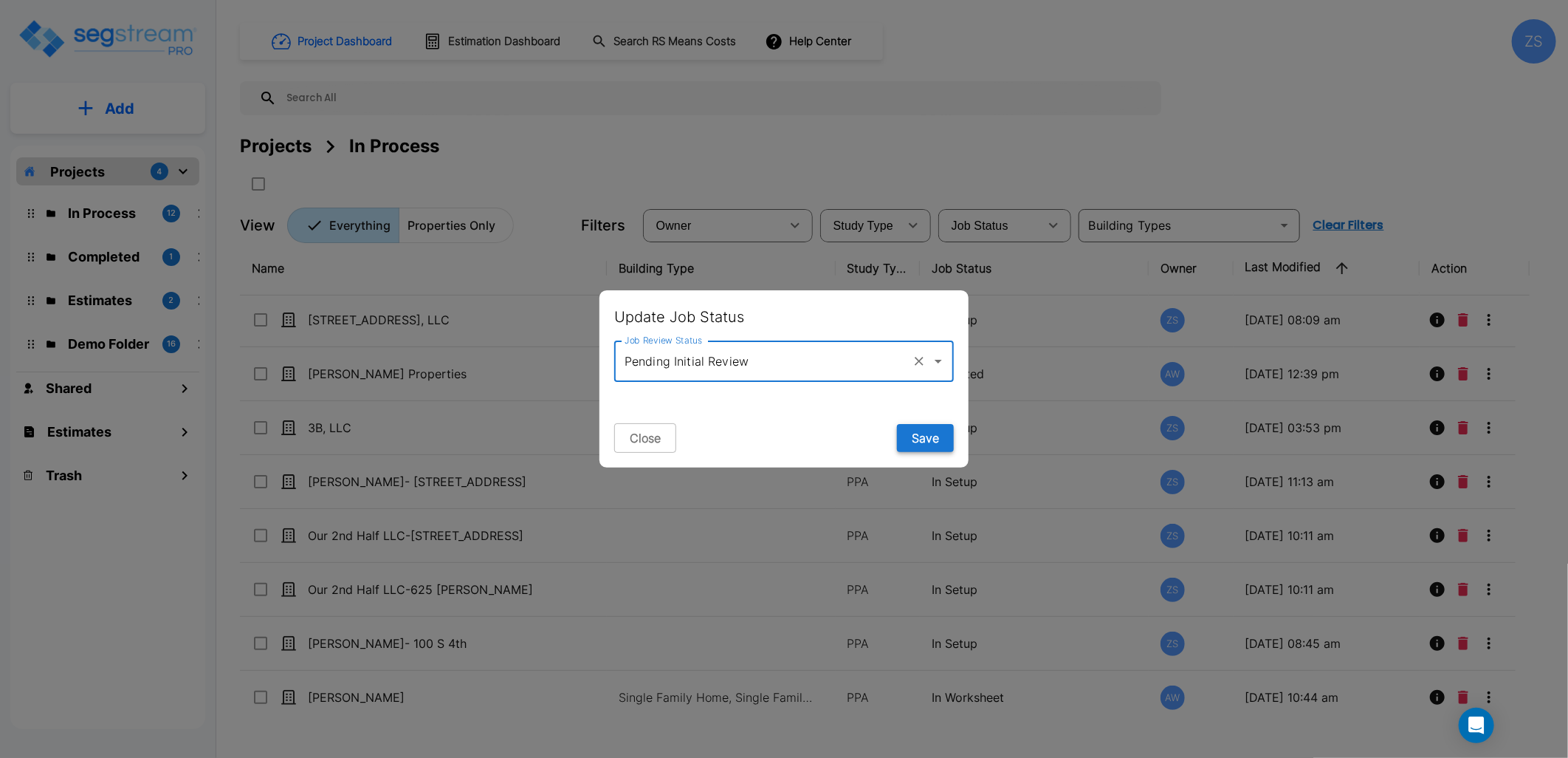
click at [942, 439] on button "Save" at bounding box center [926, 437] width 57 height 28
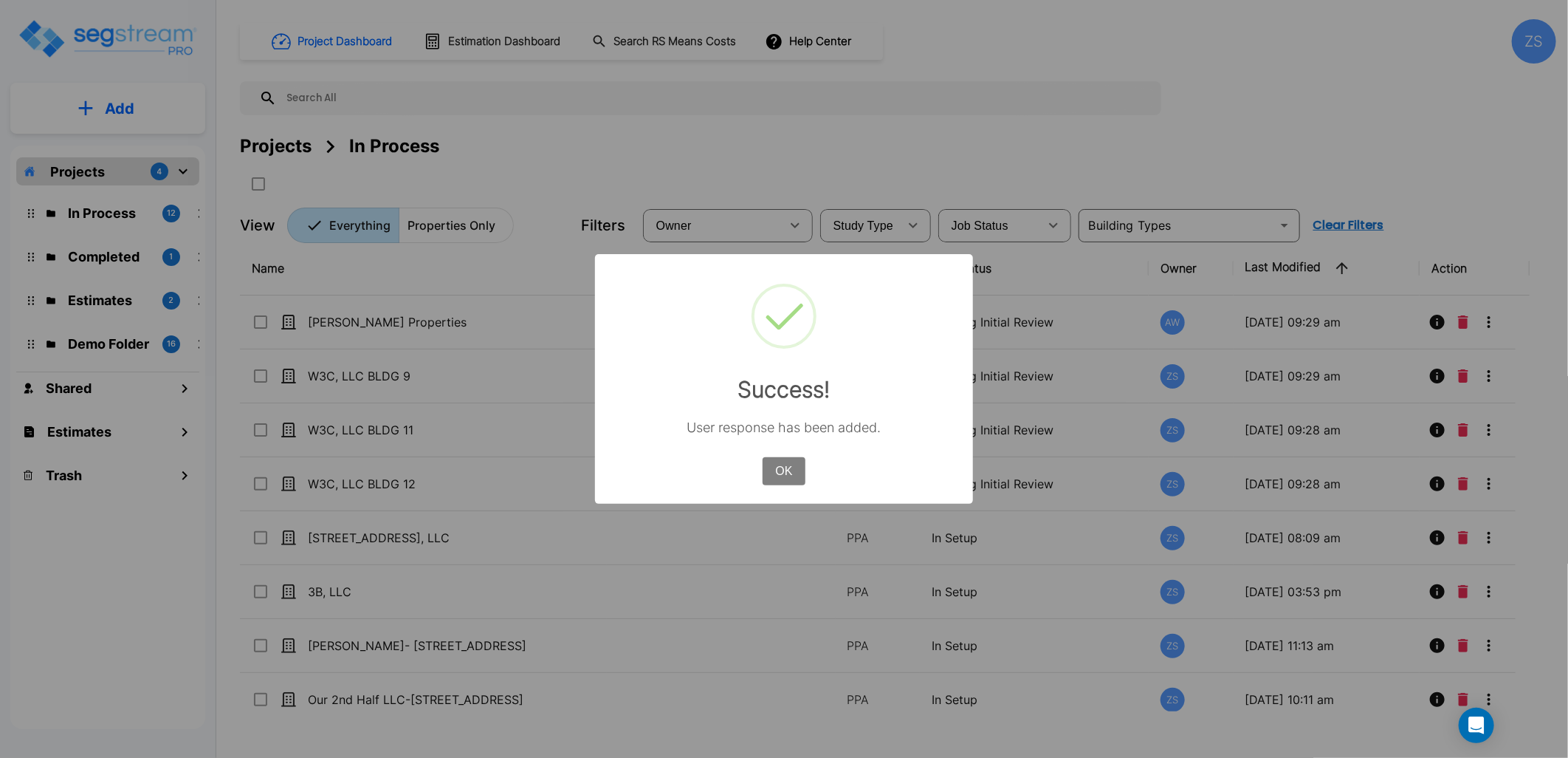
click at [780, 483] on button "OK" at bounding box center [783, 470] width 43 height 28
